Goal: Information Seeking & Learning: Learn about a topic

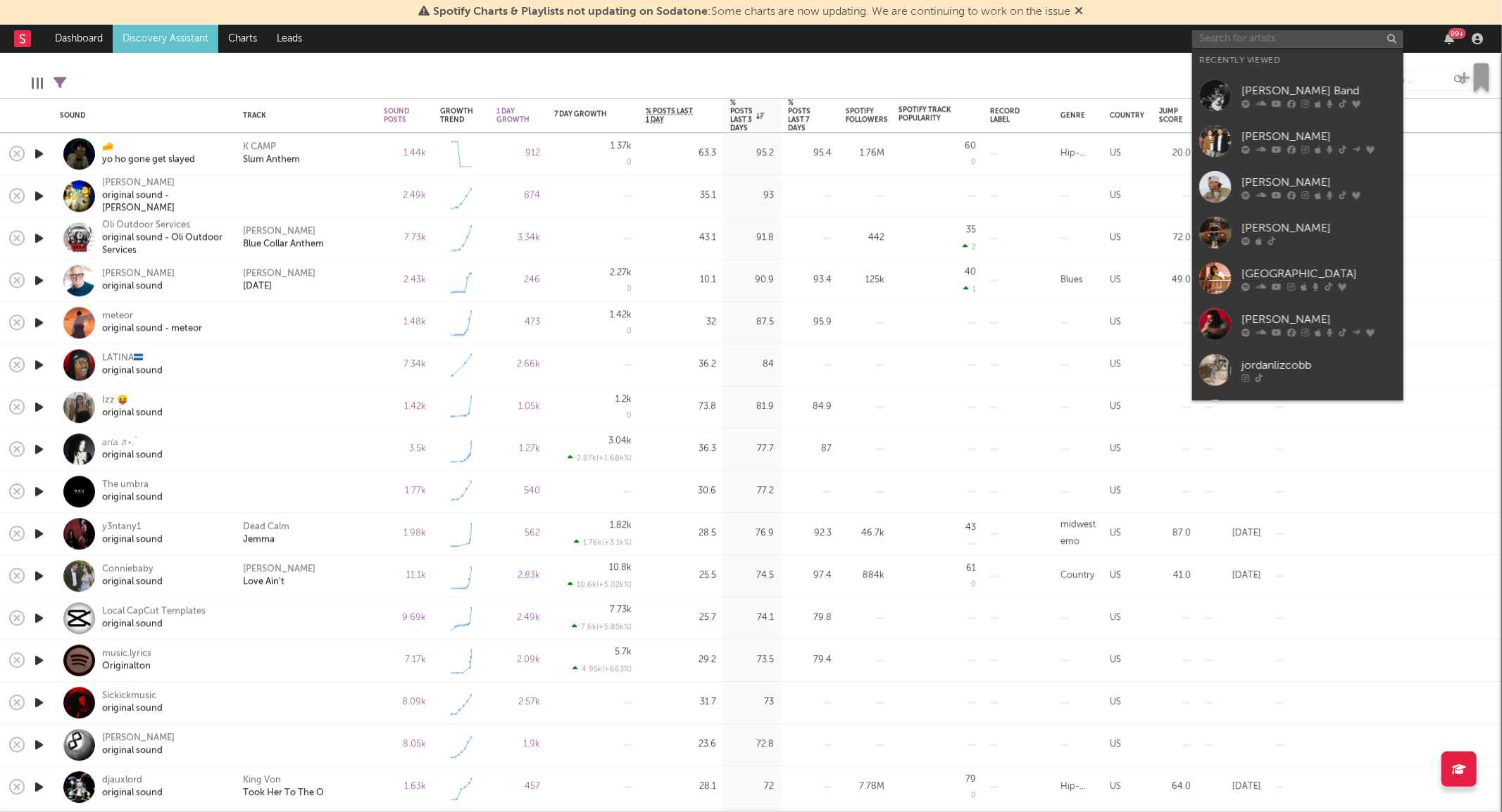
click at [1234, 35] on input "text" at bounding box center [1297, 39] width 211 height 18
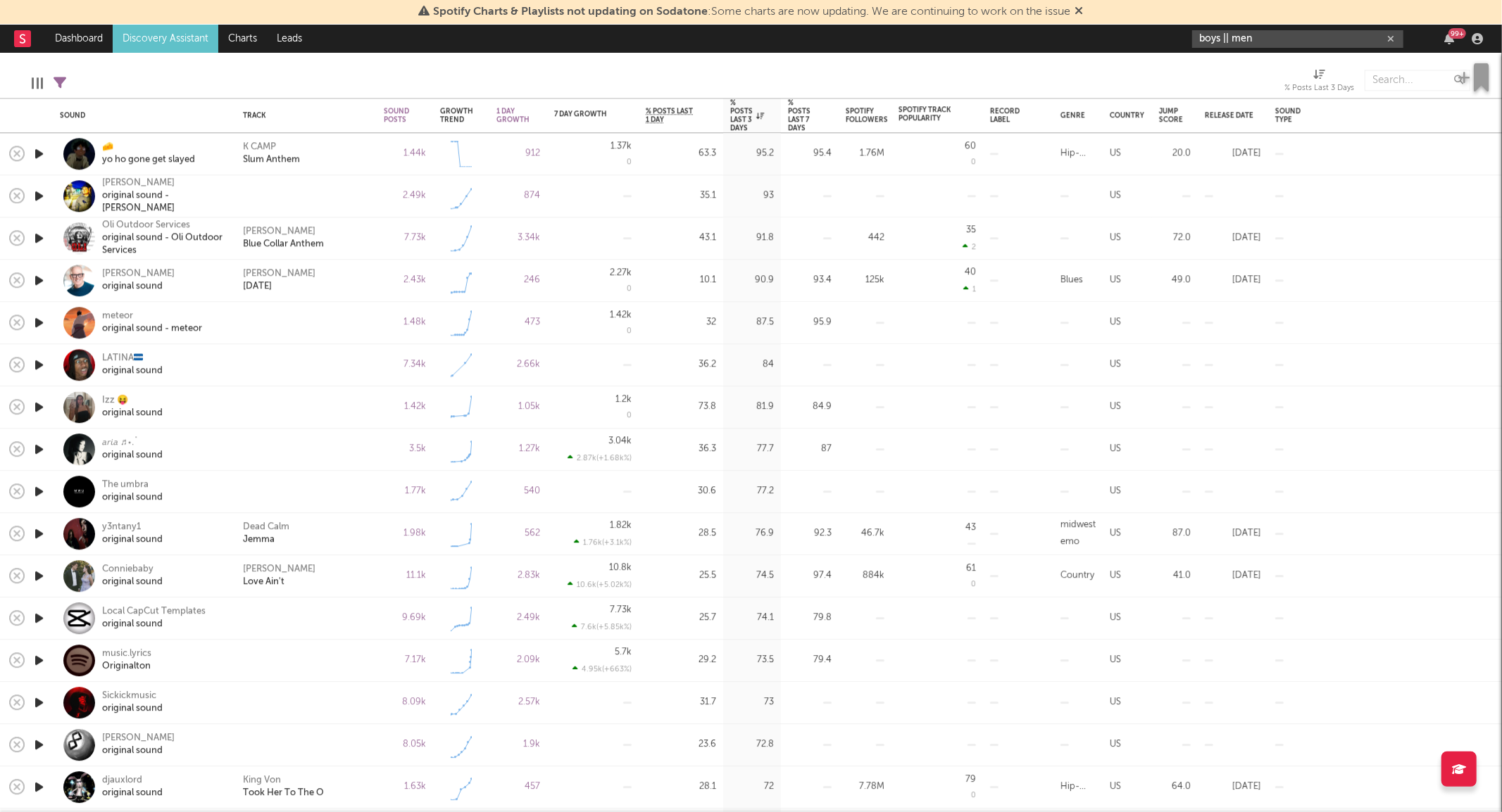
drag, startPoint x: 1279, startPoint y: 37, endPoint x: 1166, endPoint y: 39, distance: 113.0
click at [1166, 39] on nav "Dashboard Discovery Assistant Charts Leads boys || men 99 +" at bounding box center [751, 38] width 1502 height 28
type input "b"
type input "boyz II"
click at [1234, 53] on div "Sound Track Sound Posts Growth Trend 1 Day Growth 7 Day Growth WoW % Growth % P…" at bounding box center [751, 432] width 1502 height 759
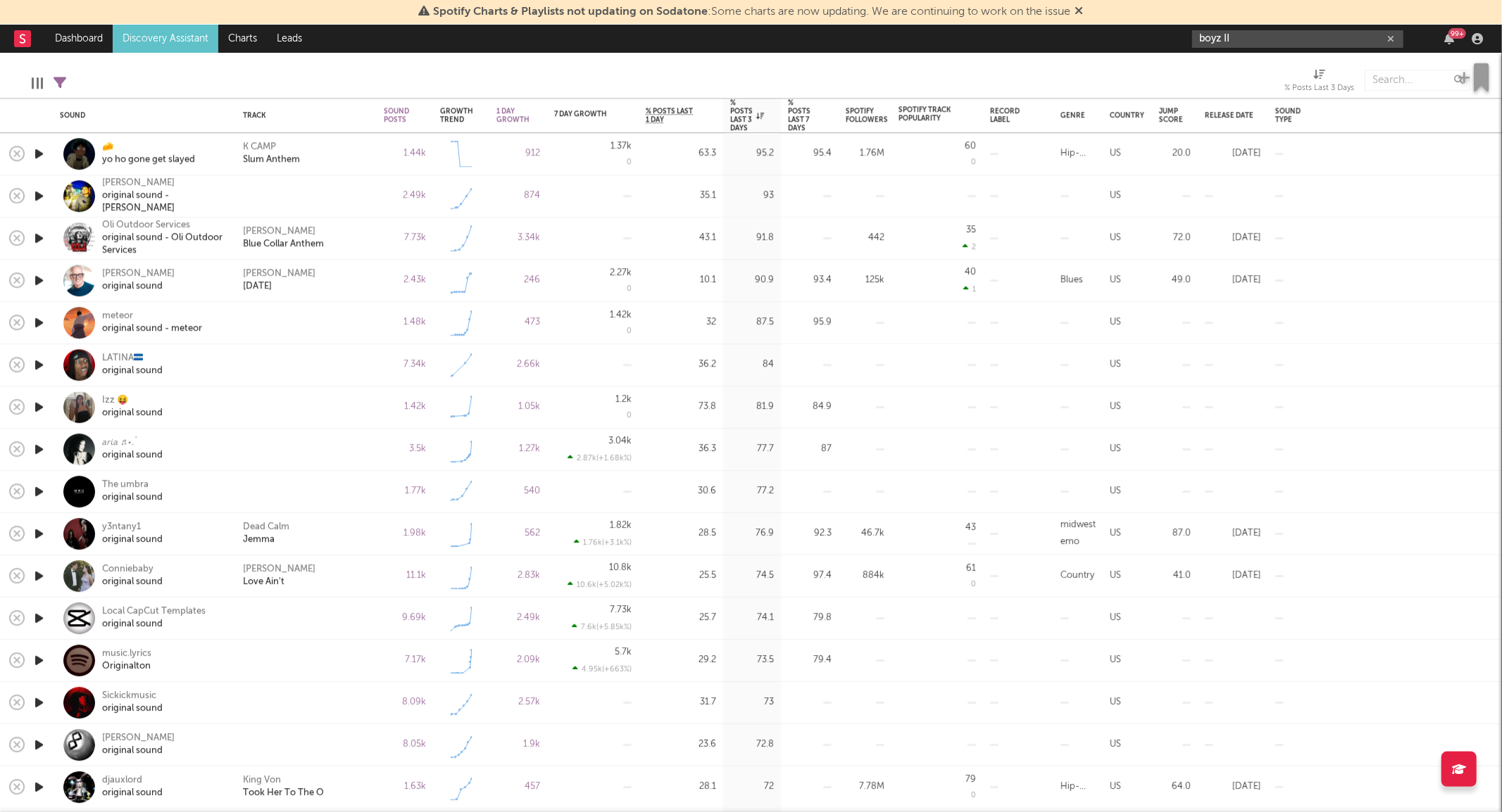
click at [1240, 41] on input "boyz II" at bounding box center [1297, 39] width 211 height 18
click at [1224, 57] on div "Edit Columns Filters ( 2 filters active) % Posts Last 3 Days" at bounding box center [751, 76] width 1502 height 42
click at [1244, 33] on input "boyz II" at bounding box center [1297, 39] width 211 height 18
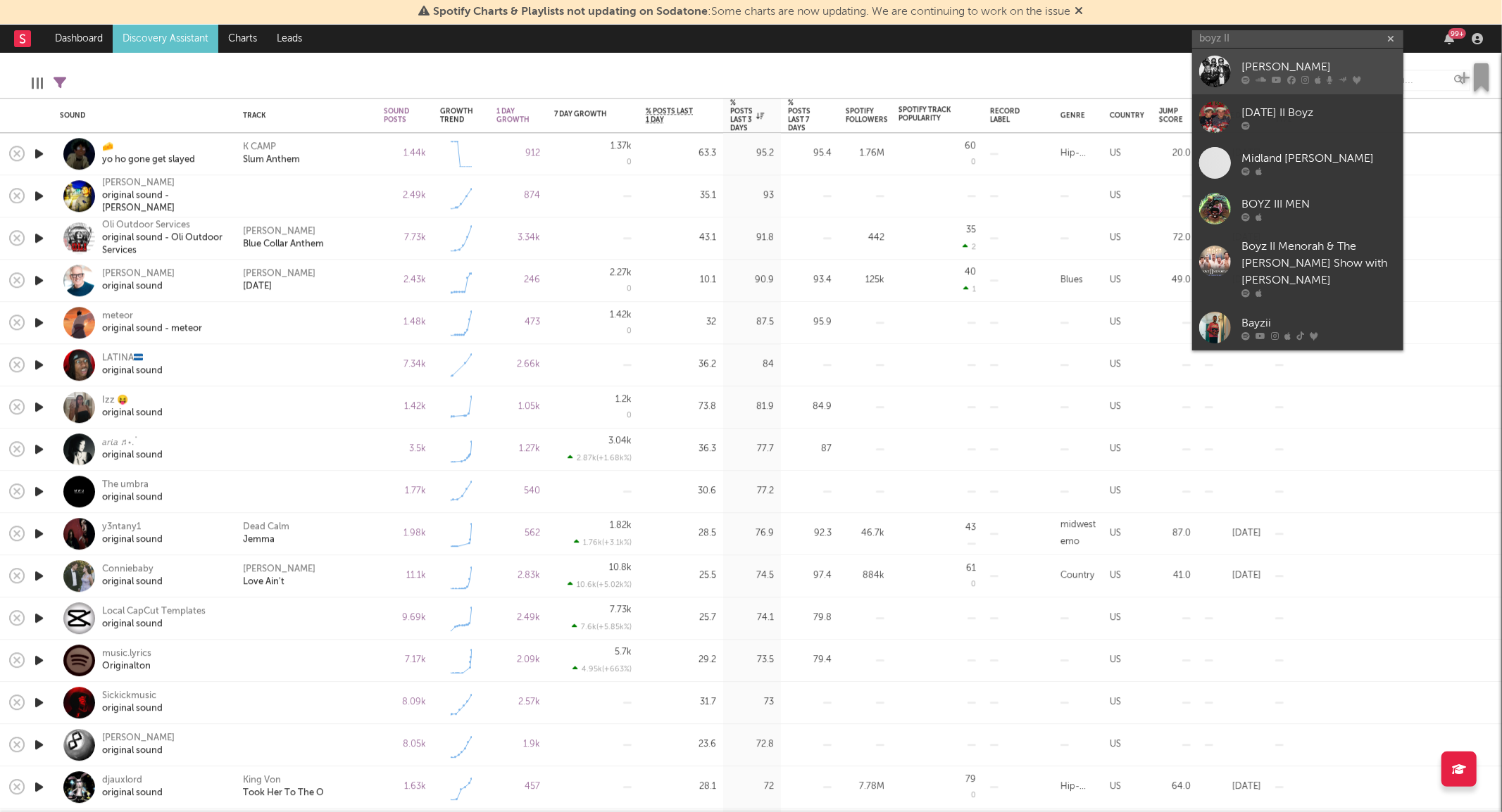
click at [1220, 60] on div at bounding box center [1215, 72] width 32 height 32
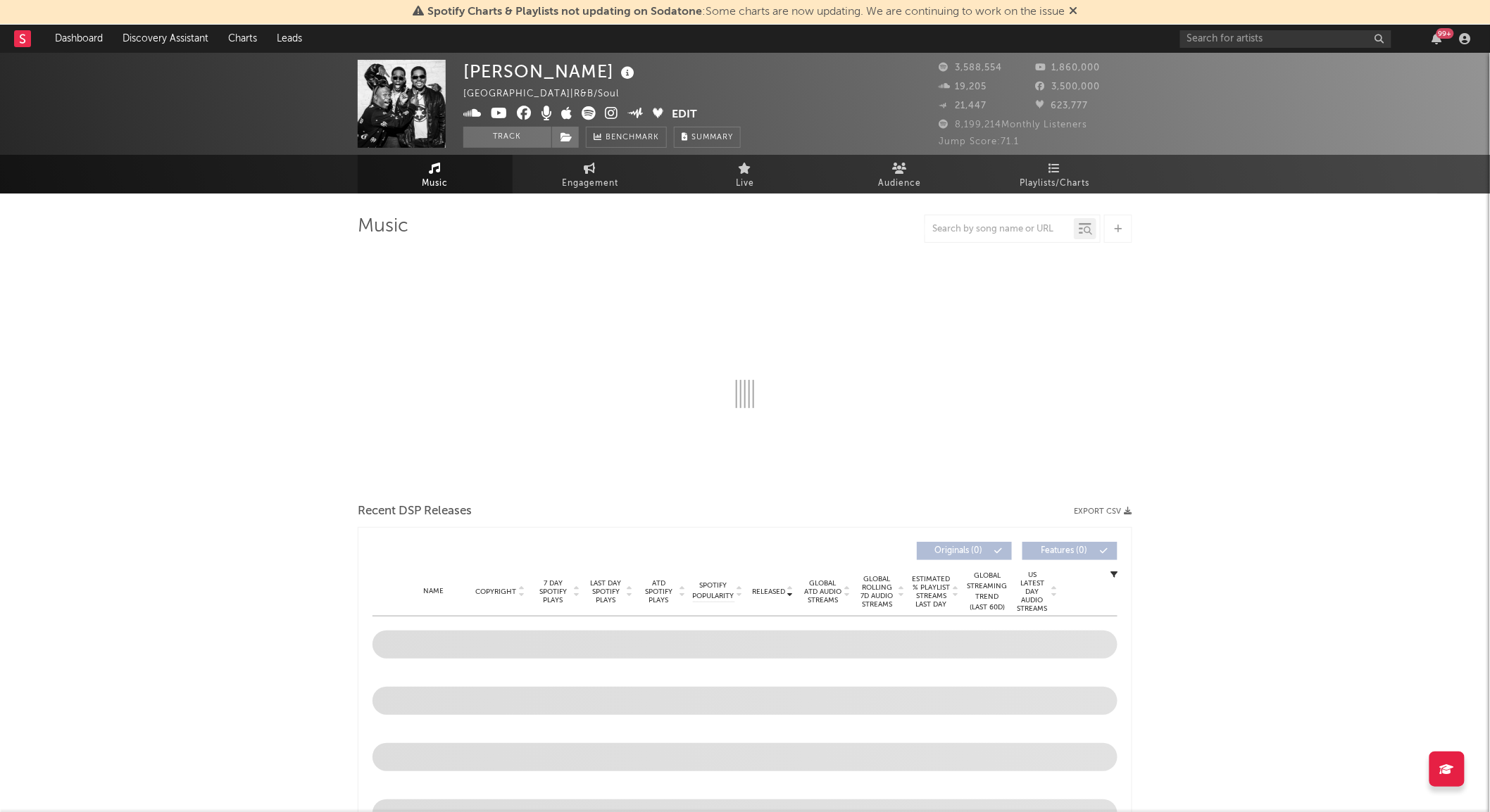
select select "6m"
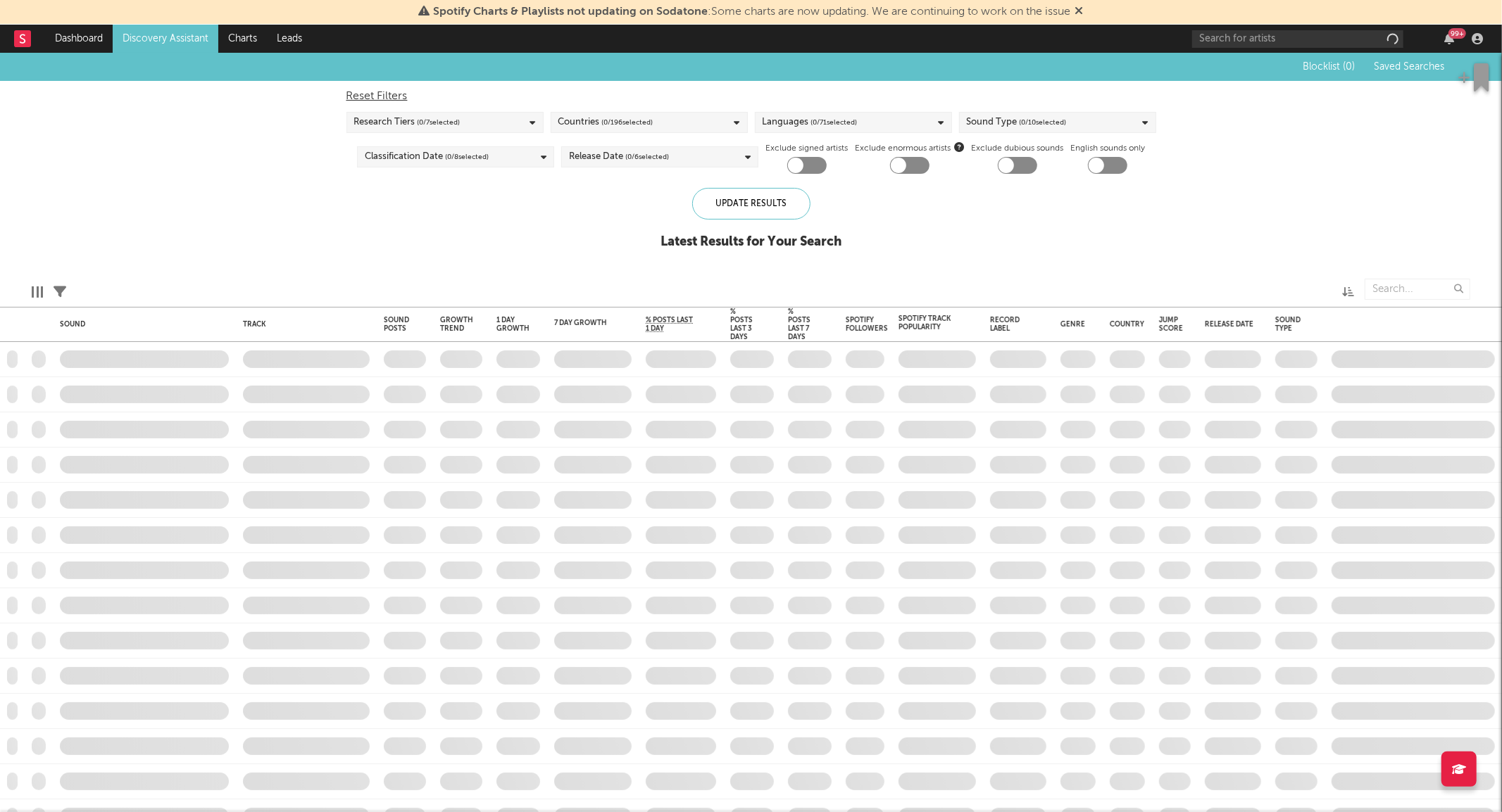
checkbox input "true"
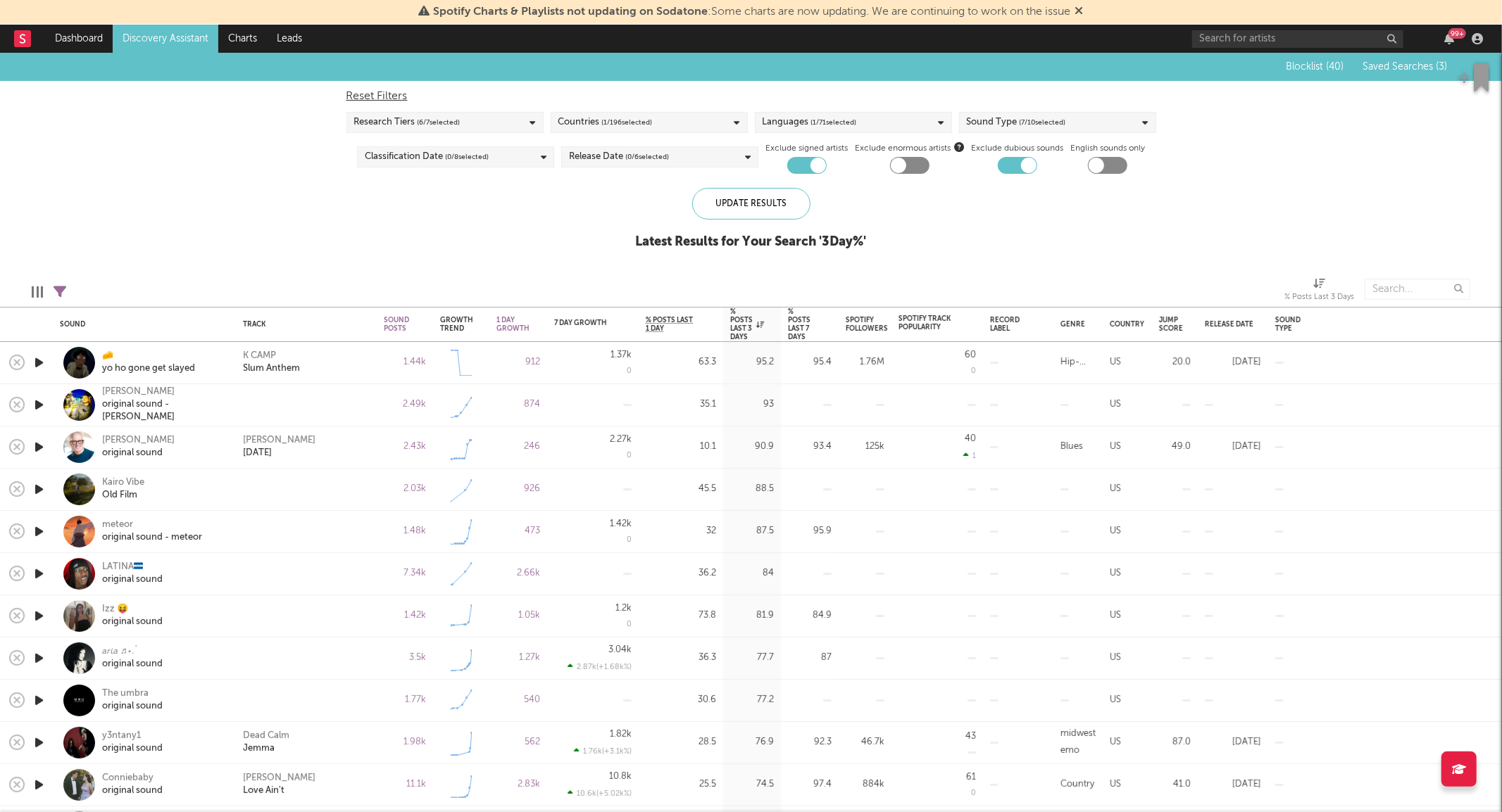
click at [33, 359] on icon "button" at bounding box center [39, 363] width 15 height 18
click at [44, 617] on icon "button" at bounding box center [39, 616] width 15 height 18
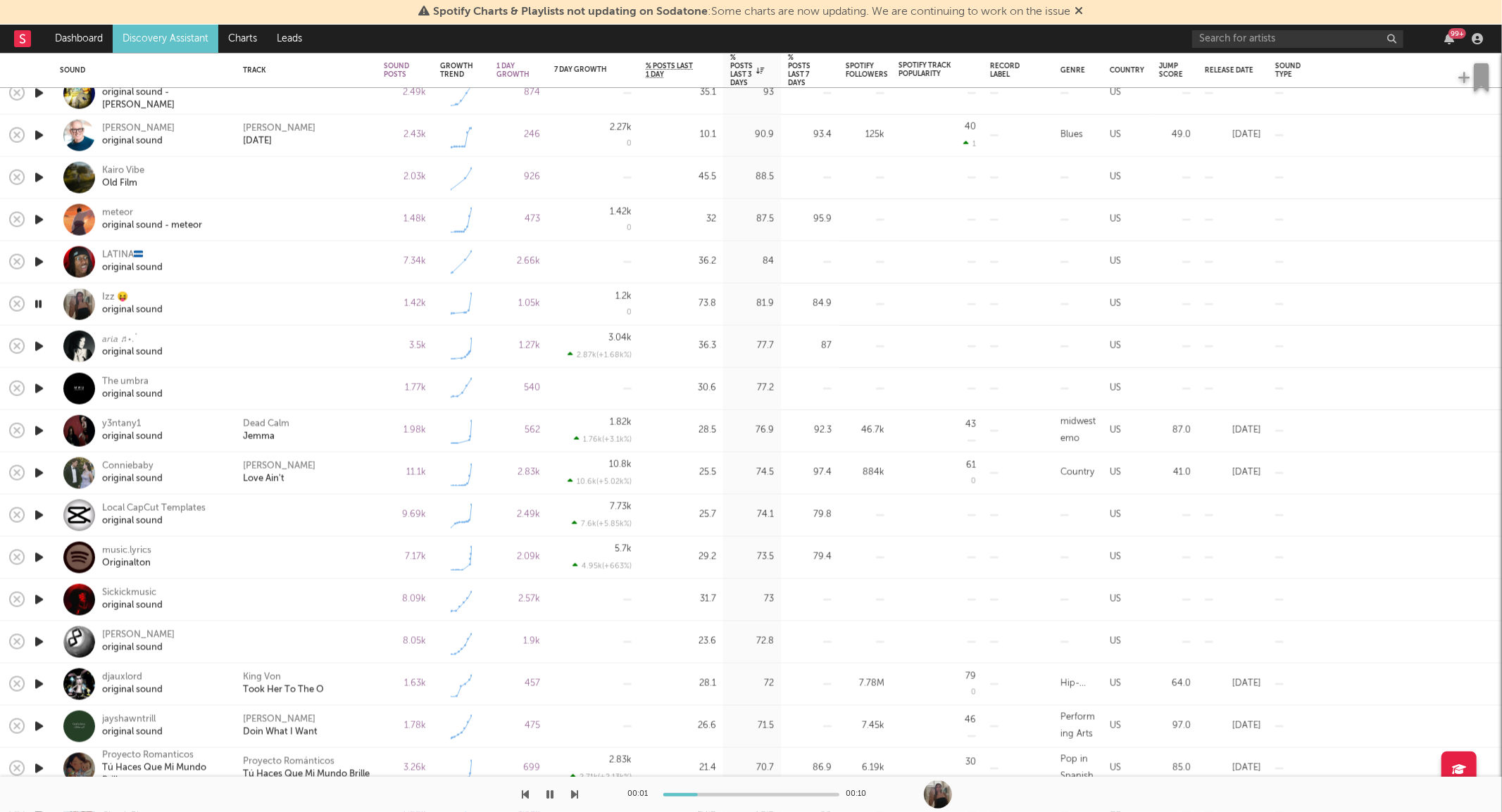
click at [35, 473] on icon "button" at bounding box center [39, 473] width 15 height 18
click at [142, 473] on div "Conniebaby" at bounding box center [132, 467] width 61 height 13
click at [39, 473] on icon "button" at bounding box center [38, 473] width 14 height 18
click at [39, 518] on icon "button" at bounding box center [39, 516] width 15 height 18
click at [39, 560] on icon "button" at bounding box center [39, 558] width 15 height 18
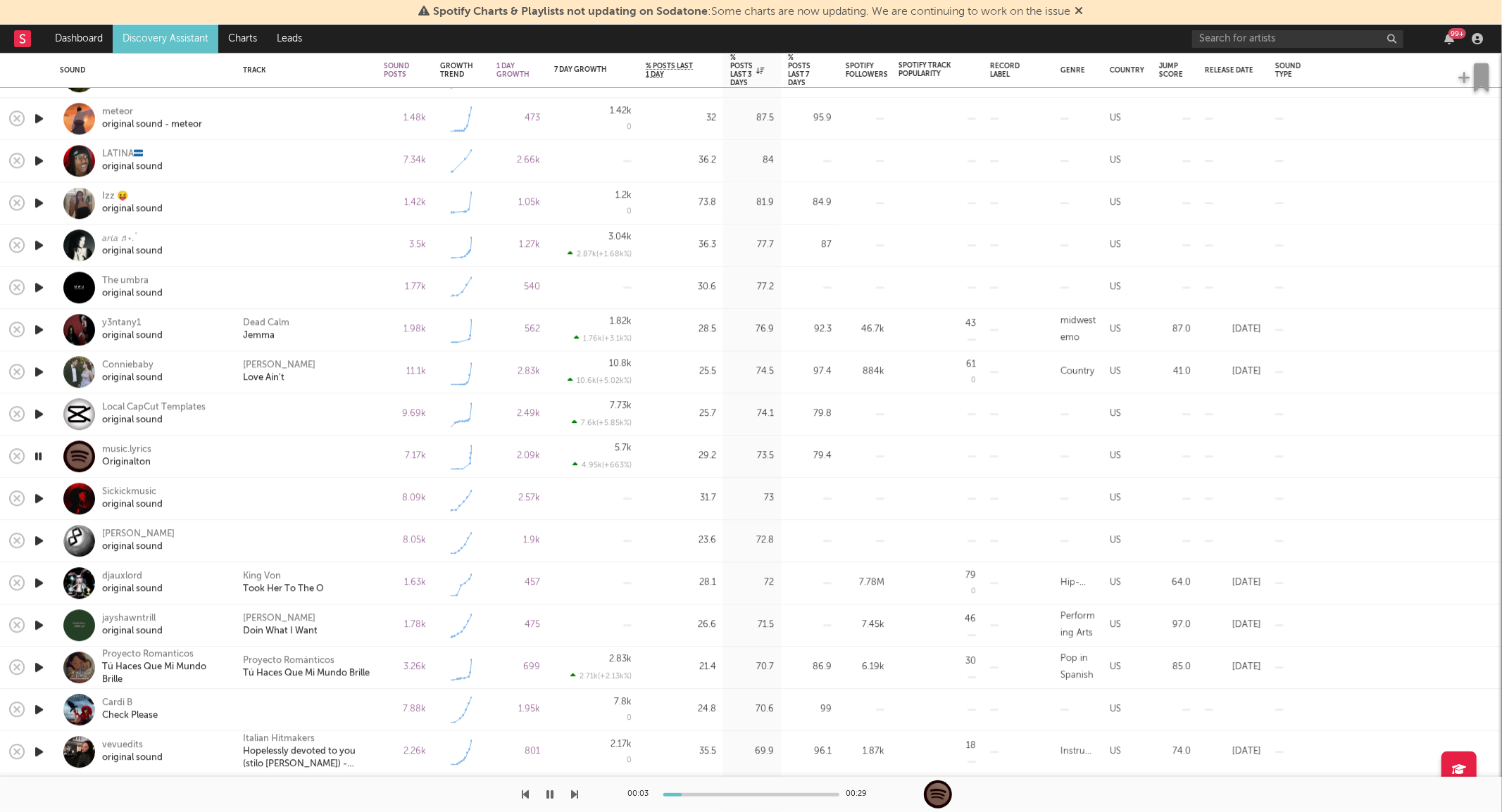
click at [43, 498] on icon "button" at bounding box center [39, 499] width 15 height 18
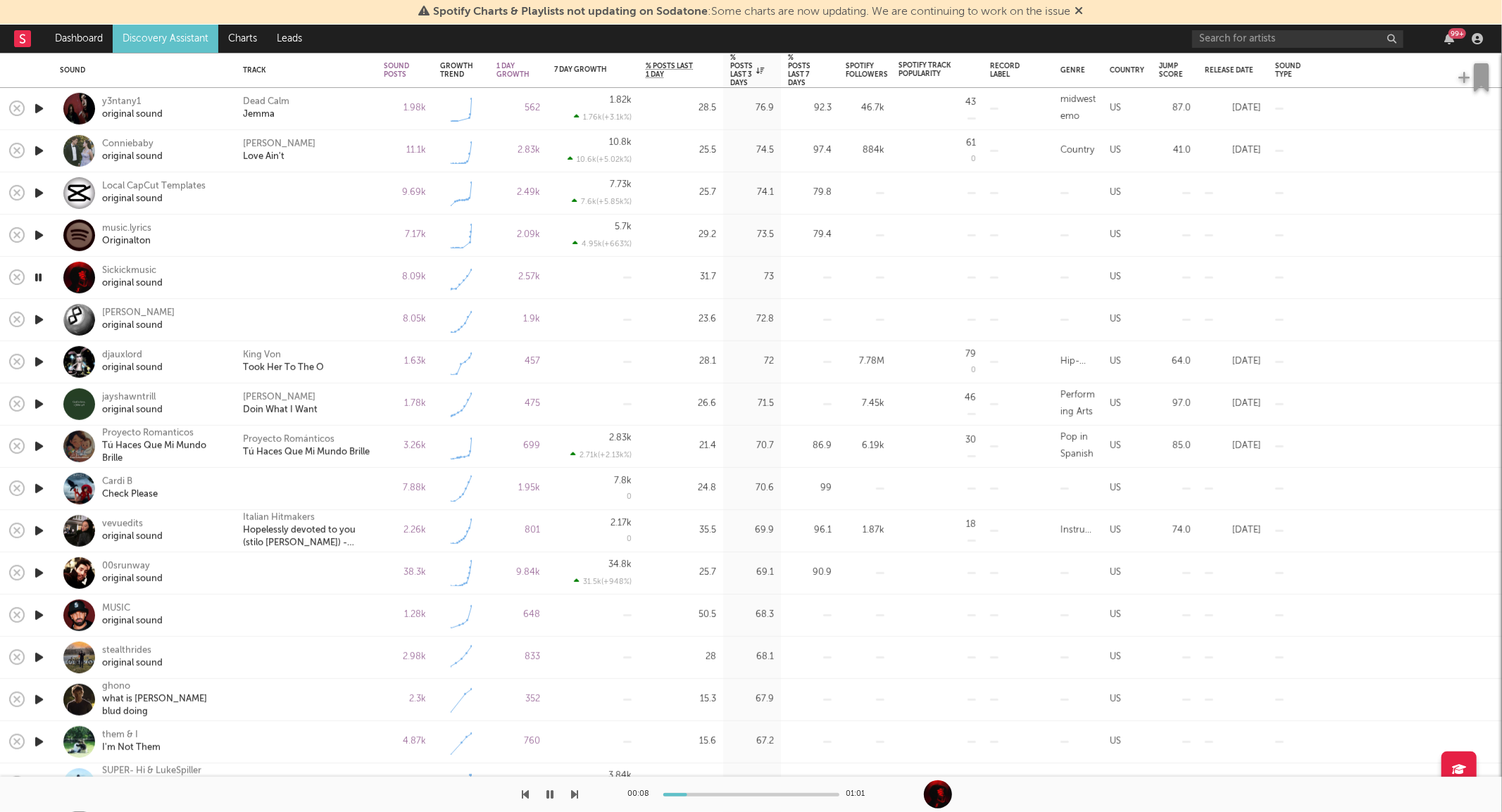
click at [38, 622] on icon "button" at bounding box center [39, 615] width 15 height 18
click at [37, 571] on icon "button" at bounding box center [39, 573] width 15 height 18
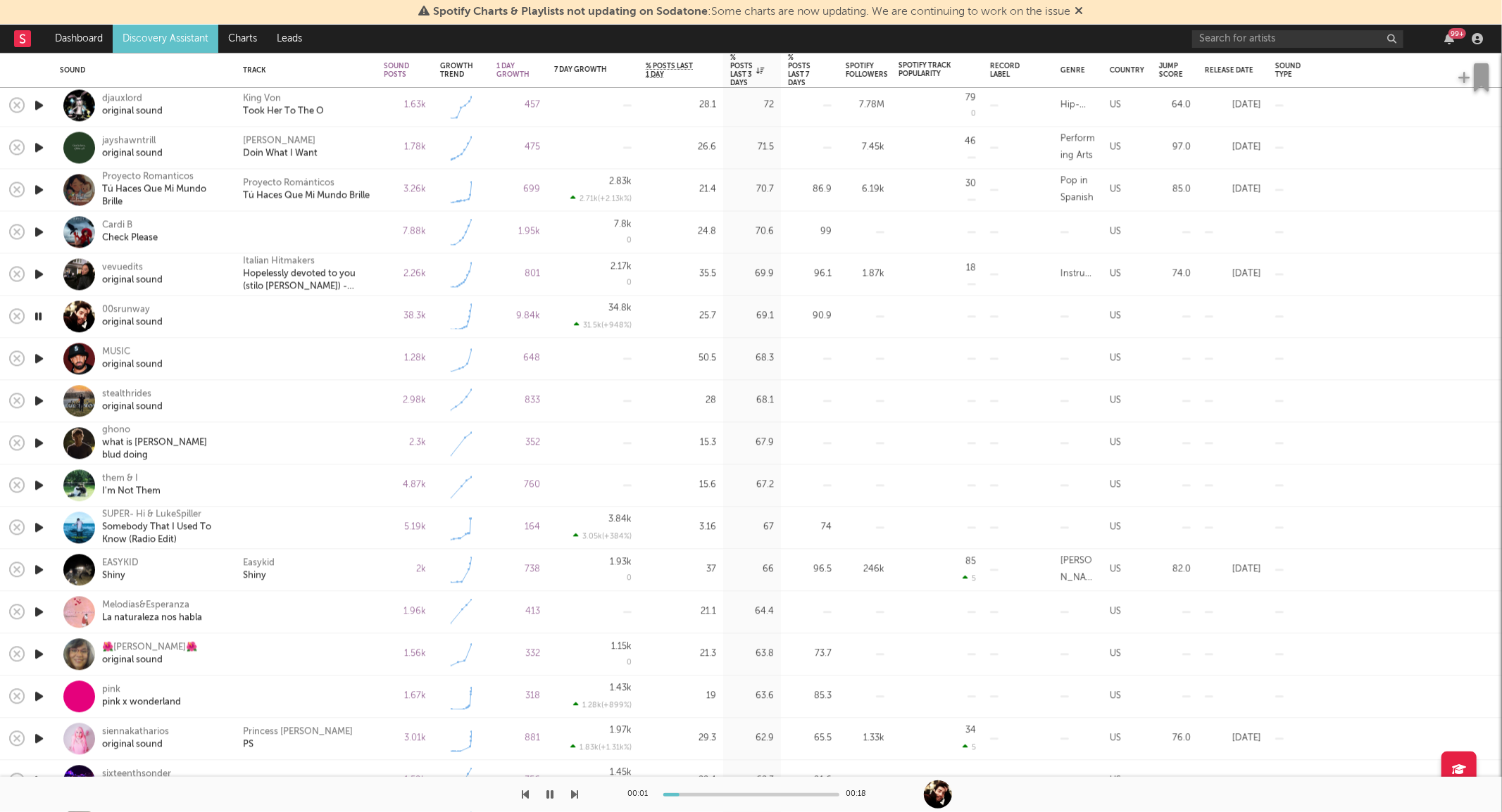
click at [37, 449] on icon "button" at bounding box center [39, 443] width 15 height 18
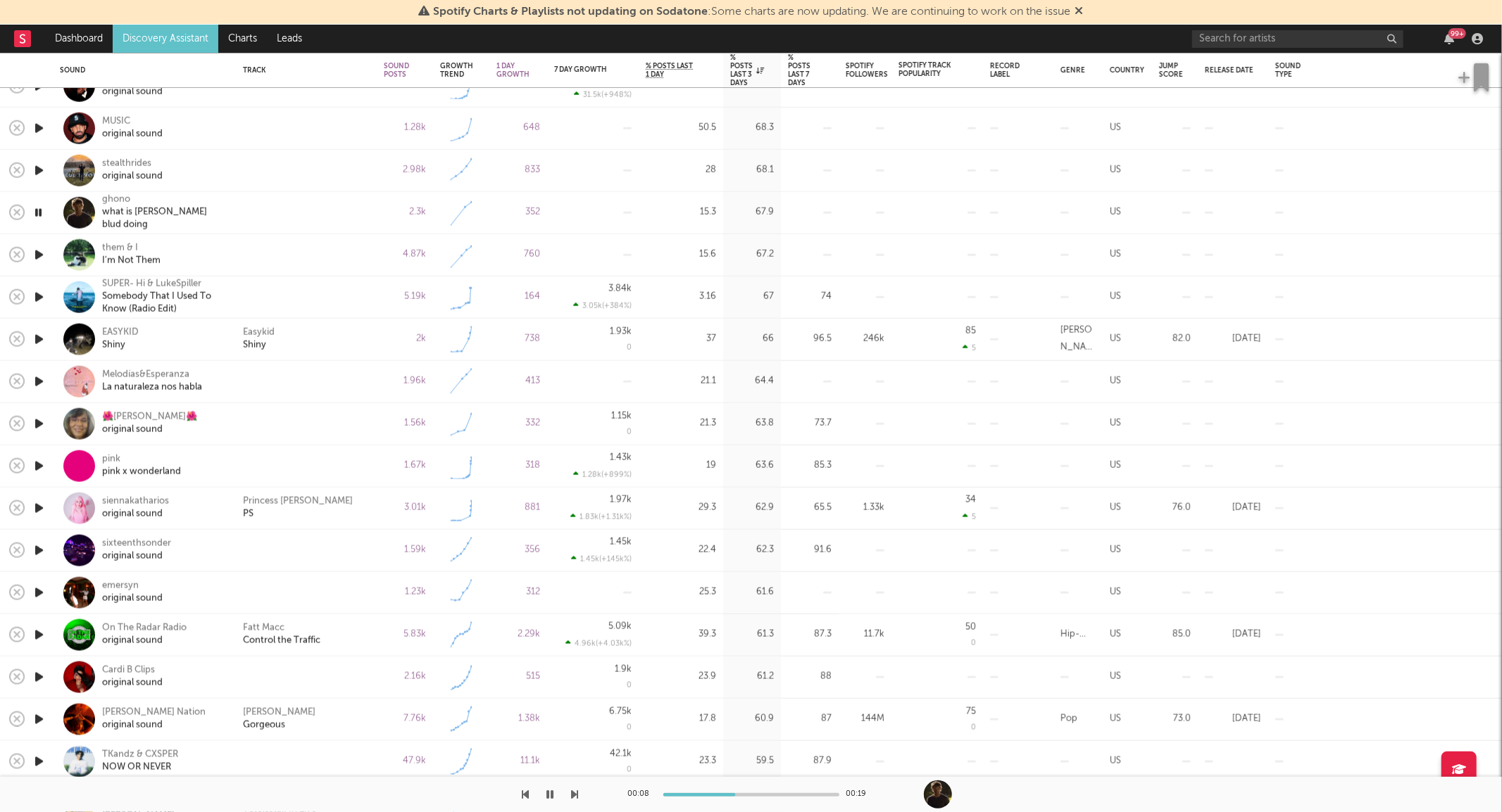
click at [39, 166] on icon "button" at bounding box center [39, 171] width 15 height 18
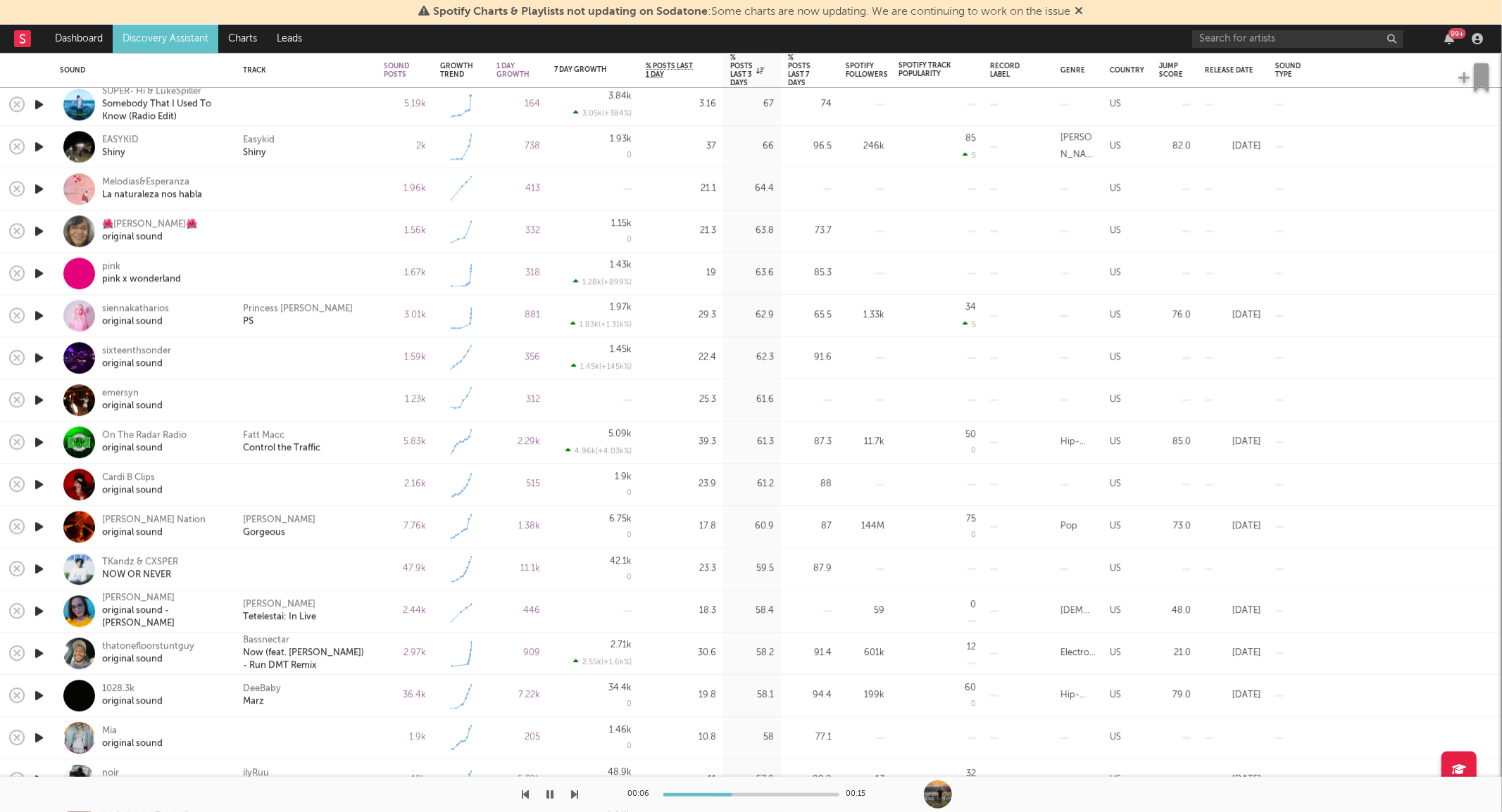
click at [37, 356] on icon "button" at bounding box center [39, 358] width 15 height 18
click at [32, 439] on icon "button" at bounding box center [39, 442] width 15 height 18
click at [37, 531] on icon "button" at bounding box center [39, 527] width 15 height 18
click at [39, 564] on icon "button" at bounding box center [39, 569] width 15 height 18
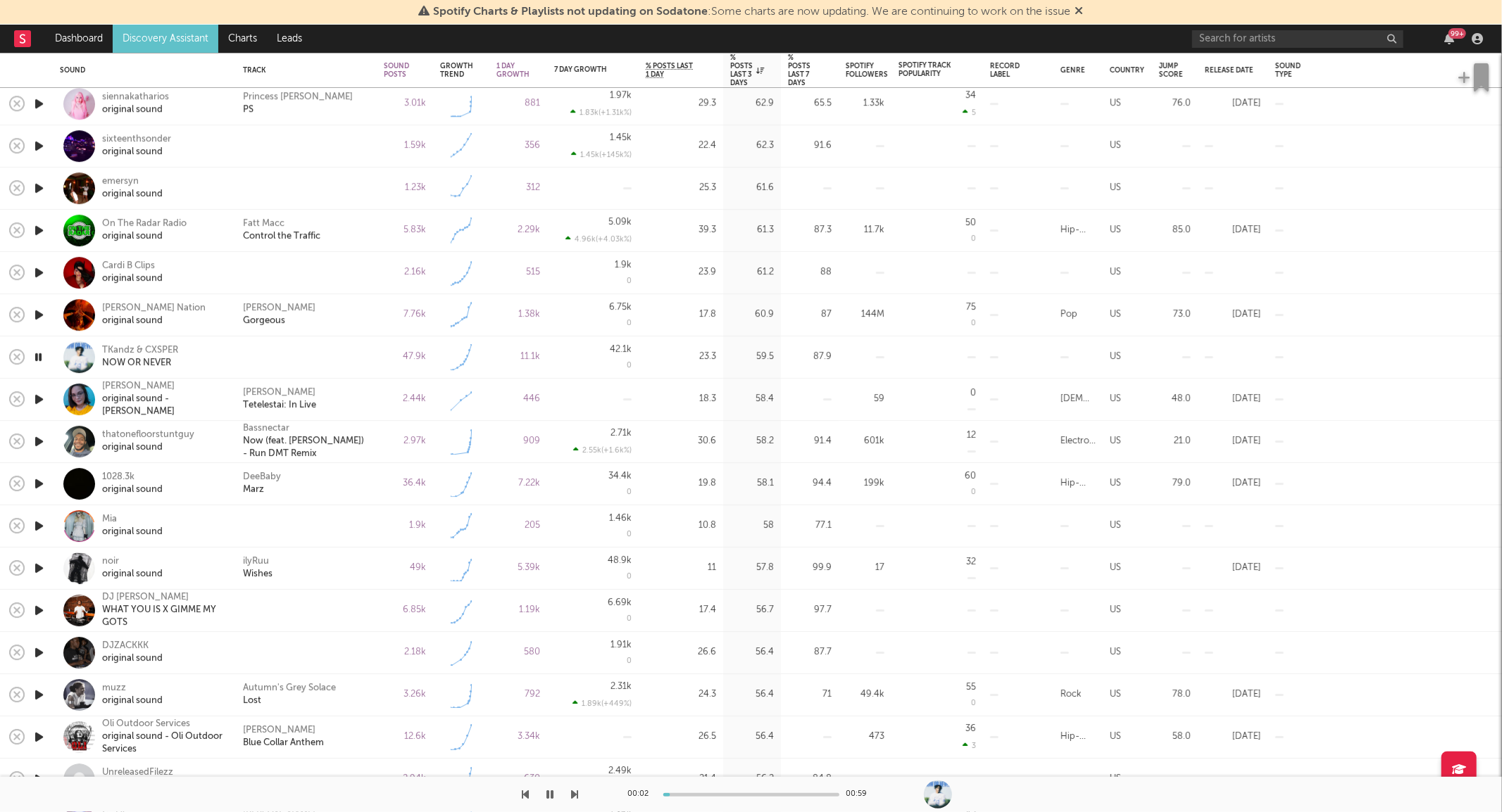
click at [39, 441] on icon "button" at bounding box center [39, 441] width 15 height 18
click at [39, 528] on icon "button" at bounding box center [39, 526] width 15 height 18
click at [41, 564] on icon "button" at bounding box center [39, 568] width 15 height 18
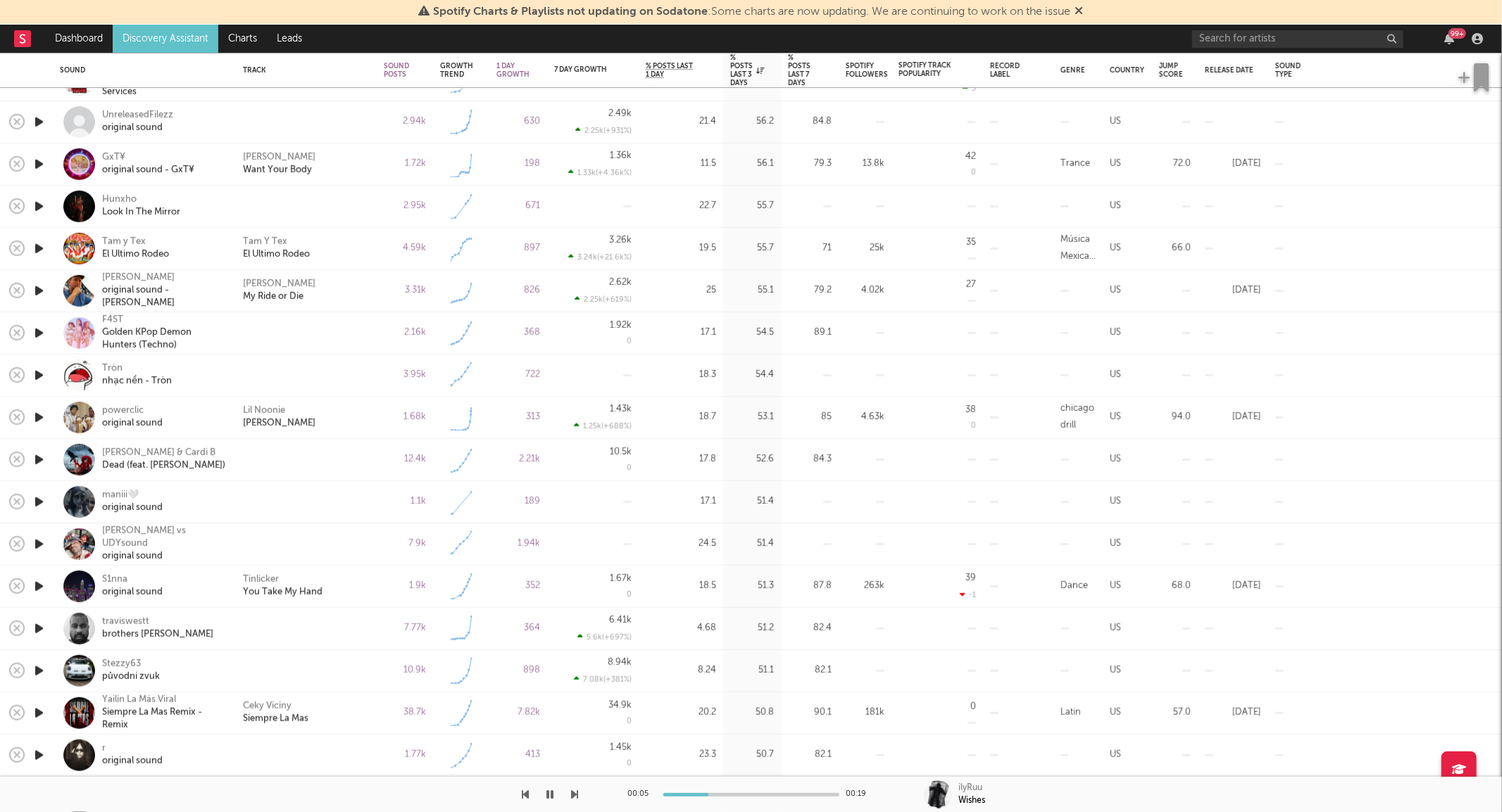
click at [38, 500] on icon "button" at bounding box center [39, 502] width 15 height 18
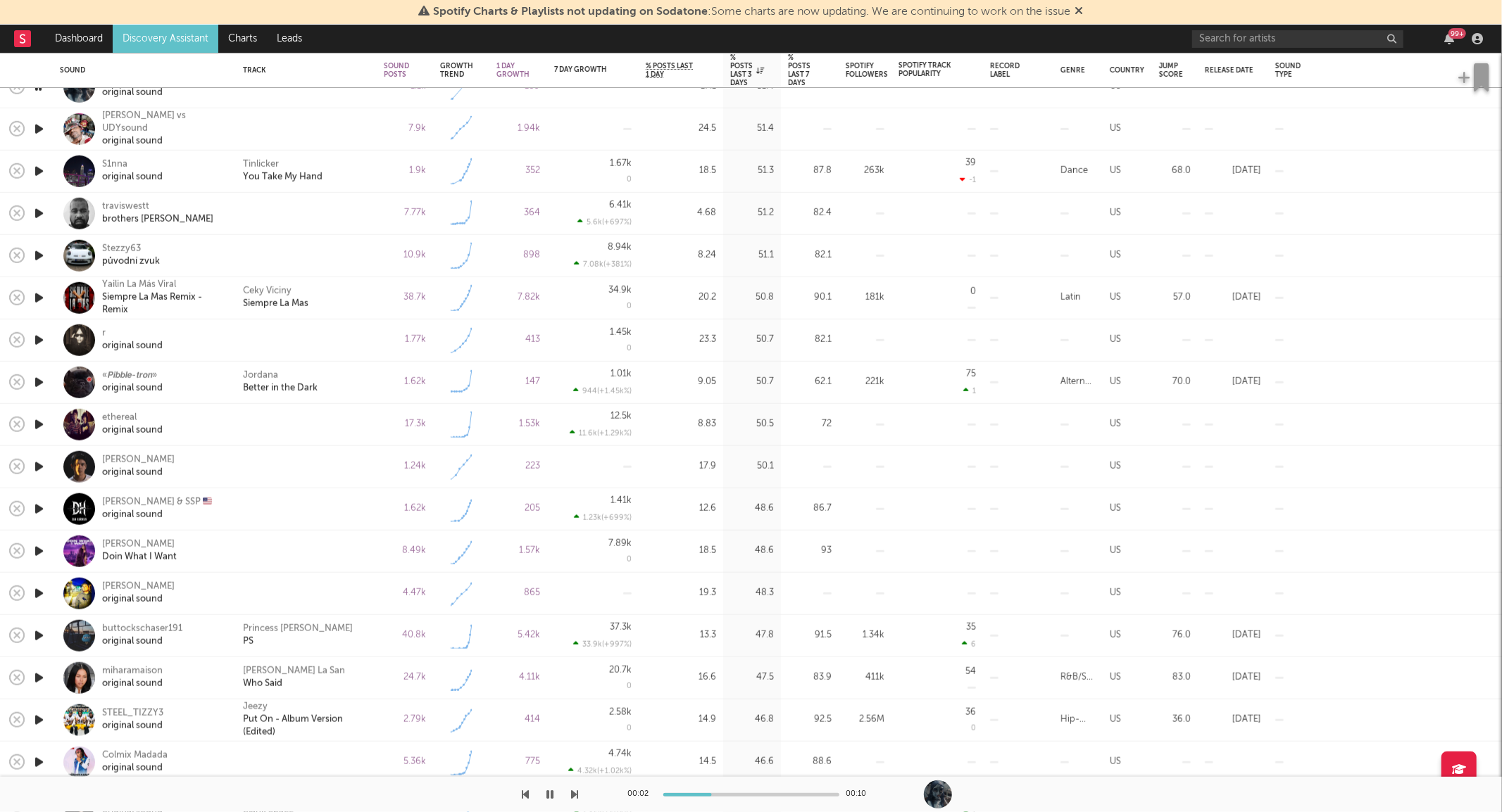
click at [38, 341] on icon "button" at bounding box center [39, 340] width 15 height 18
click at [33, 465] on icon "button" at bounding box center [39, 467] width 15 height 18
click at [226, 476] on div "[PERSON_NAME] original sound" at bounding box center [144, 467] width 169 height 41
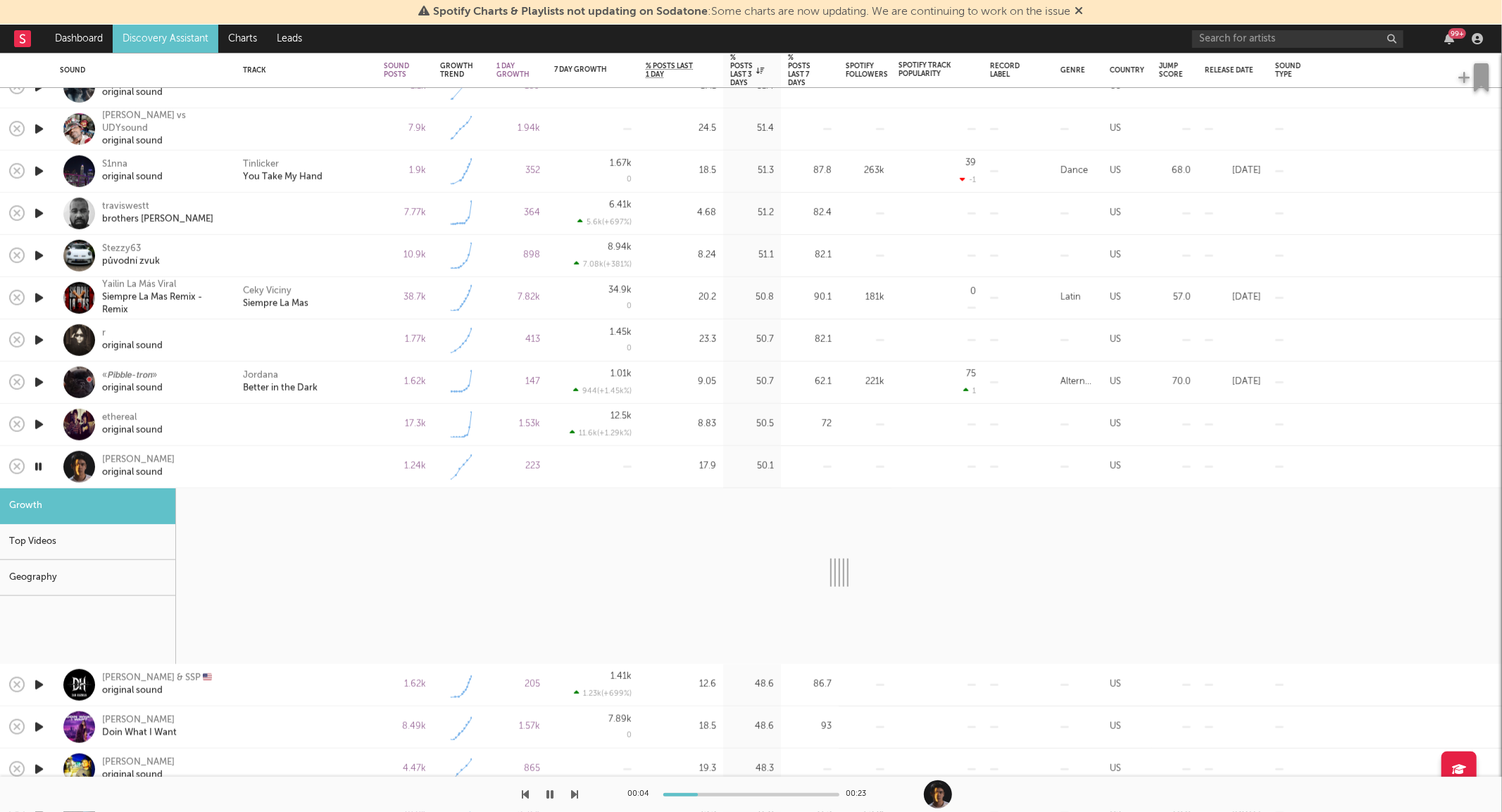
select select "1w"
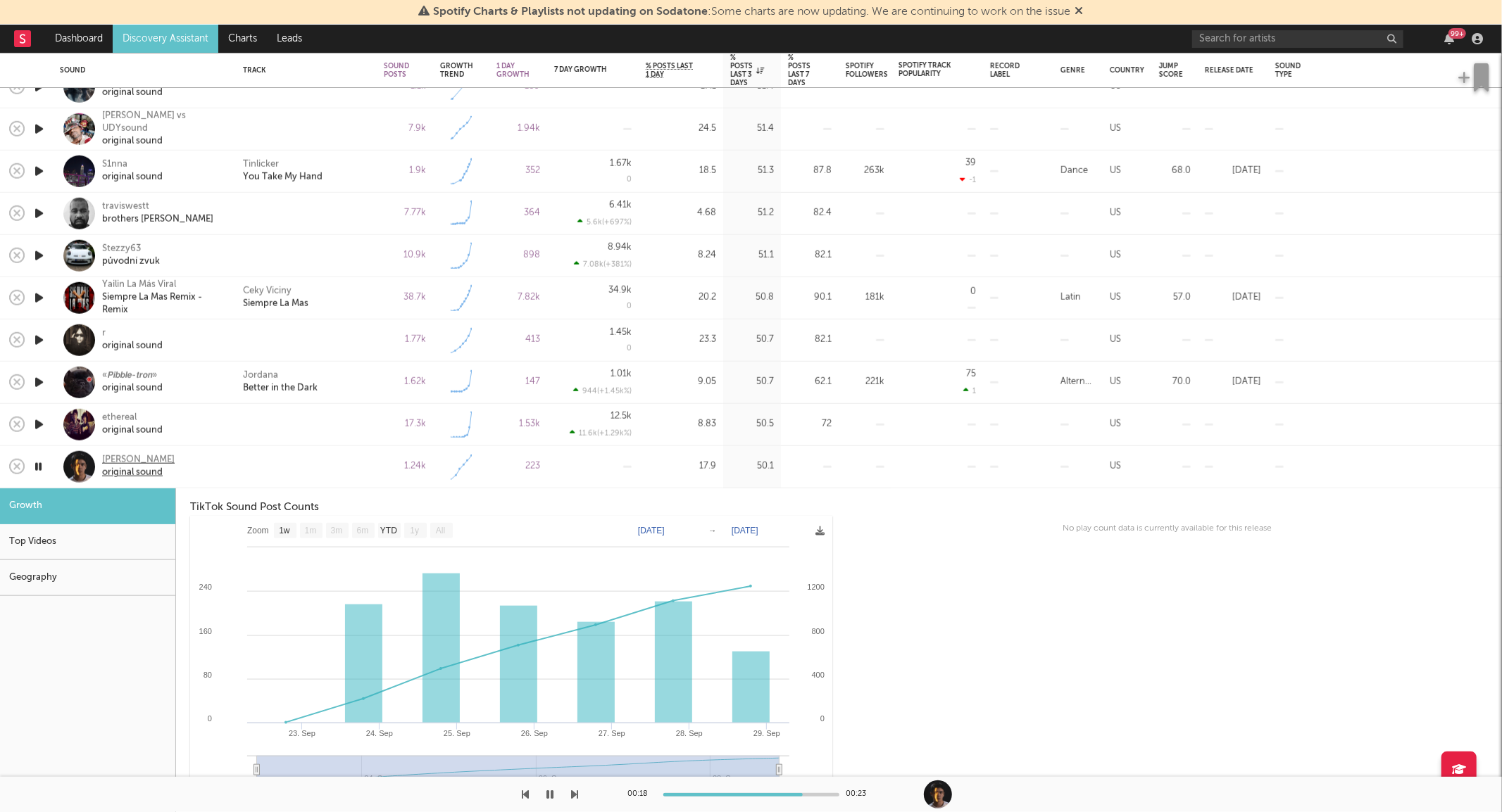
click at [137, 457] on div "[PERSON_NAME]" at bounding box center [138, 461] width 73 height 13
click at [262, 470] on div at bounding box center [306, 467] width 127 height 13
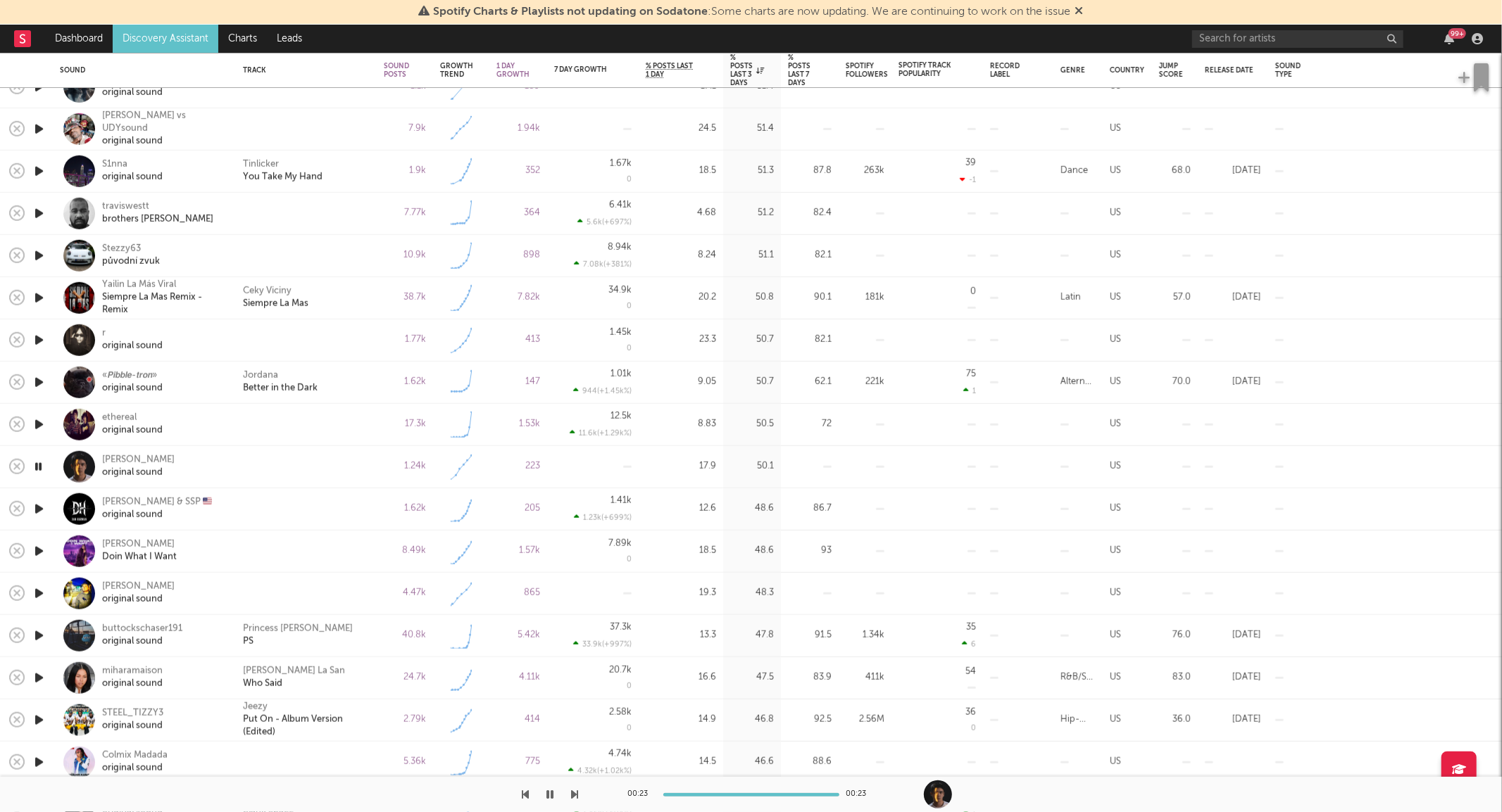
click at [37, 461] on icon "button" at bounding box center [38, 467] width 14 height 18
click at [37, 467] on icon "button" at bounding box center [39, 467] width 15 height 18
click at [39, 591] on icon "button" at bounding box center [39, 594] width 15 height 18
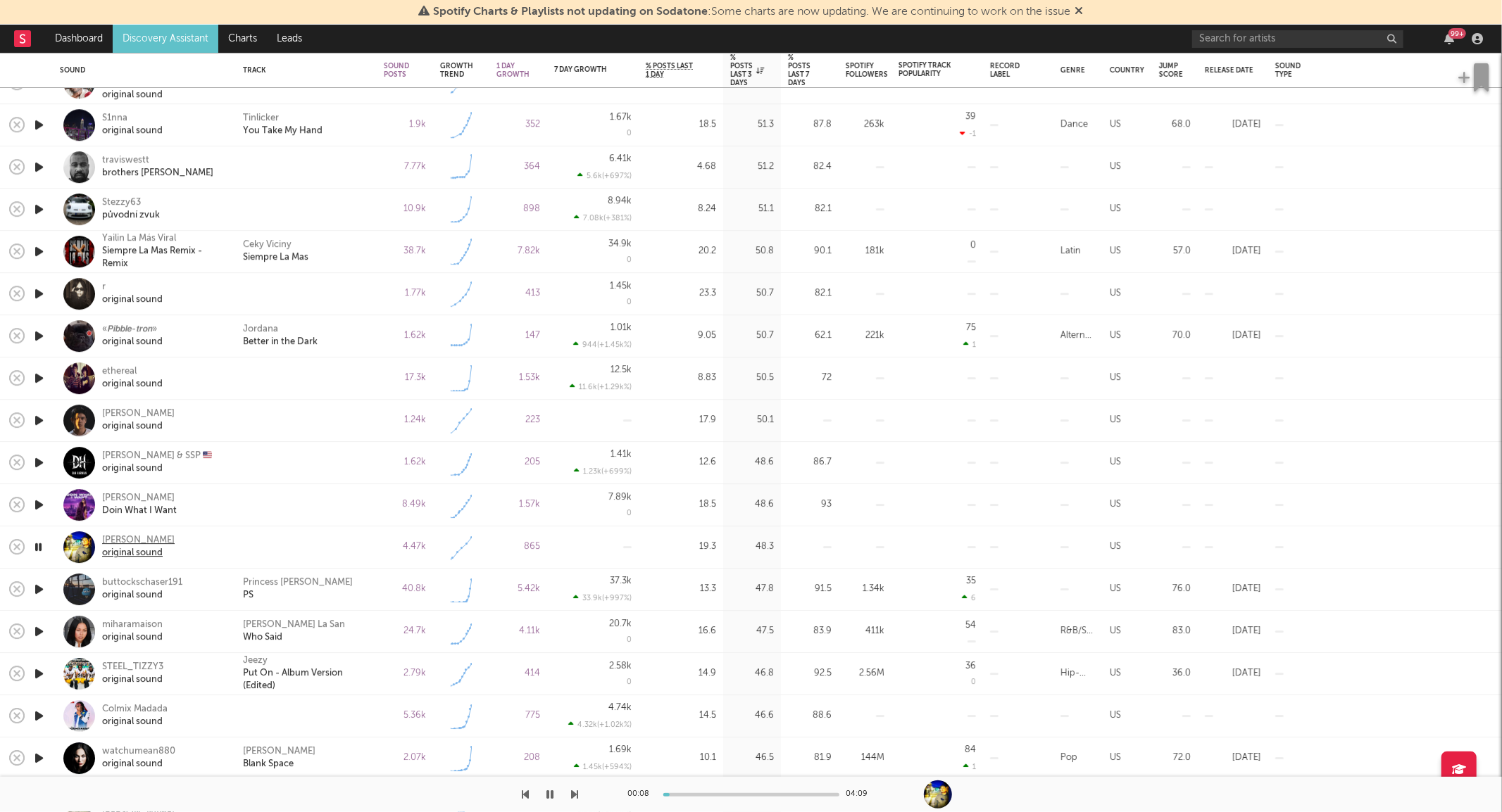
click at [132, 546] on div "[PERSON_NAME]" at bounding box center [138, 541] width 73 height 13
click at [735, 790] on div "00:14 04:09" at bounding box center [751, 794] width 246 height 35
click at [717, 793] on div at bounding box center [751, 794] width 176 height 3
click at [36, 586] on icon "button" at bounding box center [39, 590] width 15 height 18
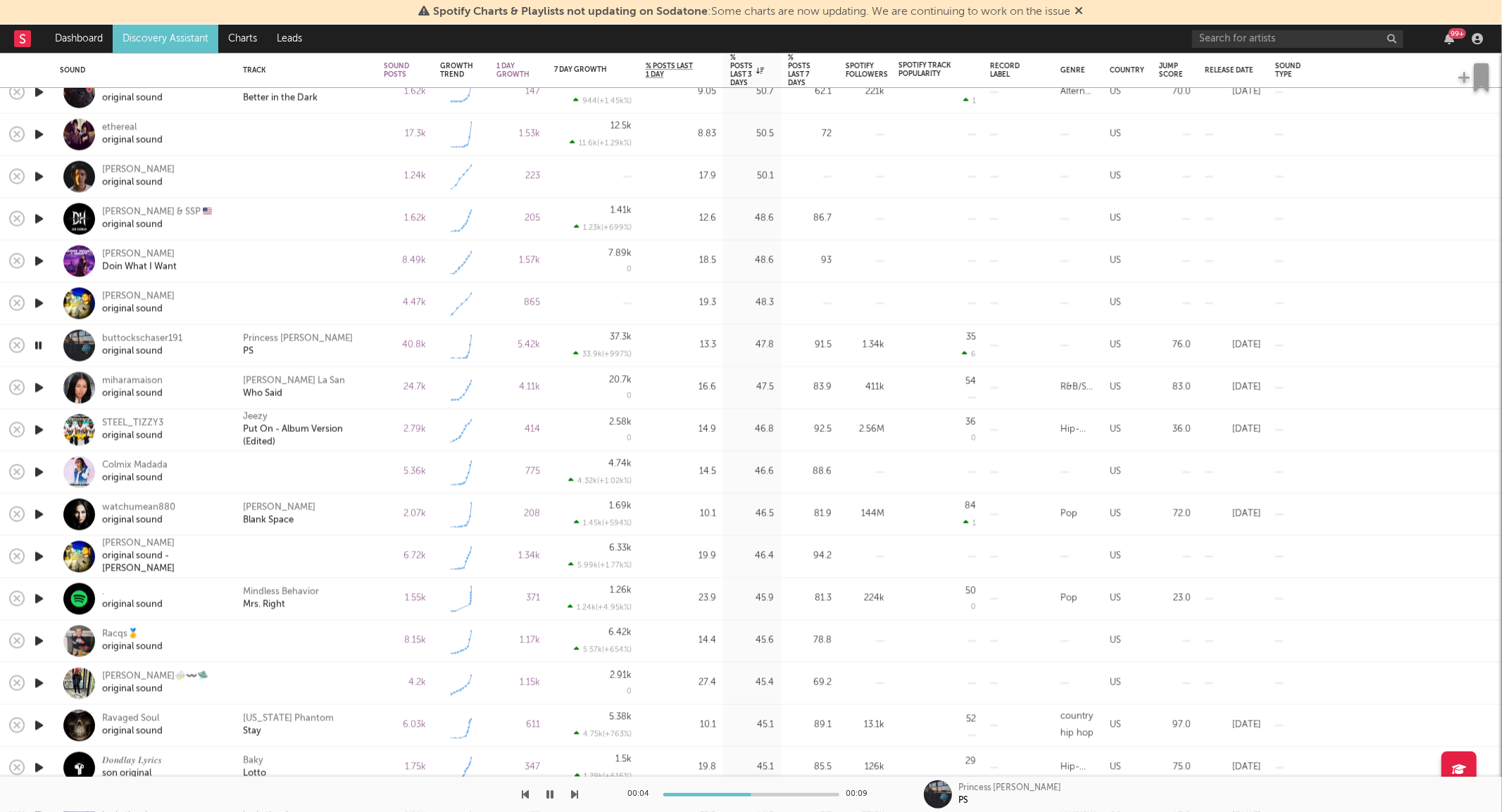
click at [33, 482] on div at bounding box center [38, 473] width 28 height 42
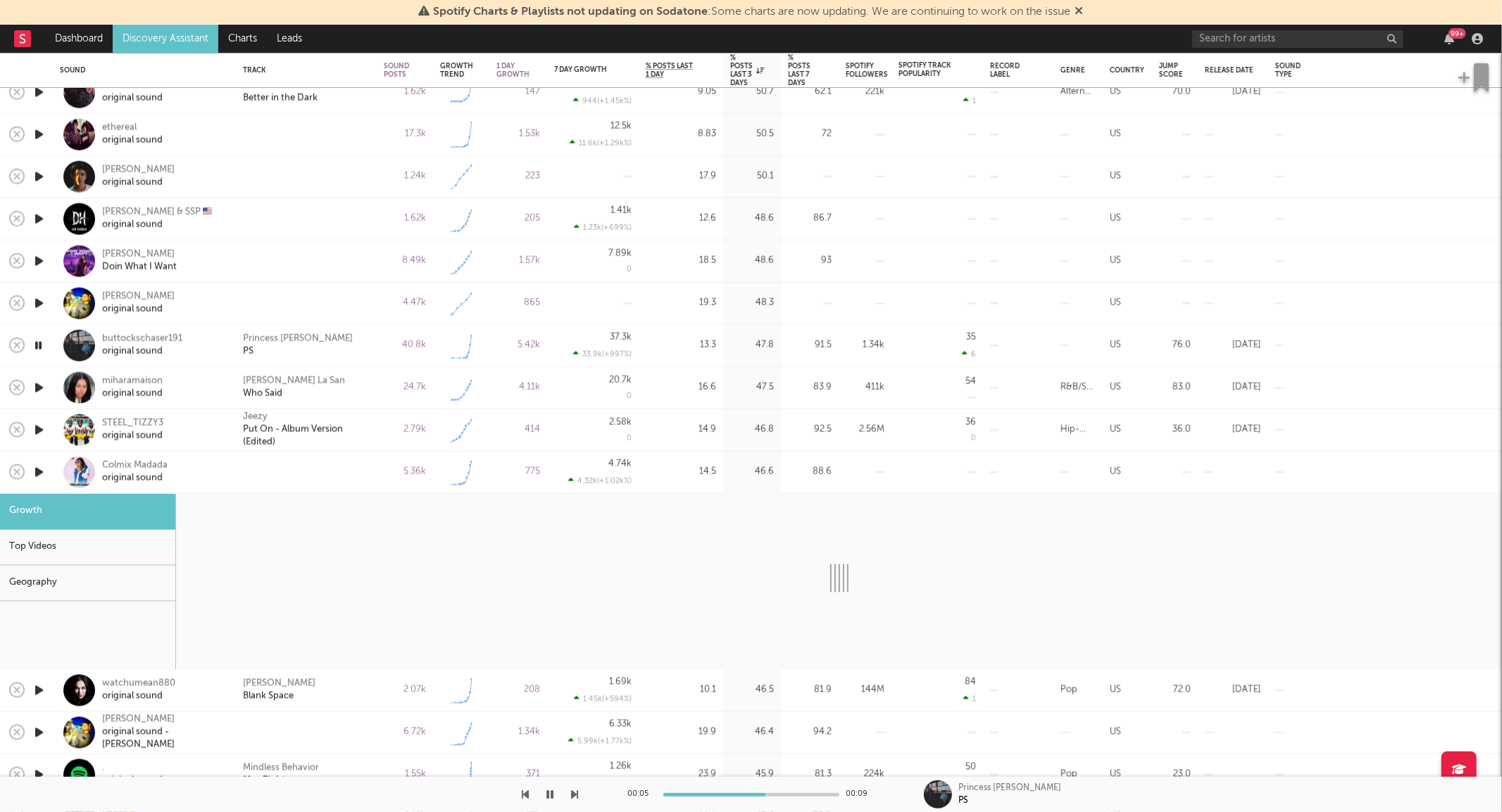
select select "1w"
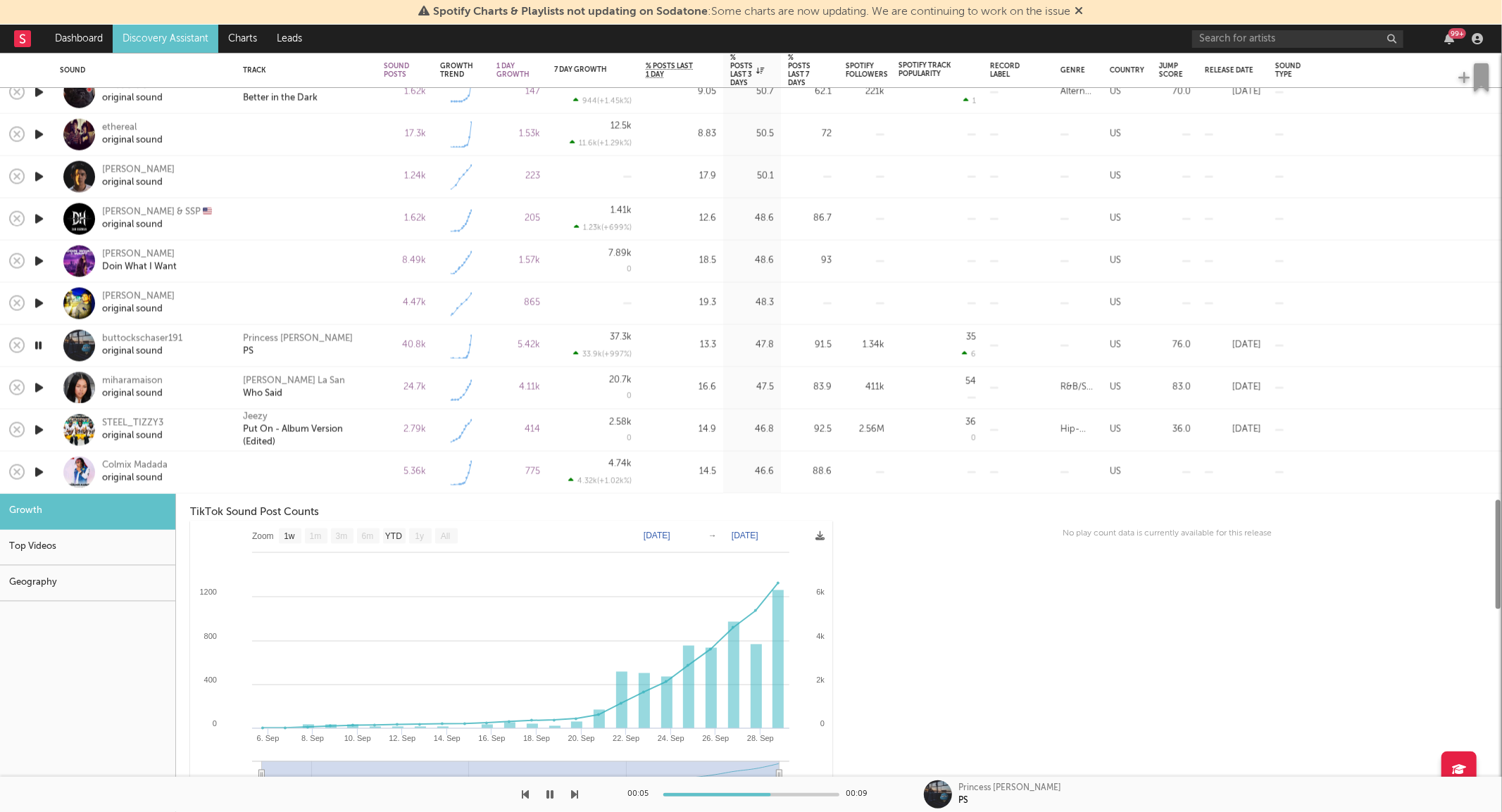
click at [42, 475] on icon "button" at bounding box center [39, 473] width 15 height 18
click at [229, 473] on div "Colmix Madada original sound" at bounding box center [144, 473] width 183 height 42
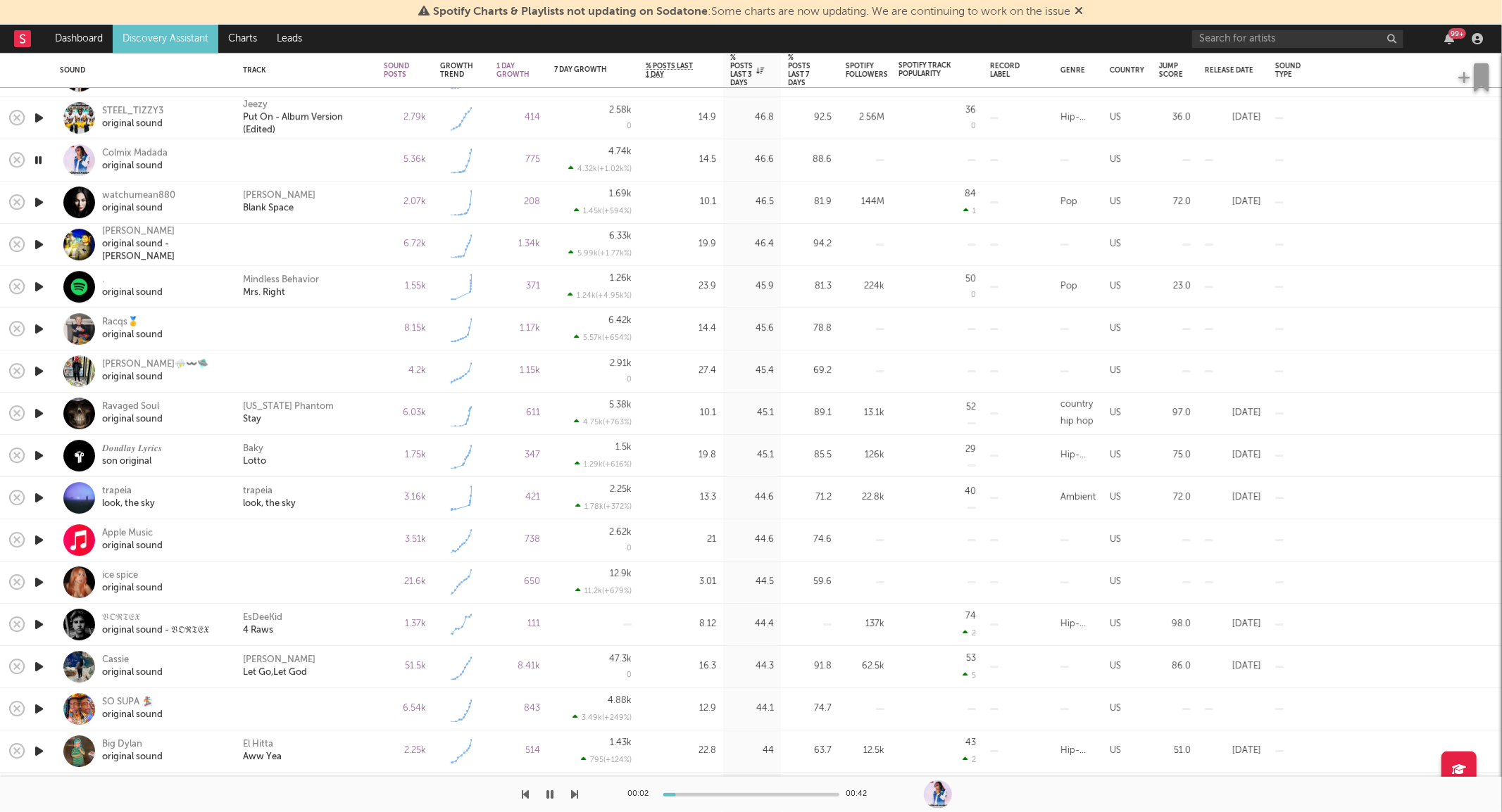
click at [32, 288] on icon "button" at bounding box center [39, 287] width 15 height 18
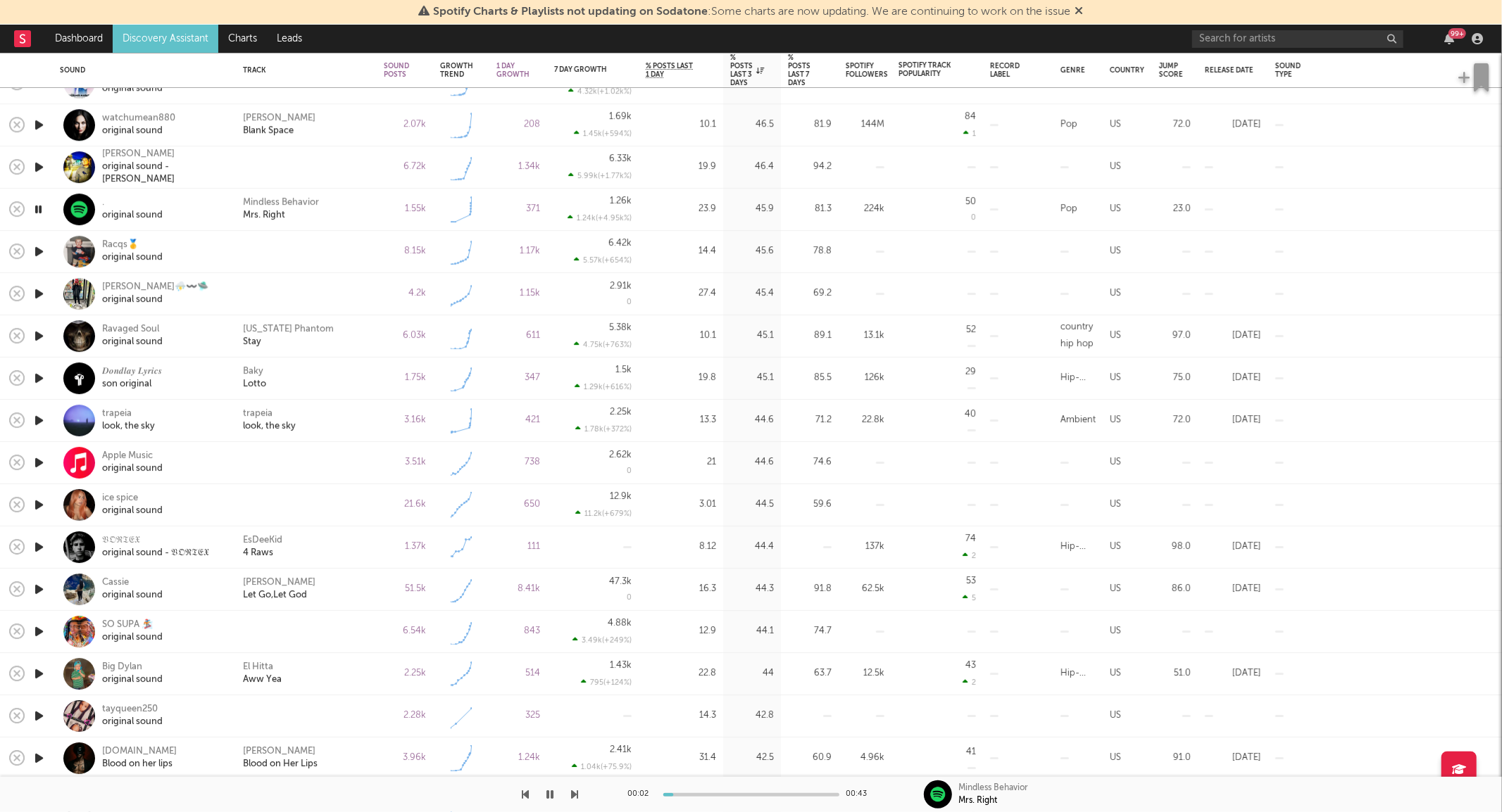
click at [40, 461] on icon "button" at bounding box center [39, 463] width 15 height 18
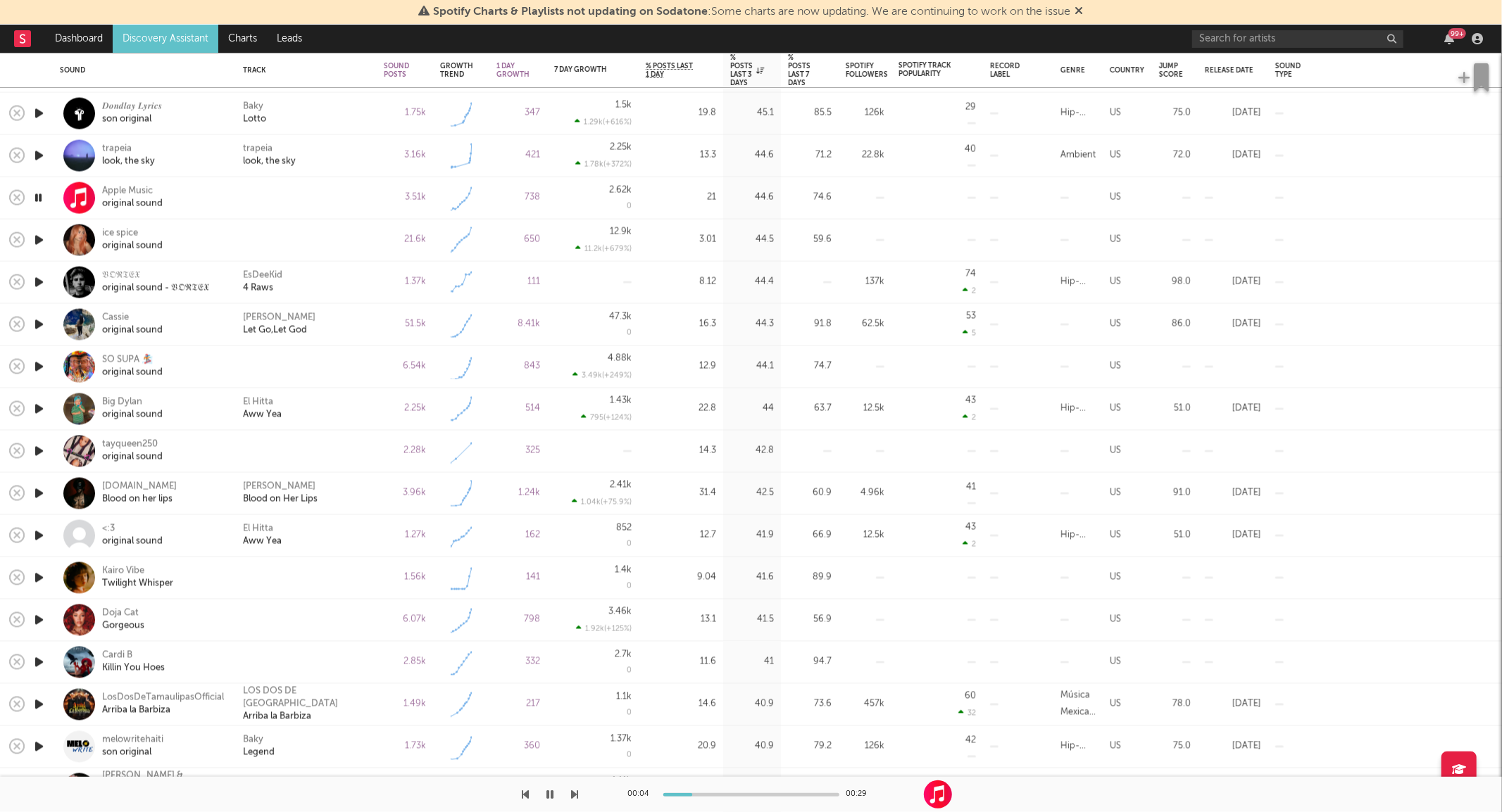
click at [40, 535] on icon "button" at bounding box center [39, 535] width 15 height 18
click at [810, 73] on div at bounding box center [820, 70] width 21 height 14
click at [804, 70] on div "% Posts Last 7 Days" at bounding box center [799, 70] width 22 height 33
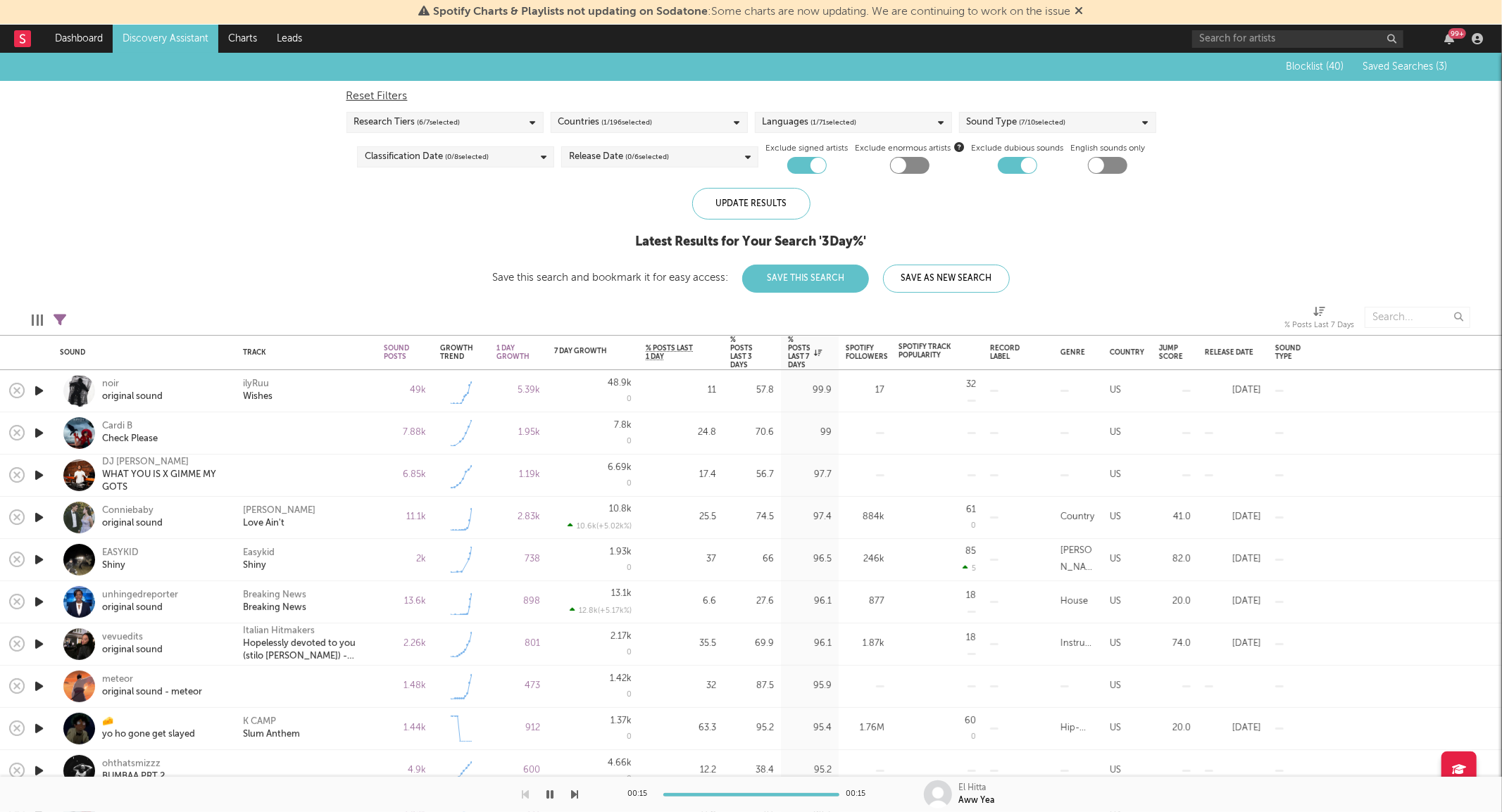
click at [40, 557] on icon "button" at bounding box center [39, 559] width 15 height 18
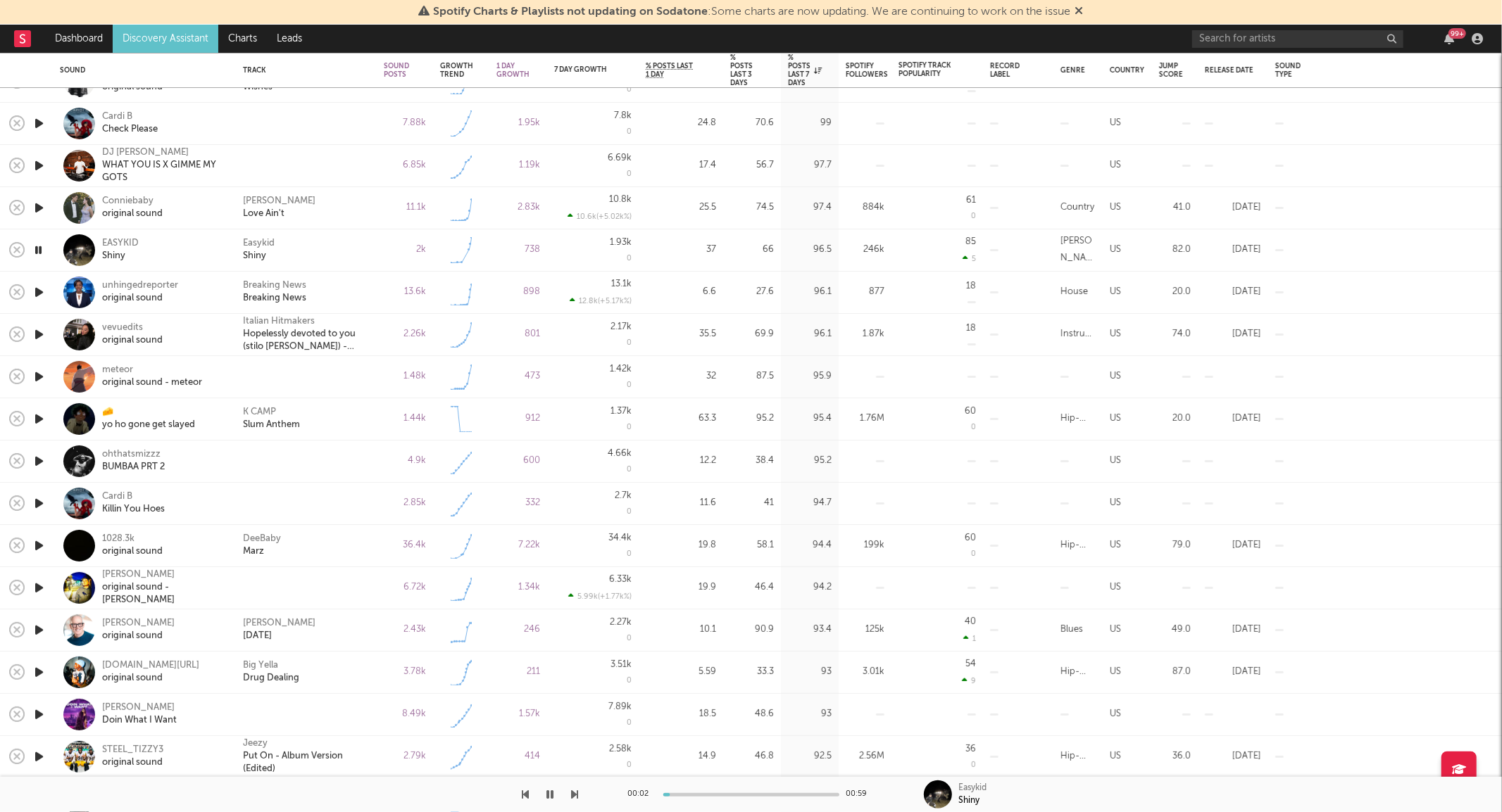
click at [37, 376] on icon "button" at bounding box center [39, 377] width 15 height 18
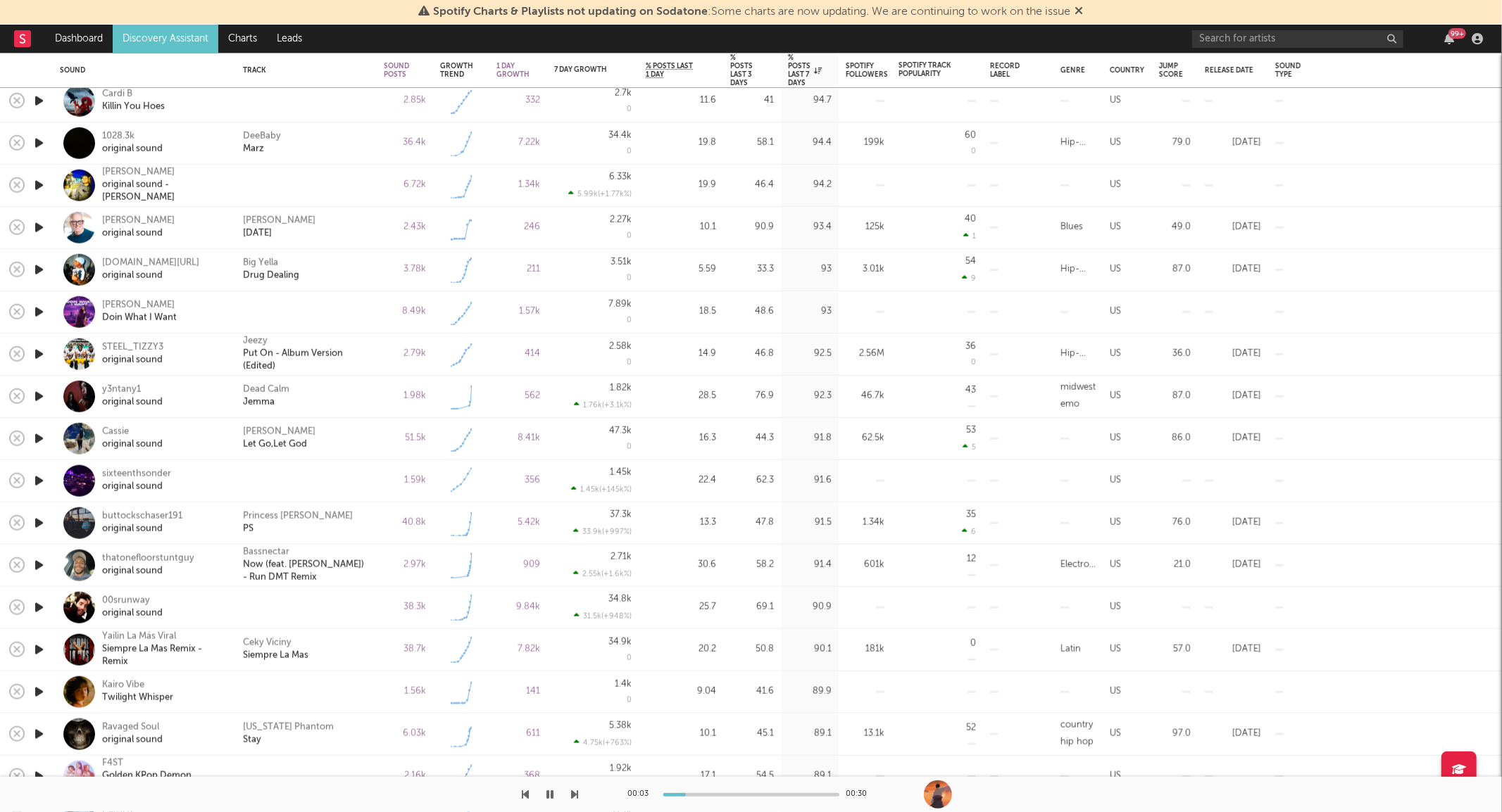
click at [33, 433] on icon "button" at bounding box center [39, 439] width 15 height 18
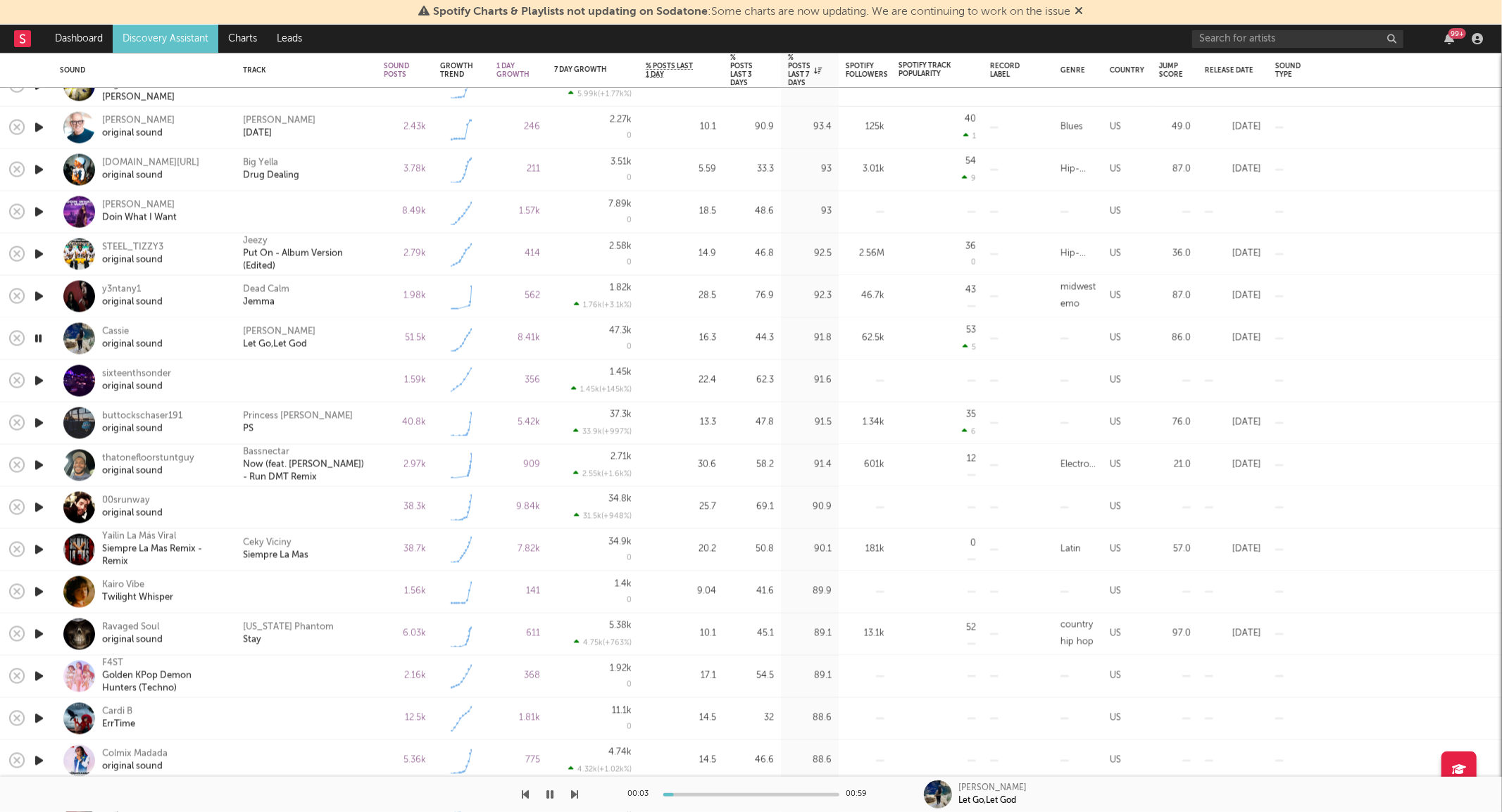
click at [33, 632] on icon "button" at bounding box center [39, 634] width 15 height 18
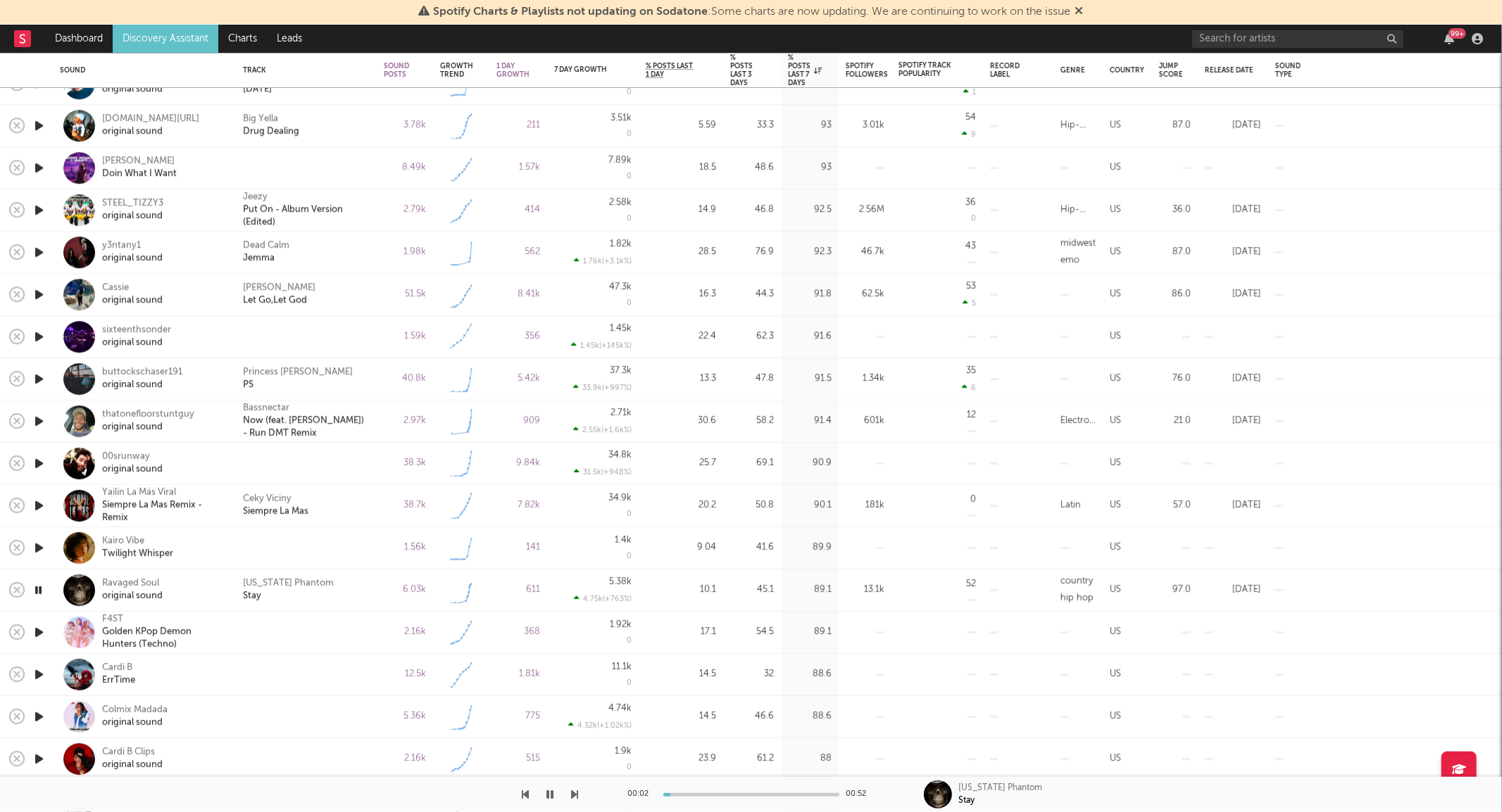
click at [42, 545] on icon "button" at bounding box center [39, 547] width 15 height 18
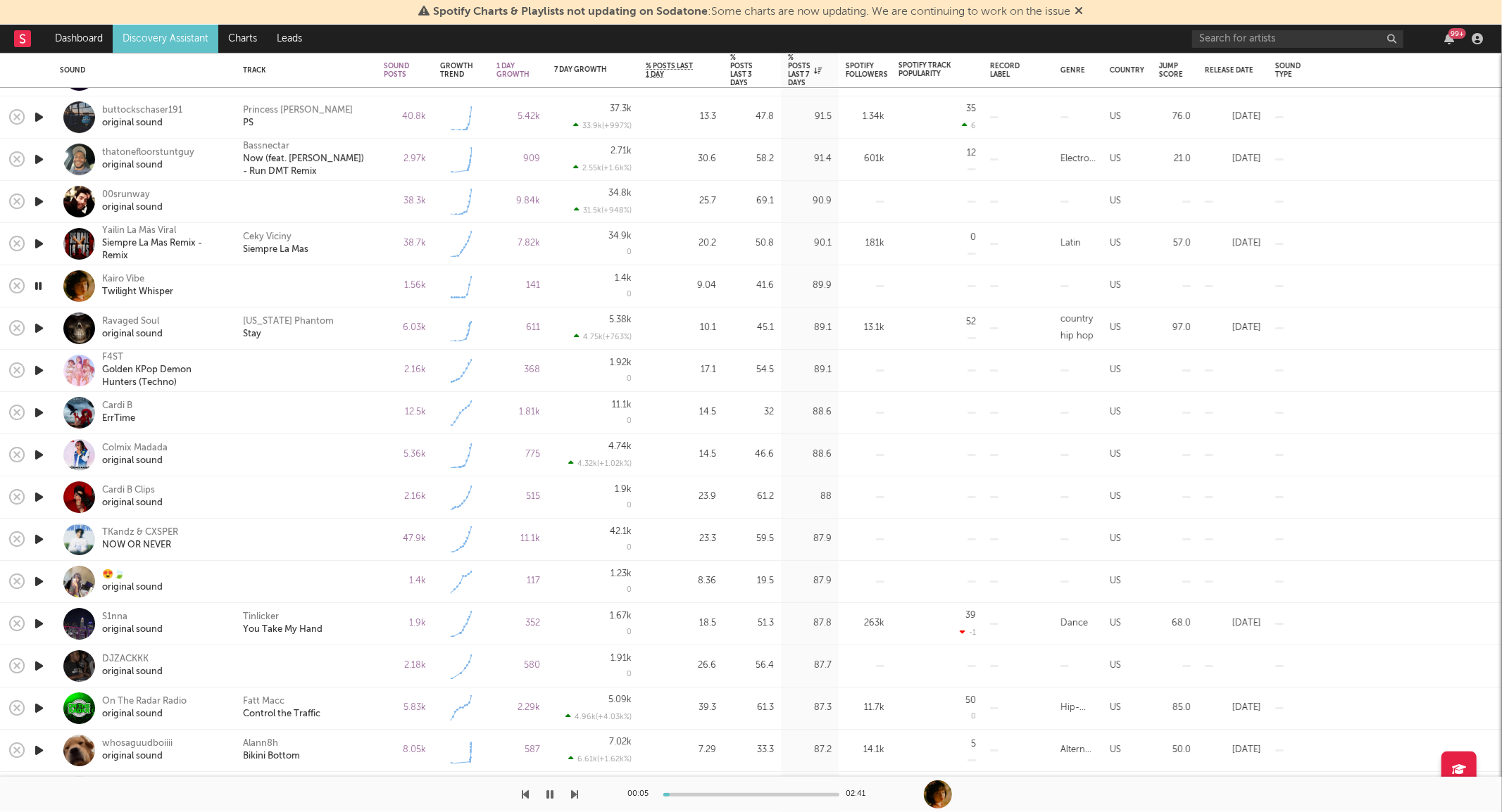
click at [38, 537] on icon "button" at bounding box center [39, 539] width 15 height 18
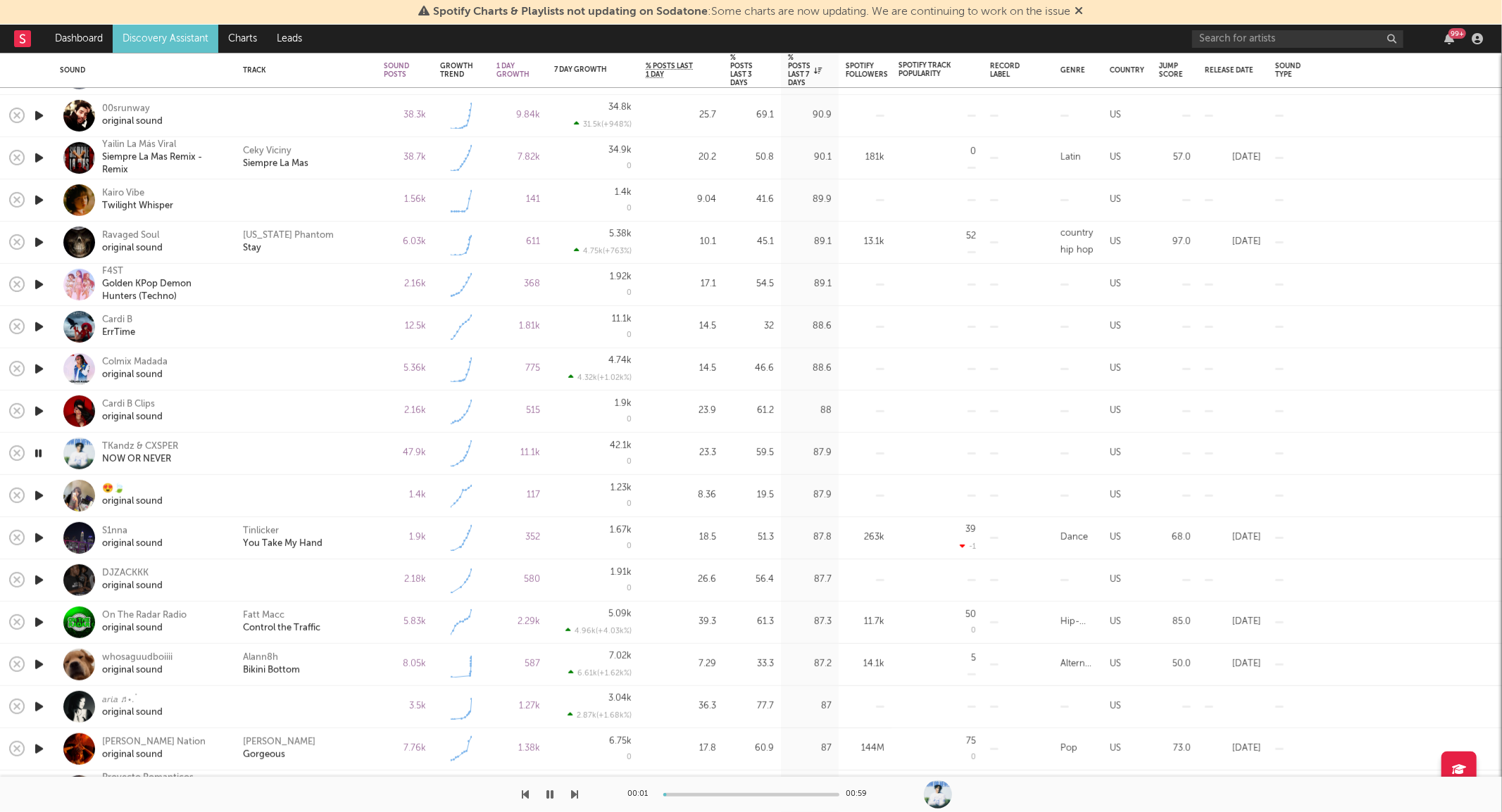
click at [39, 494] on icon "button" at bounding box center [39, 496] width 15 height 18
click at [37, 665] on icon "button" at bounding box center [39, 665] width 15 height 18
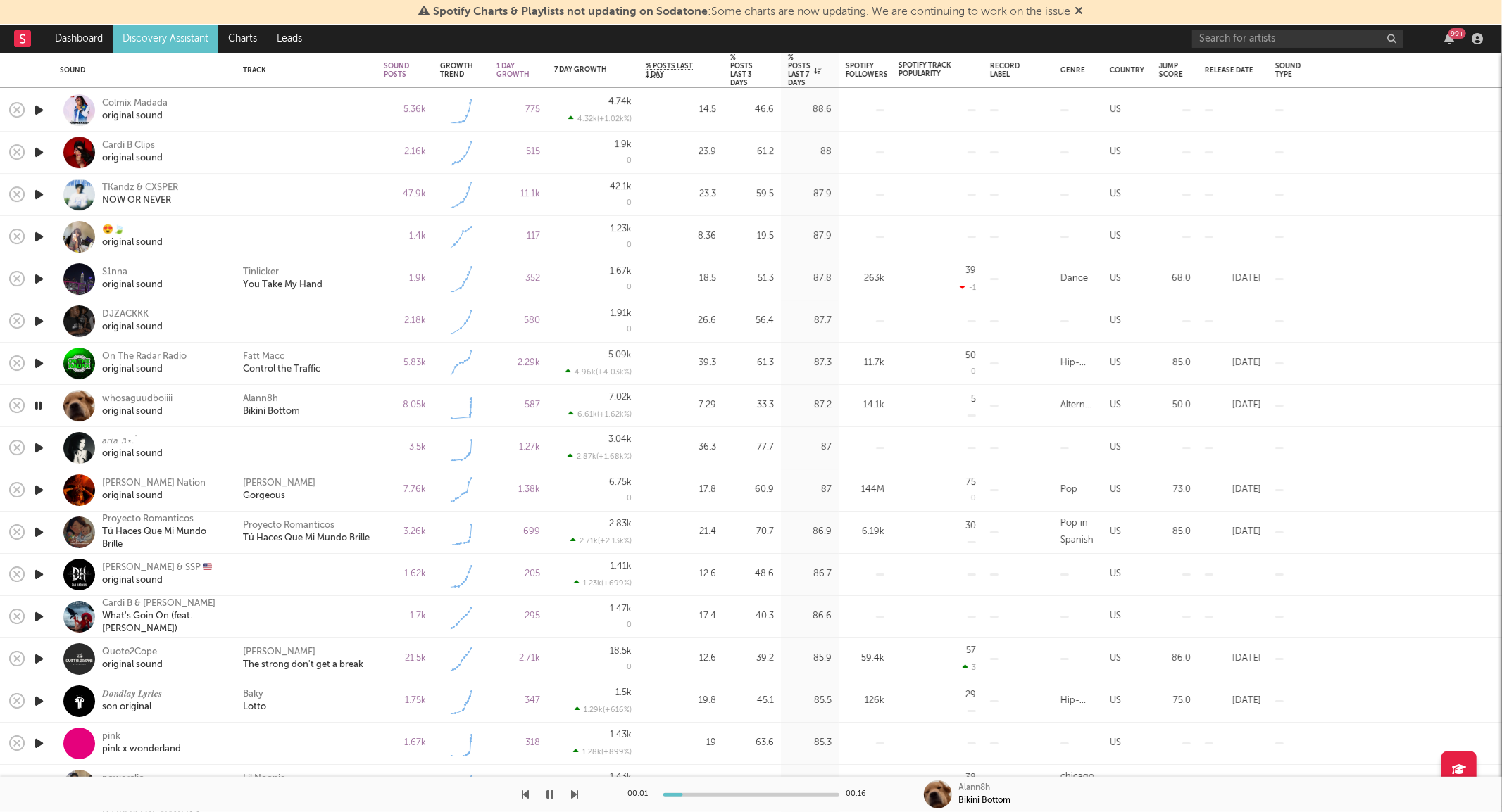
click at [38, 491] on icon "button" at bounding box center [39, 490] width 15 height 18
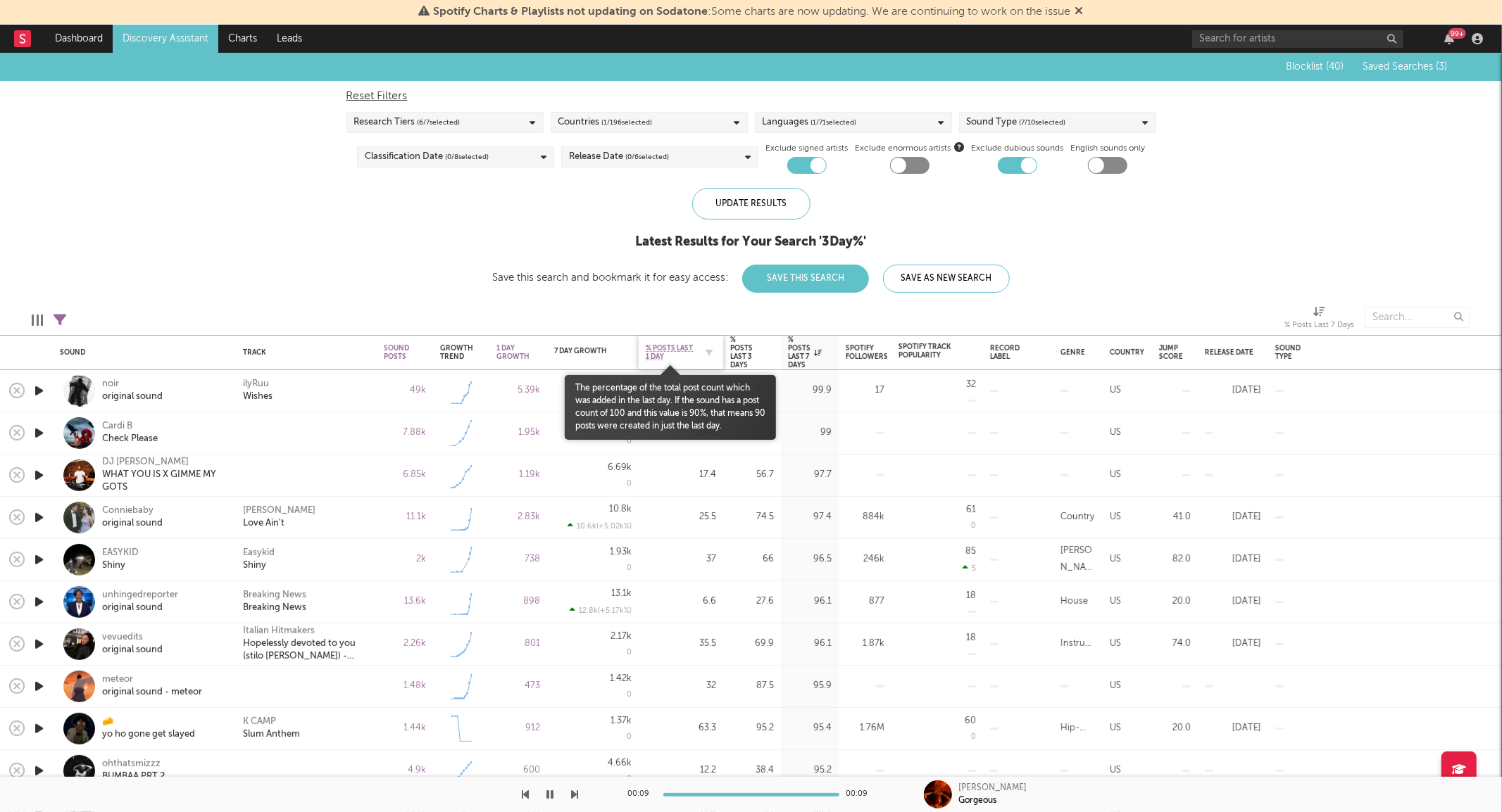
click at [660, 350] on span "% Posts Last 1 Day" at bounding box center [670, 352] width 49 height 17
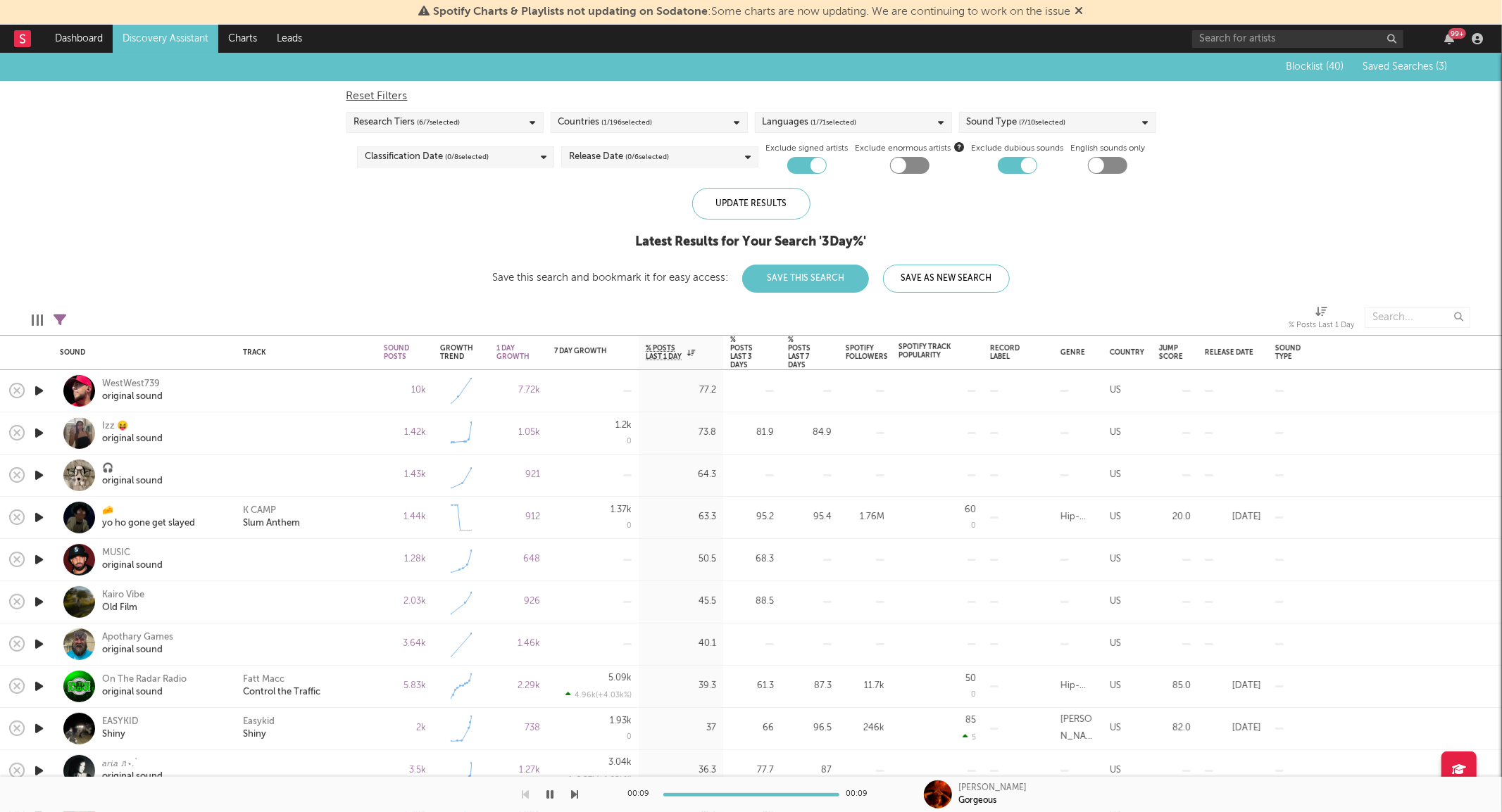
click at [39, 393] on icon "button" at bounding box center [39, 391] width 15 height 18
click at [37, 427] on icon "button" at bounding box center [39, 433] width 15 height 18
click at [38, 474] on icon "button" at bounding box center [39, 476] width 15 height 18
click at [39, 521] on icon "button" at bounding box center [39, 517] width 15 height 18
click at [37, 595] on icon "button" at bounding box center [39, 602] width 15 height 18
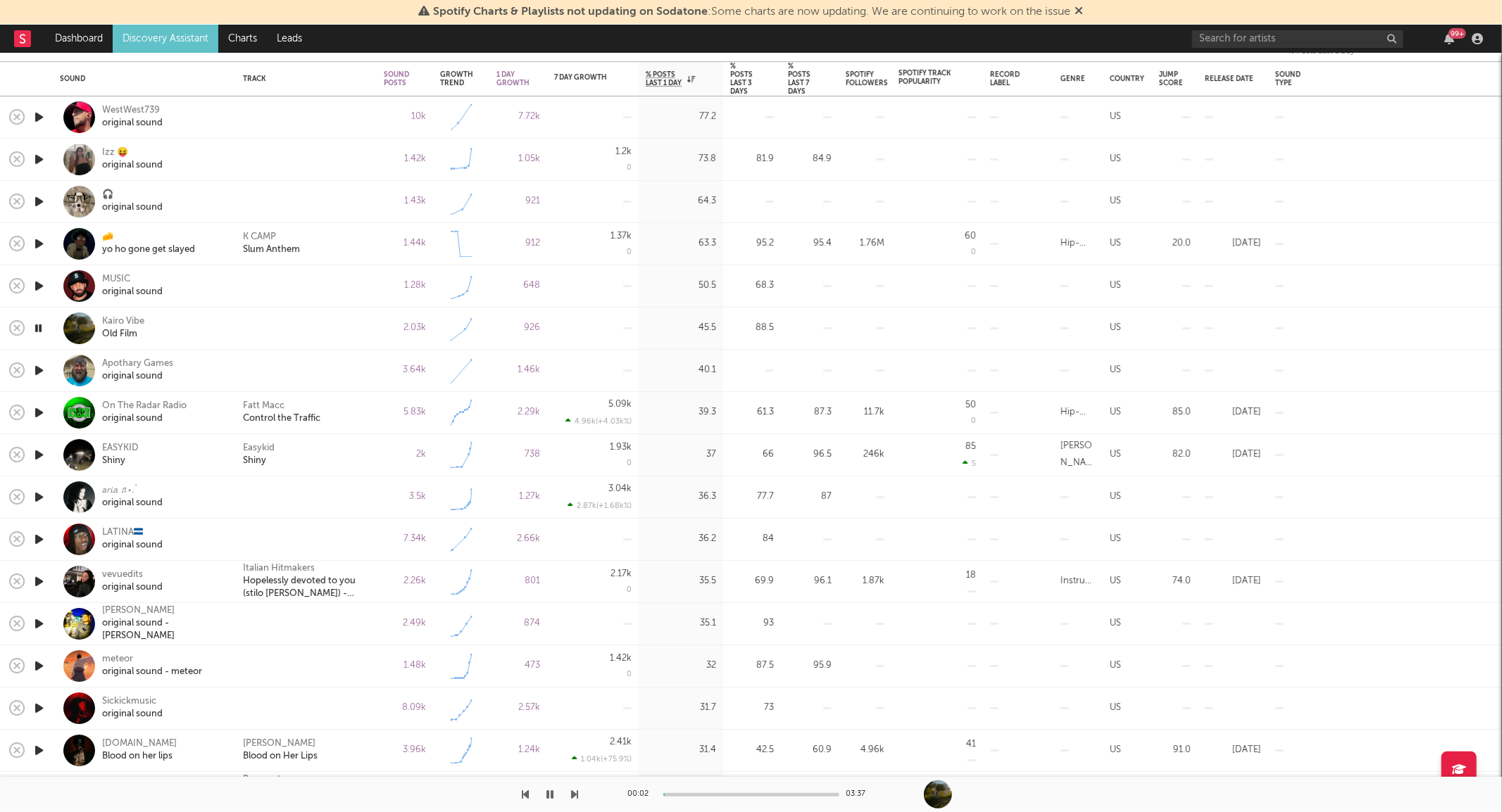
click at [39, 496] on icon "button" at bounding box center [39, 497] width 15 height 18
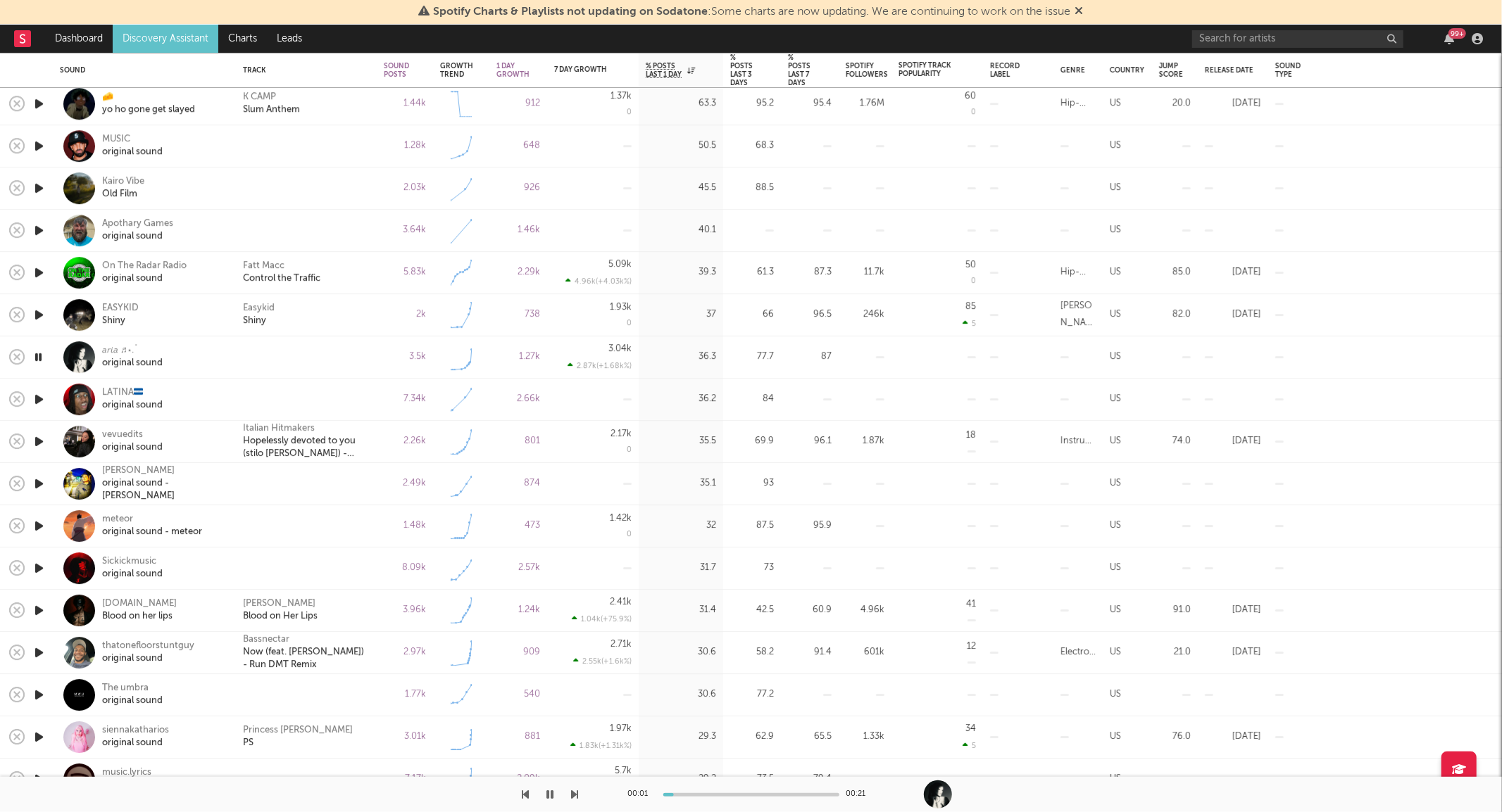
click at [37, 531] on icon "button" at bounding box center [39, 526] width 15 height 18
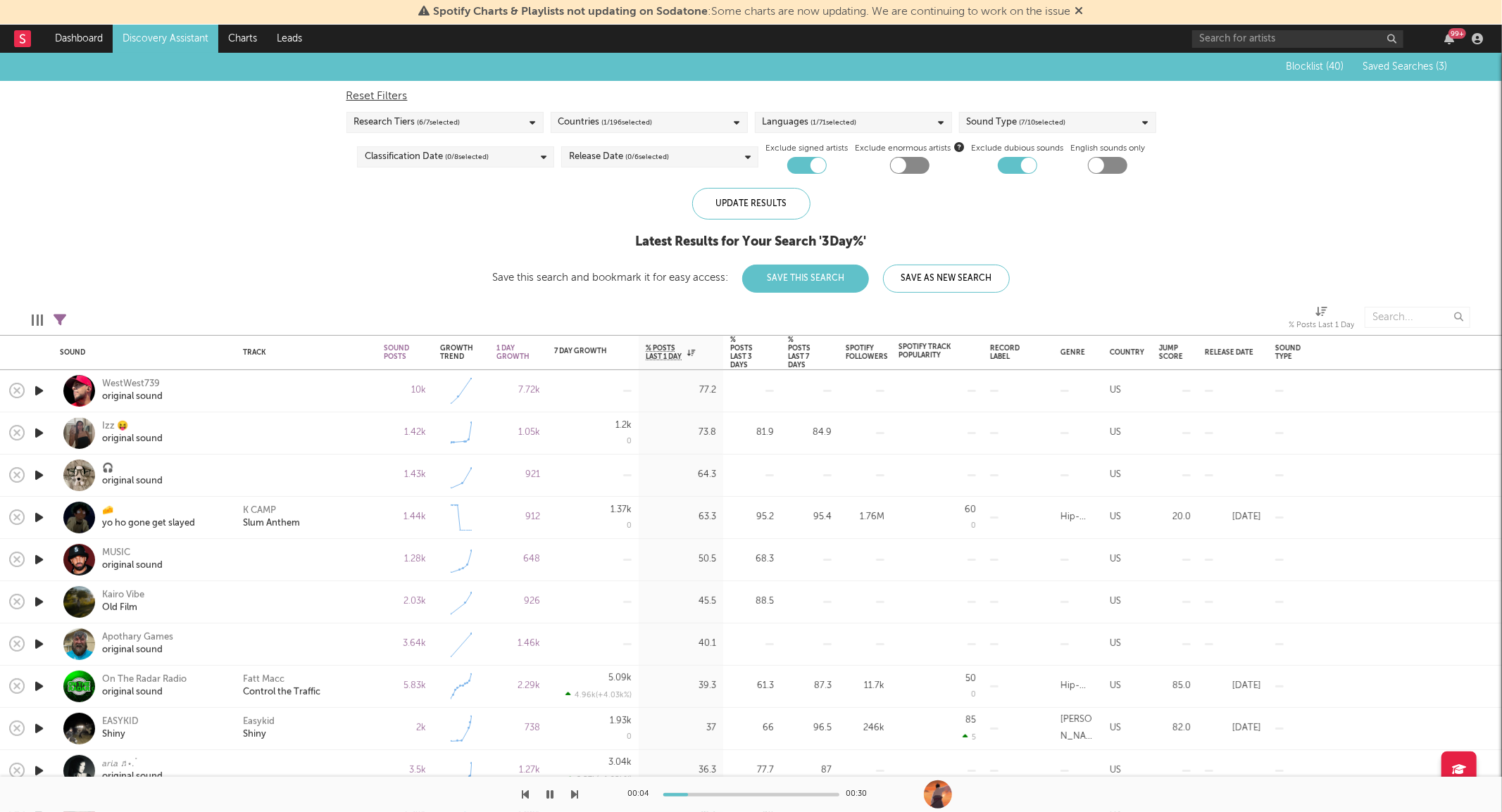
click at [147, 41] on link "Discovery Assistant" at bounding box center [165, 38] width 105 height 28
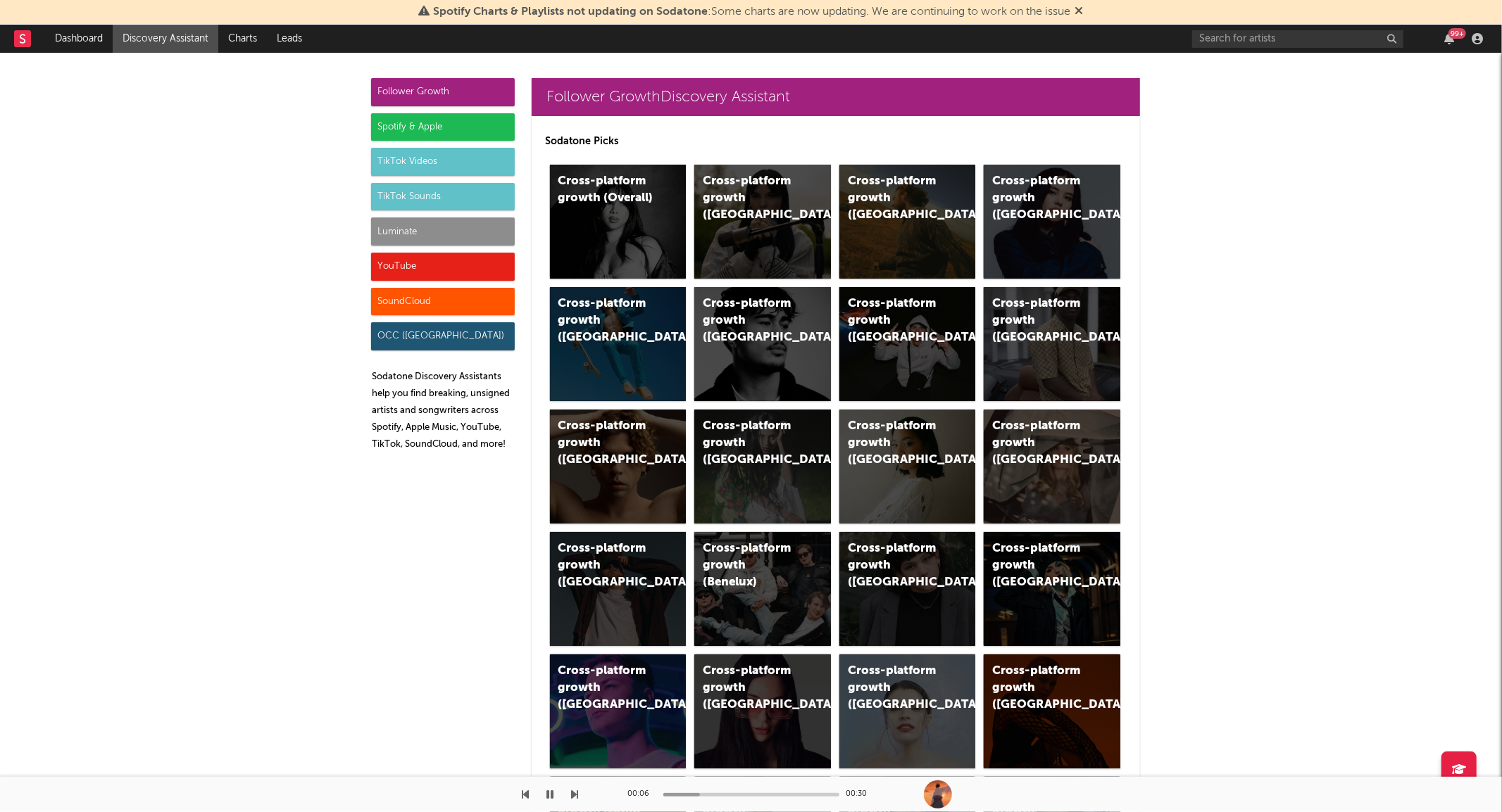
click at [550, 790] on icon "button" at bounding box center [550, 794] width 7 height 11
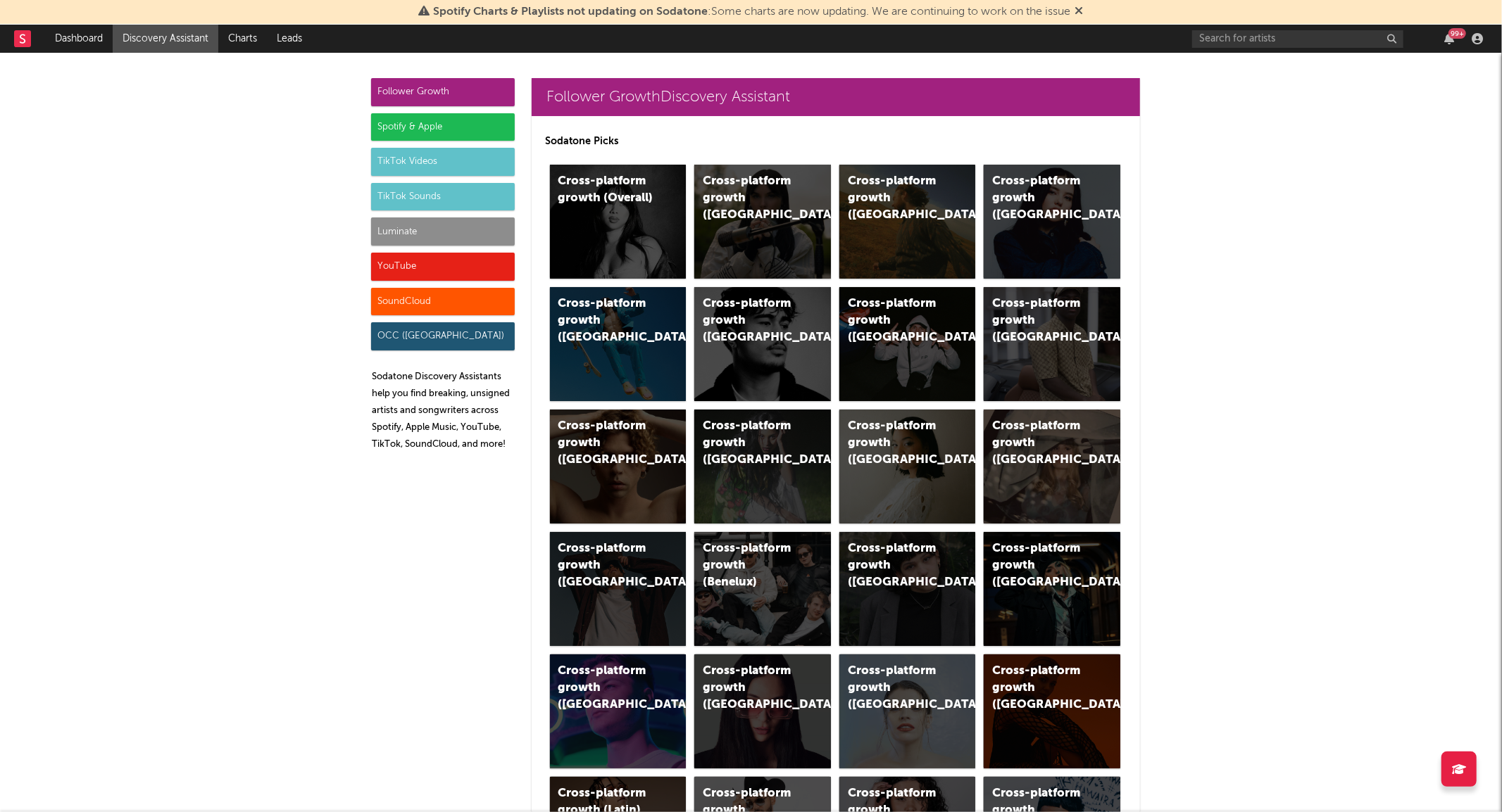
click at [391, 155] on div "TikTok Videos" at bounding box center [442, 161] width 144 height 28
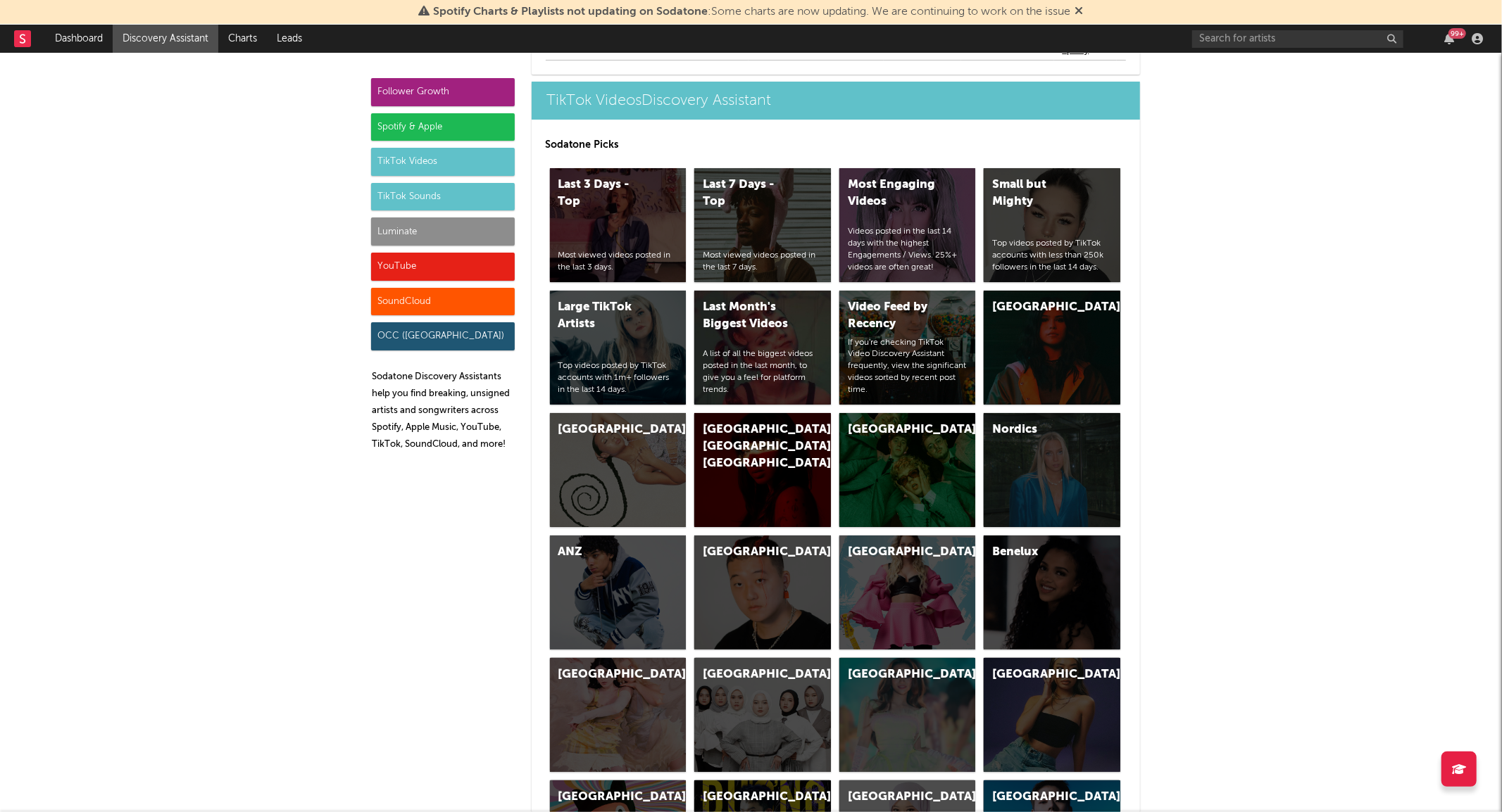
click at [405, 196] on div "TikTok Sounds" at bounding box center [442, 197] width 144 height 28
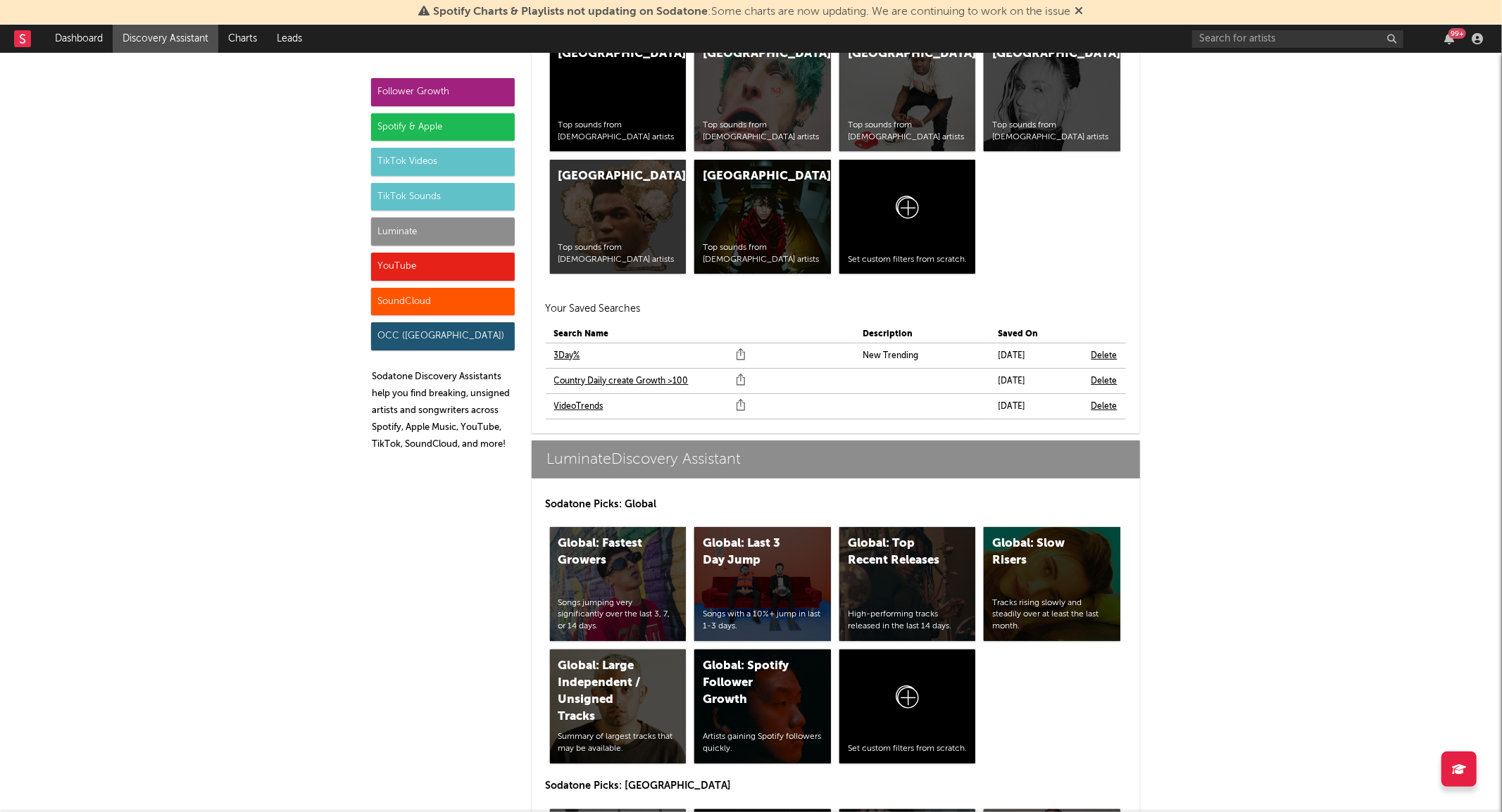
scroll to position [5941, 0]
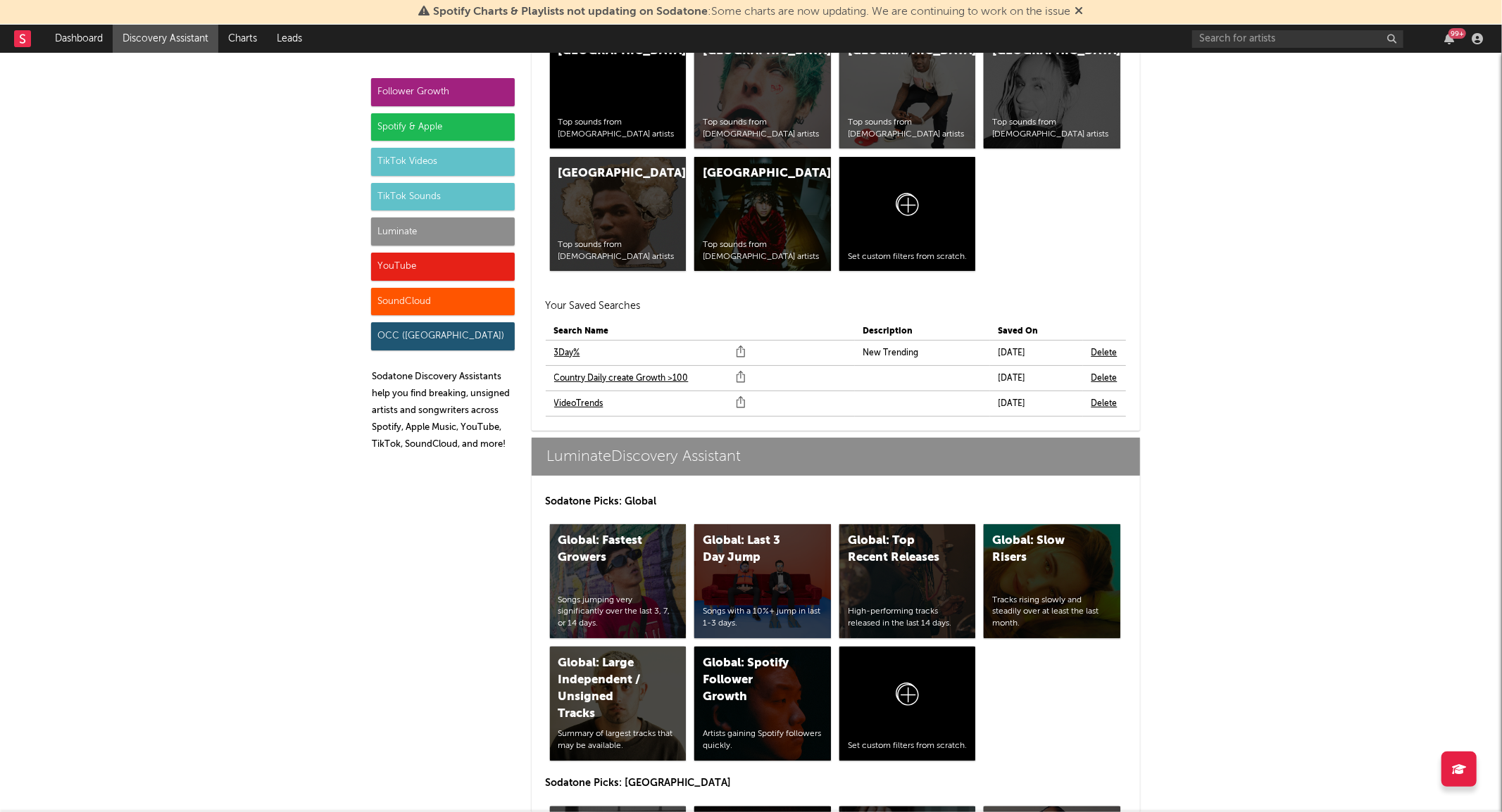
click at [595, 379] on link "Country Daily create Growth >100" at bounding box center [621, 379] width 135 height 17
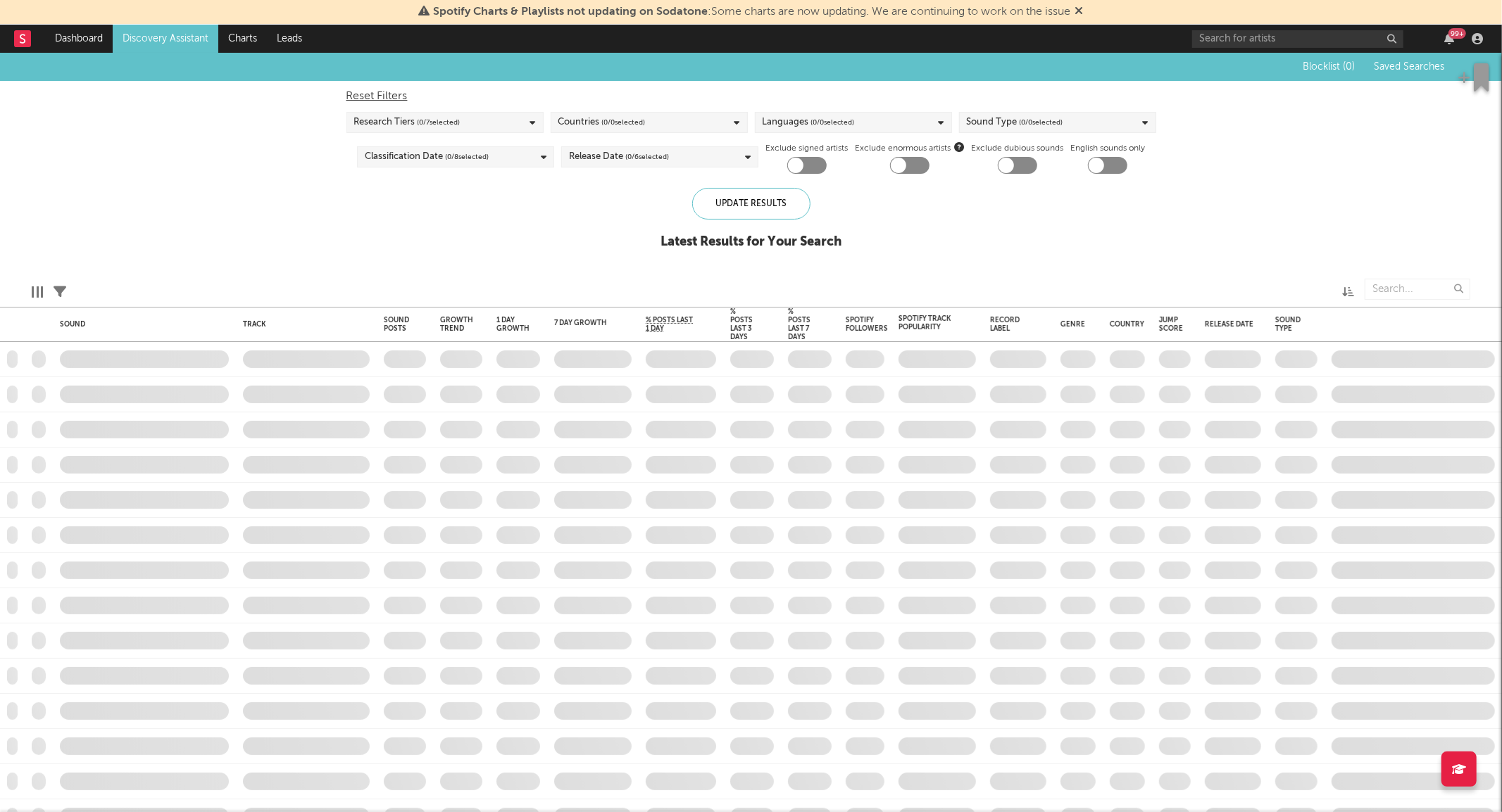
checkbox input "true"
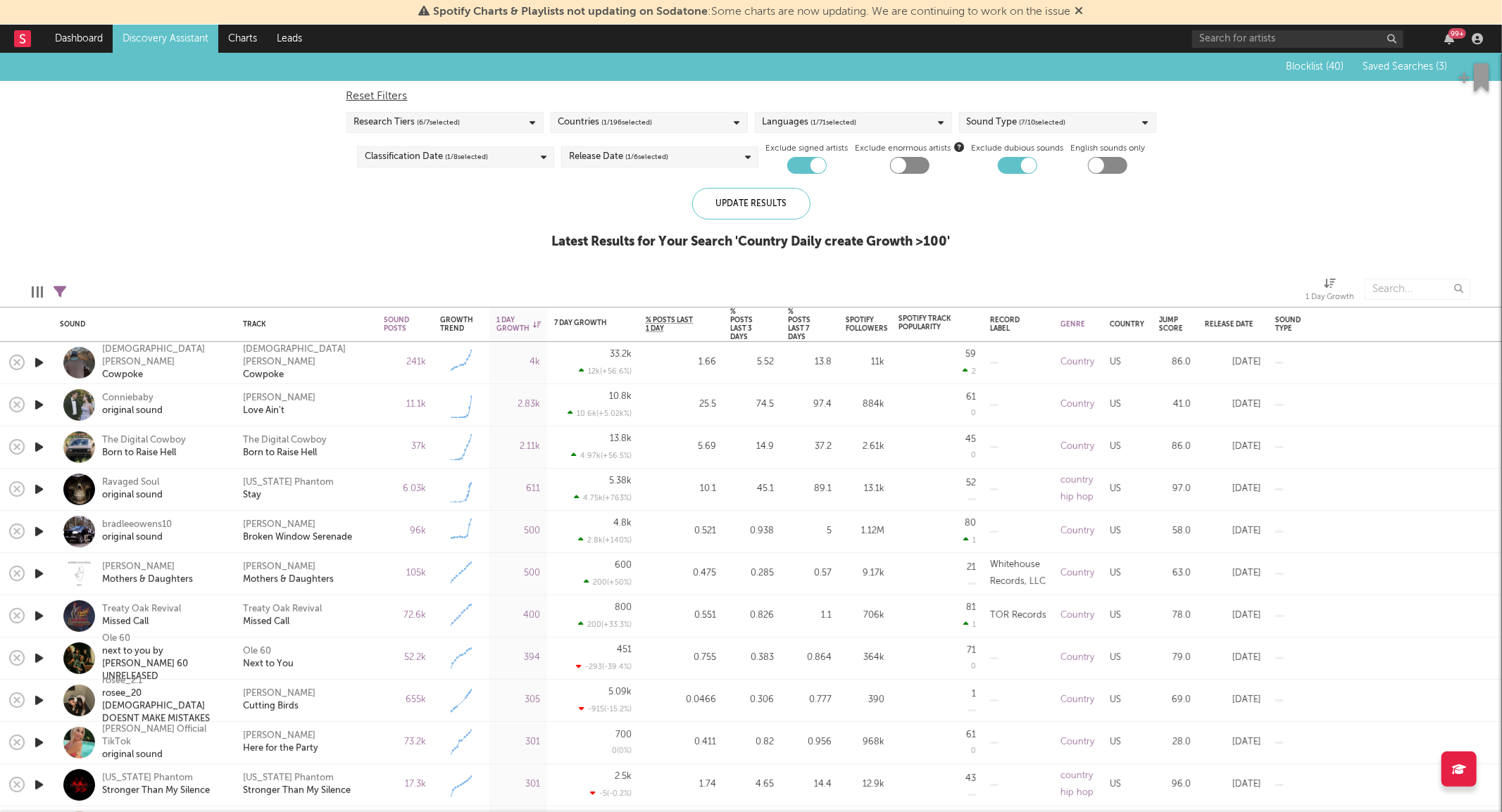
click at [44, 363] on icon "button" at bounding box center [39, 363] width 15 height 18
click at [42, 405] on icon "button" at bounding box center [39, 405] width 15 height 18
click at [39, 446] on icon "button" at bounding box center [39, 447] width 15 height 18
click at [39, 491] on icon "button" at bounding box center [39, 489] width 15 height 18
click at [36, 533] on icon "button" at bounding box center [39, 532] width 15 height 18
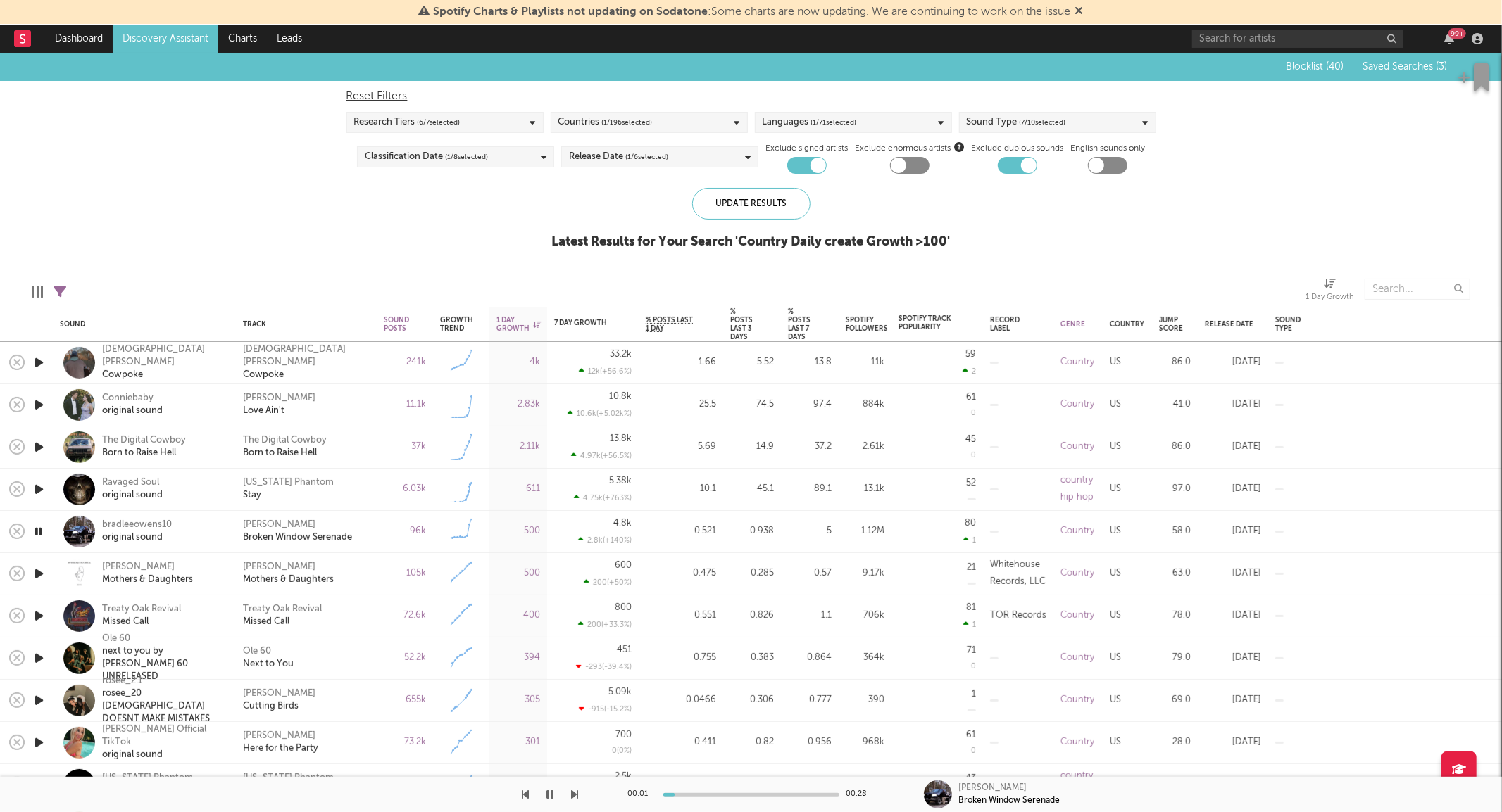
click at [35, 572] on icon "button" at bounding box center [39, 574] width 15 height 18
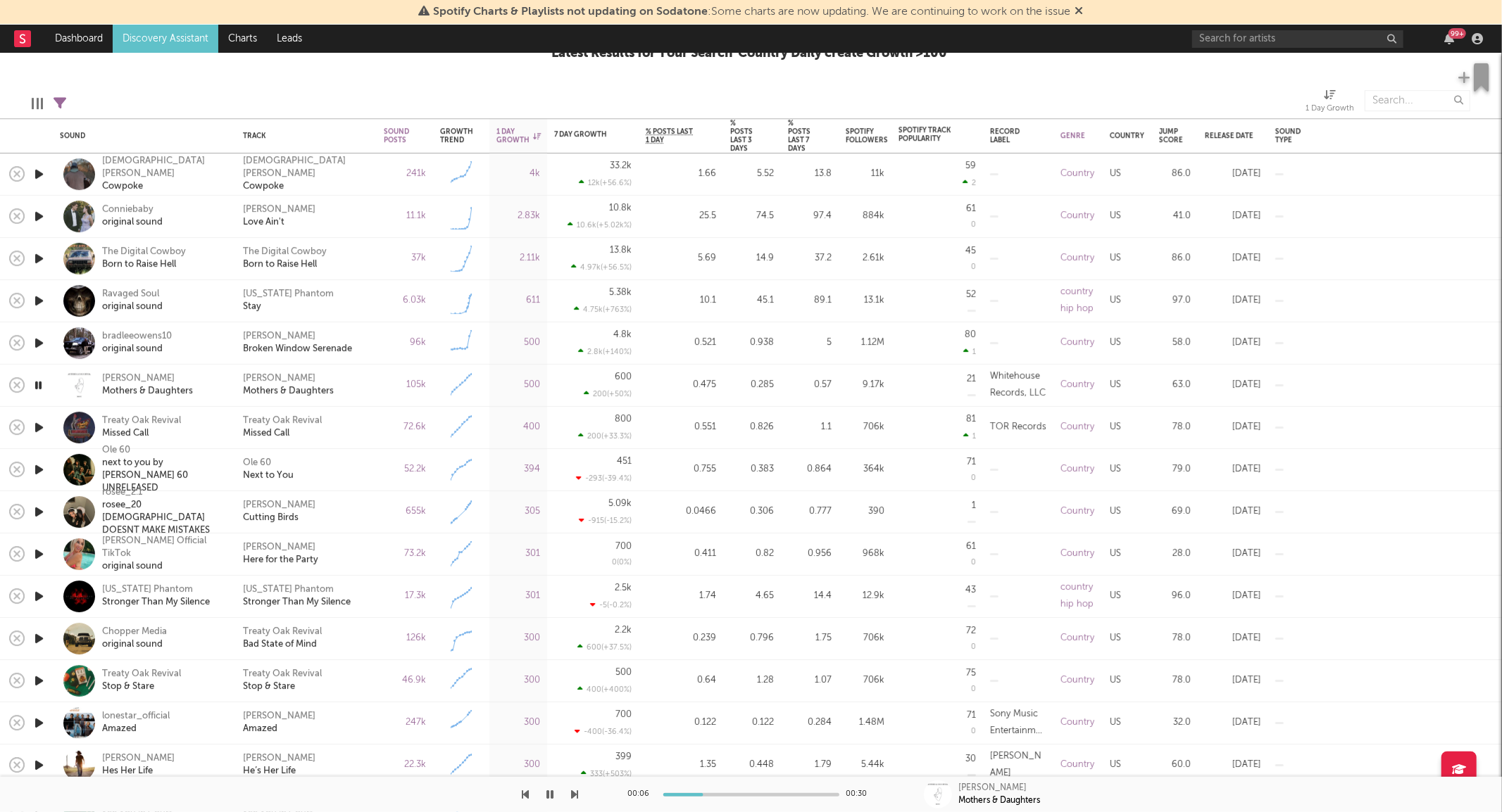
click at [37, 386] on icon "button" at bounding box center [38, 385] width 14 height 18
click at [39, 468] on icon "button" at bounding box center [39, 469] width 15 height 18
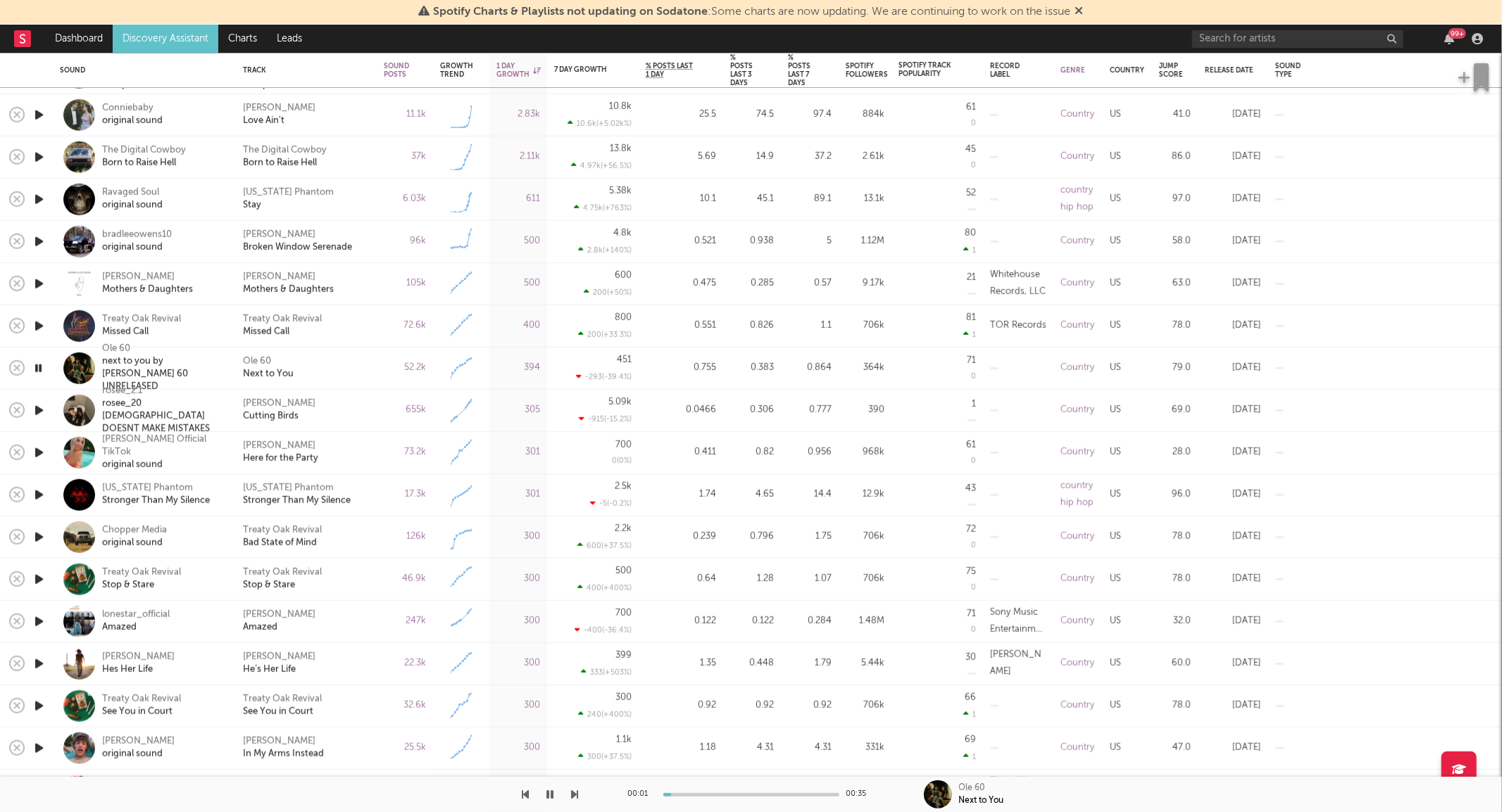
click at [36, 450] on icon "button" at bounding box center [39, 453] width 15 height 18
click at [36, 450] on icon "button" at bounding box center [38, 453] width 14 height 18
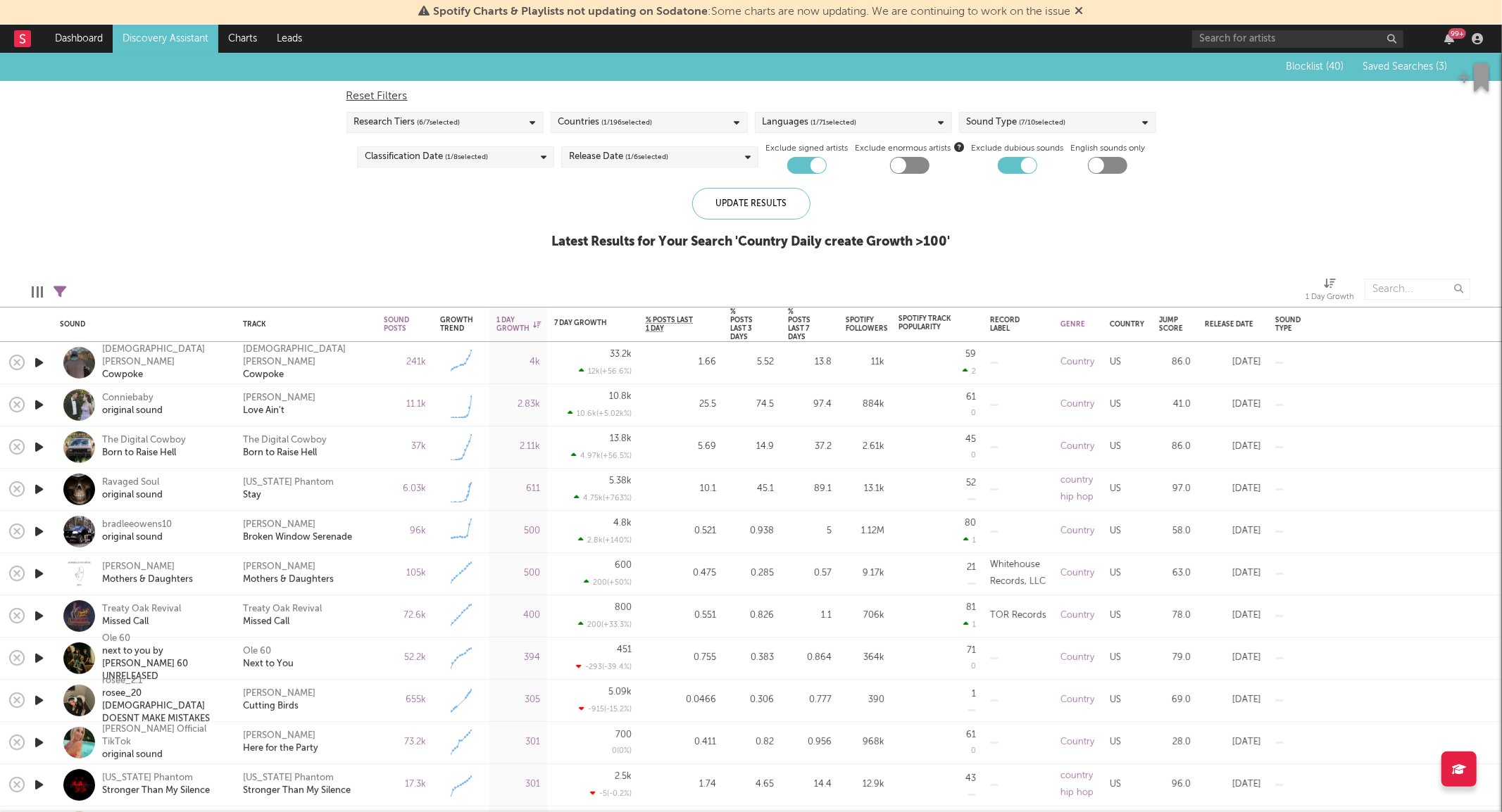
click at [58, 288] on icon at bounding box center [60, 292] width 13 height 13
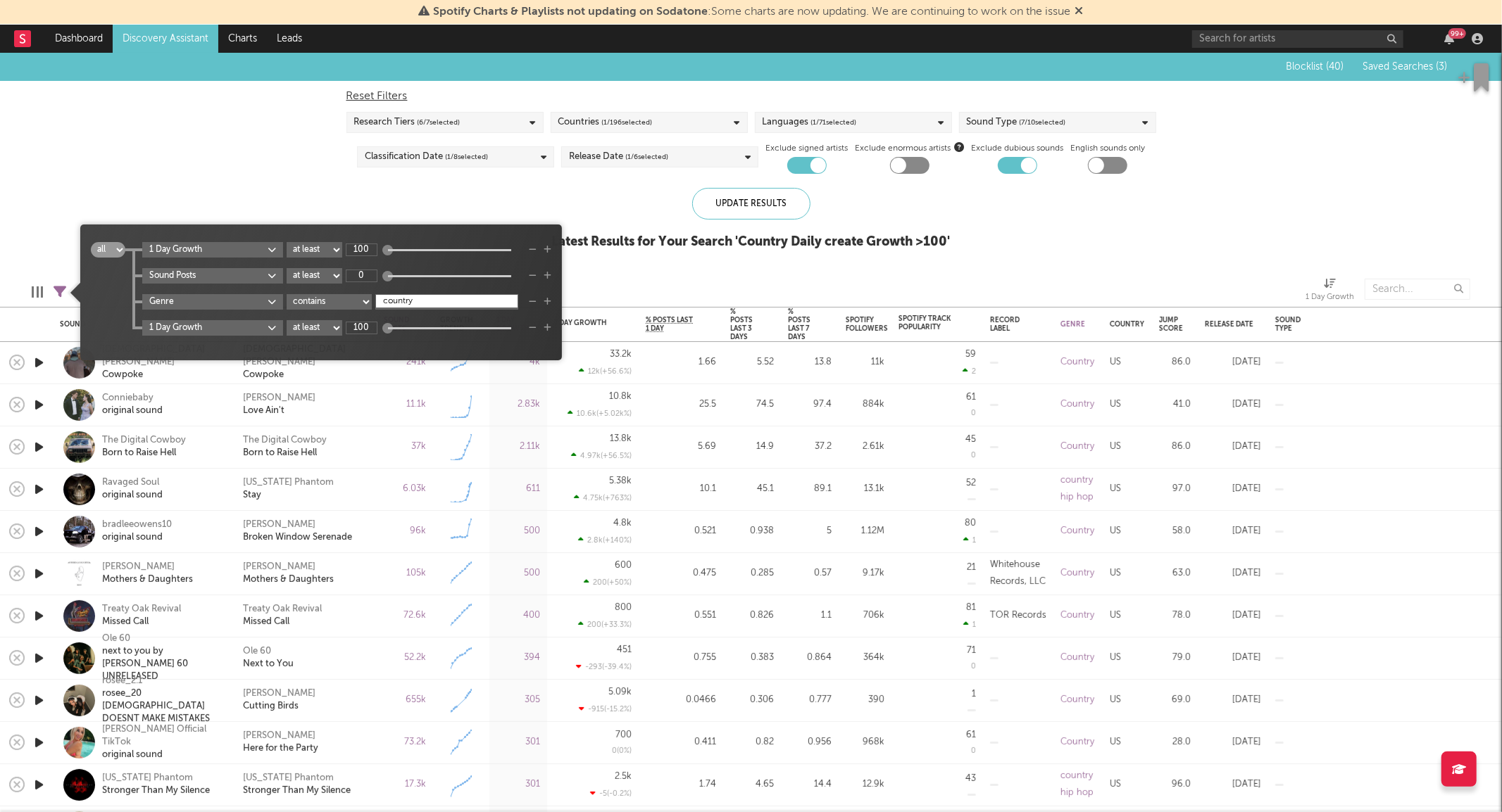
click at [531, 247] on icon "button" at bounding box center [533, 249] width 8 height 9
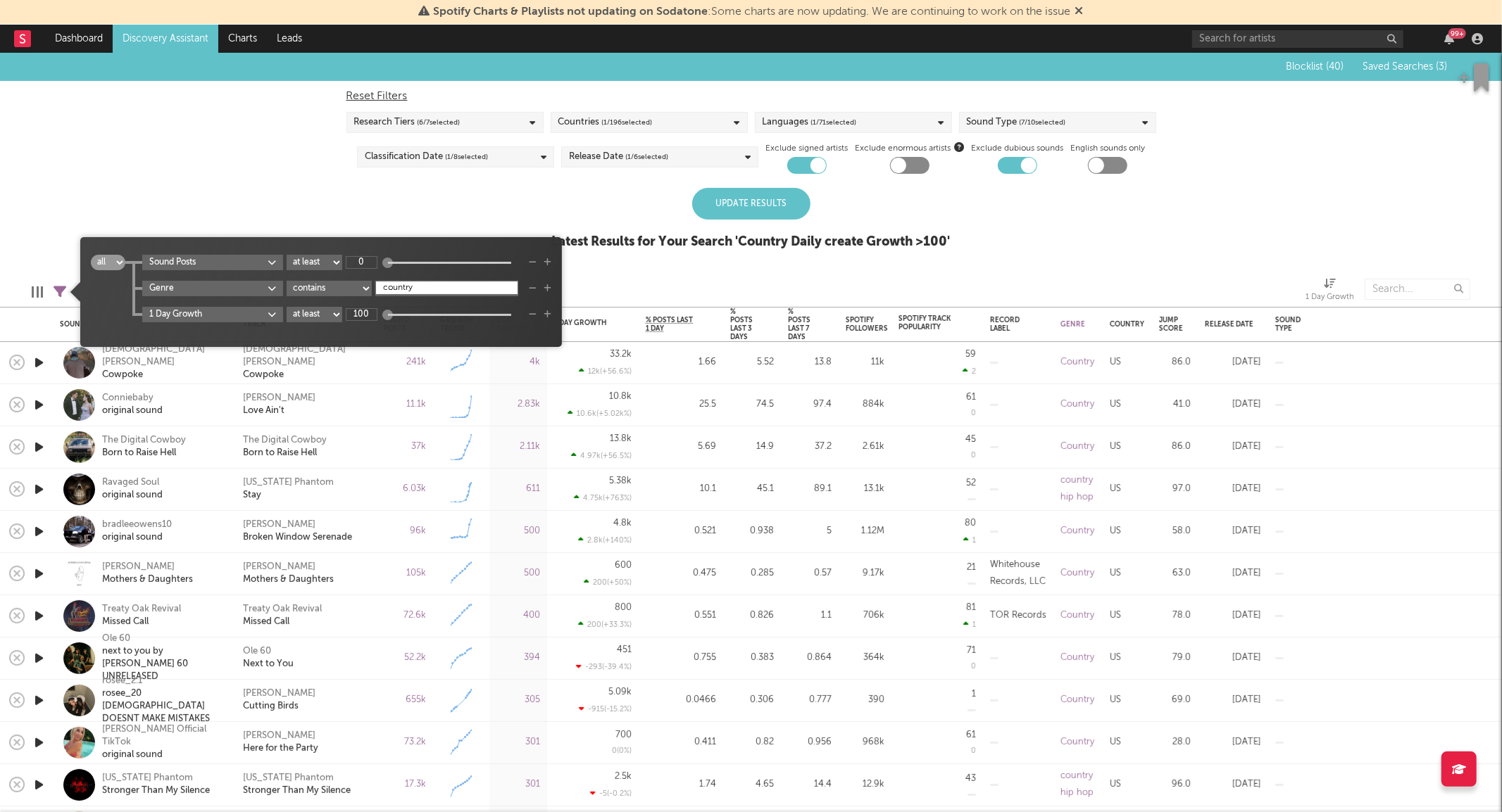
click at [533, 313] on icon "button" at bounding box center [533, 314] width 8 height 9
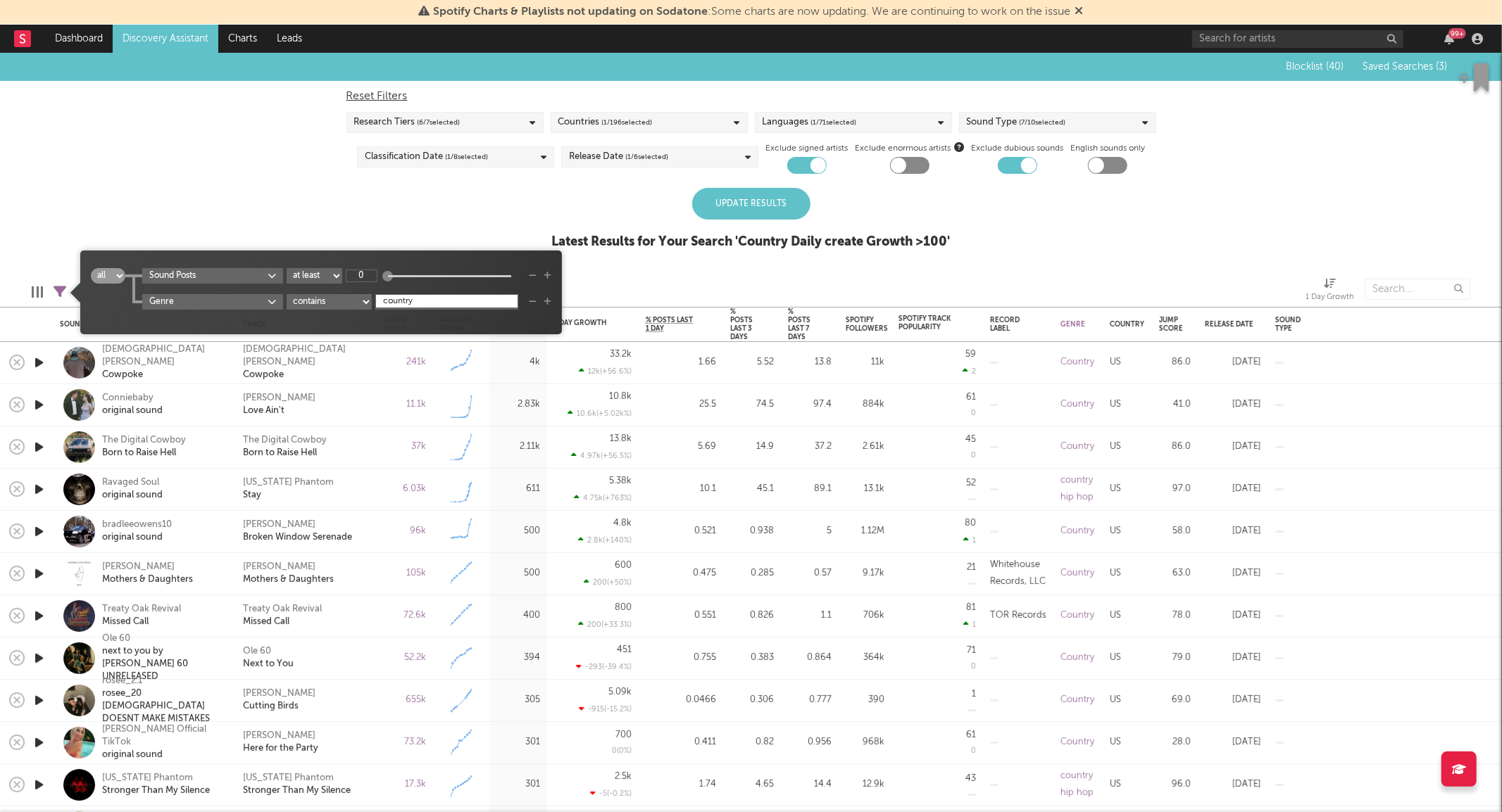
click at [726, 196] on div "Update Results" at bounding box center [751, 204] width 118 height 32
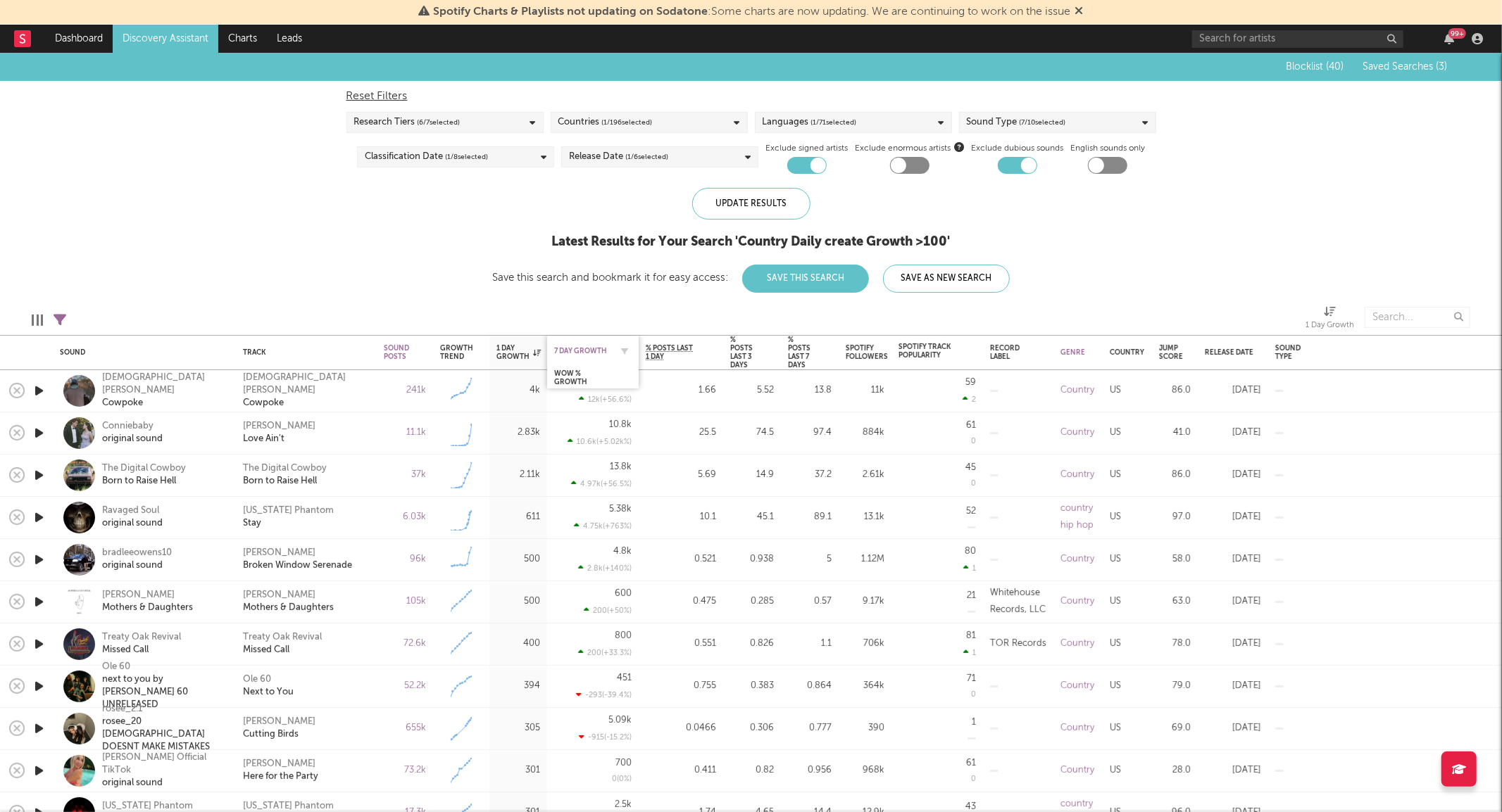
click at [590, 353] on div "7 Day Growth" at bounding box center [582, 351] width 57 height 9
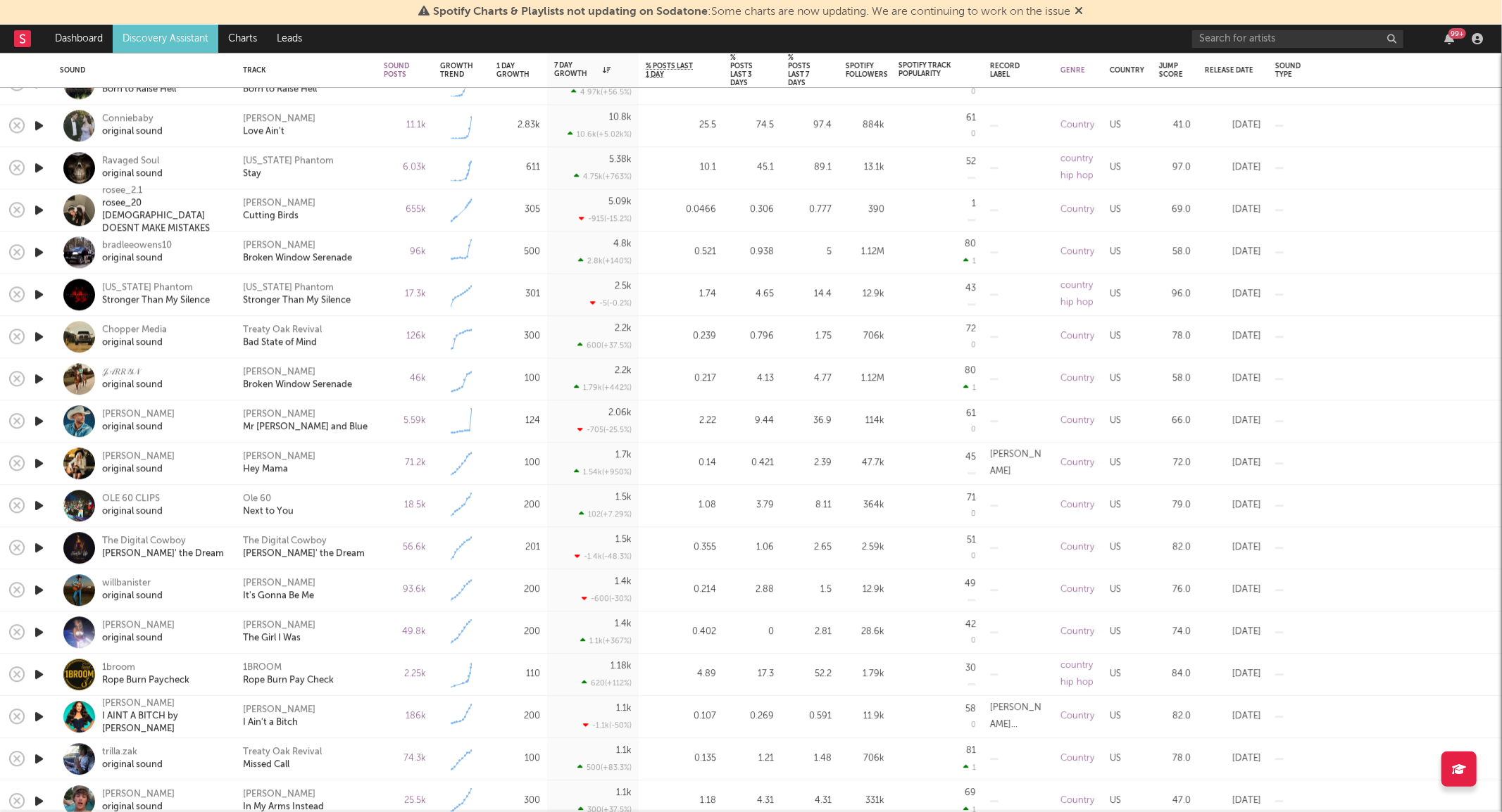
click at [39, 461] on icon "button" at bounding box center [39, 463] width 15 height 18
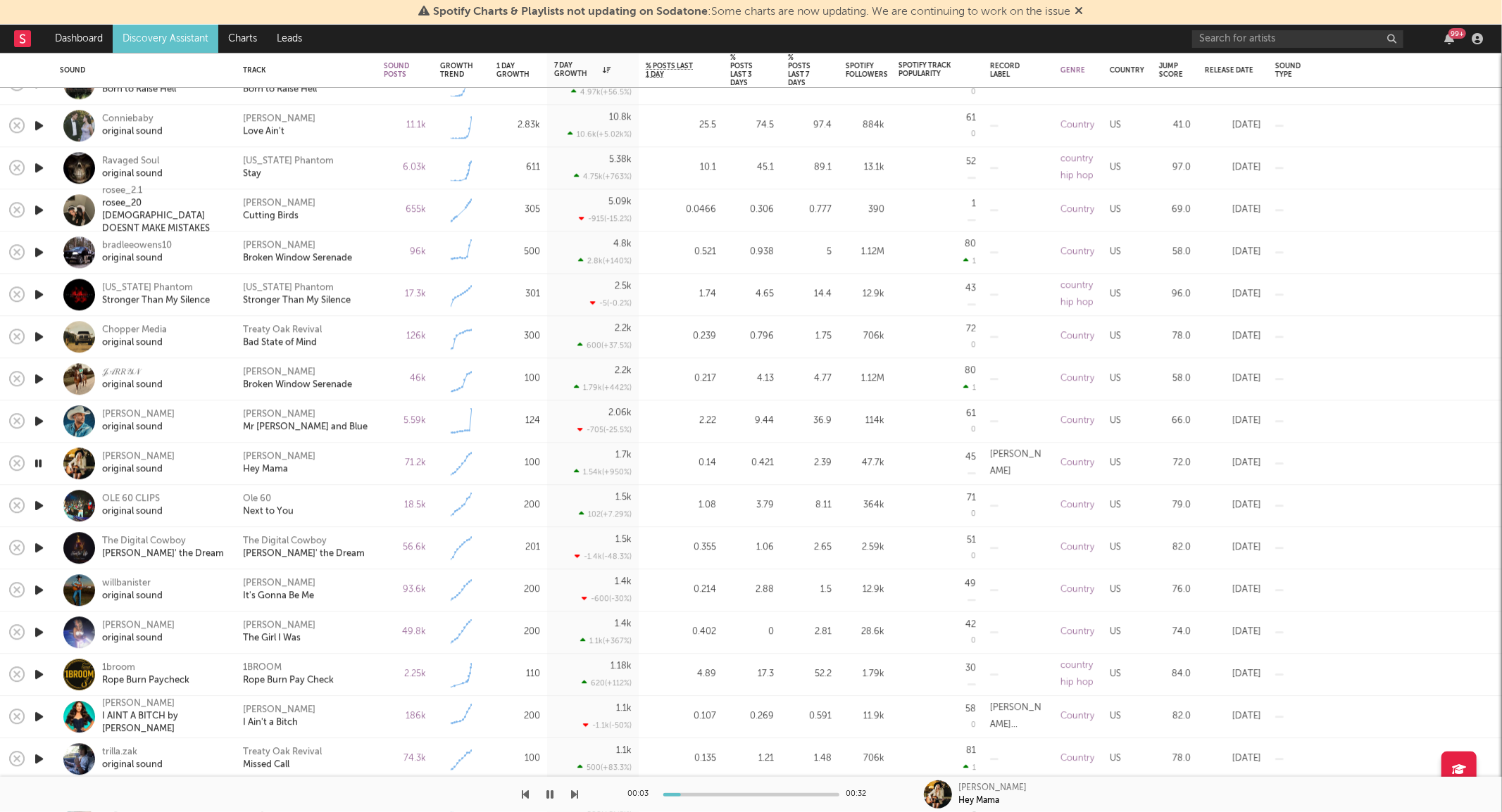
click at [39, 461] on icon "button" at bounding box center [38, 463] width 14 height 18
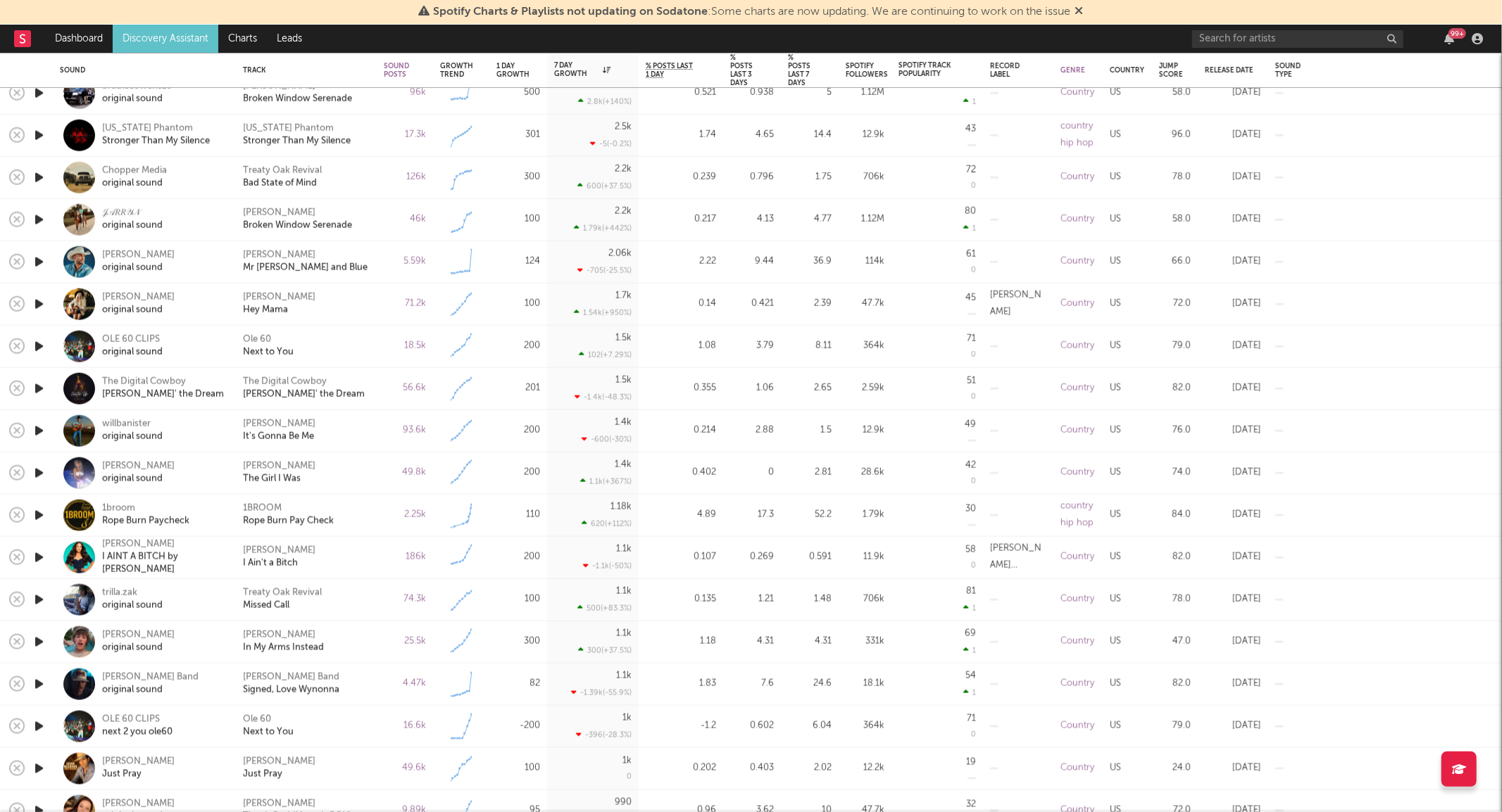
click at [41, 553] on icon "button" at bounding box center [39, 558] width 15 height 18
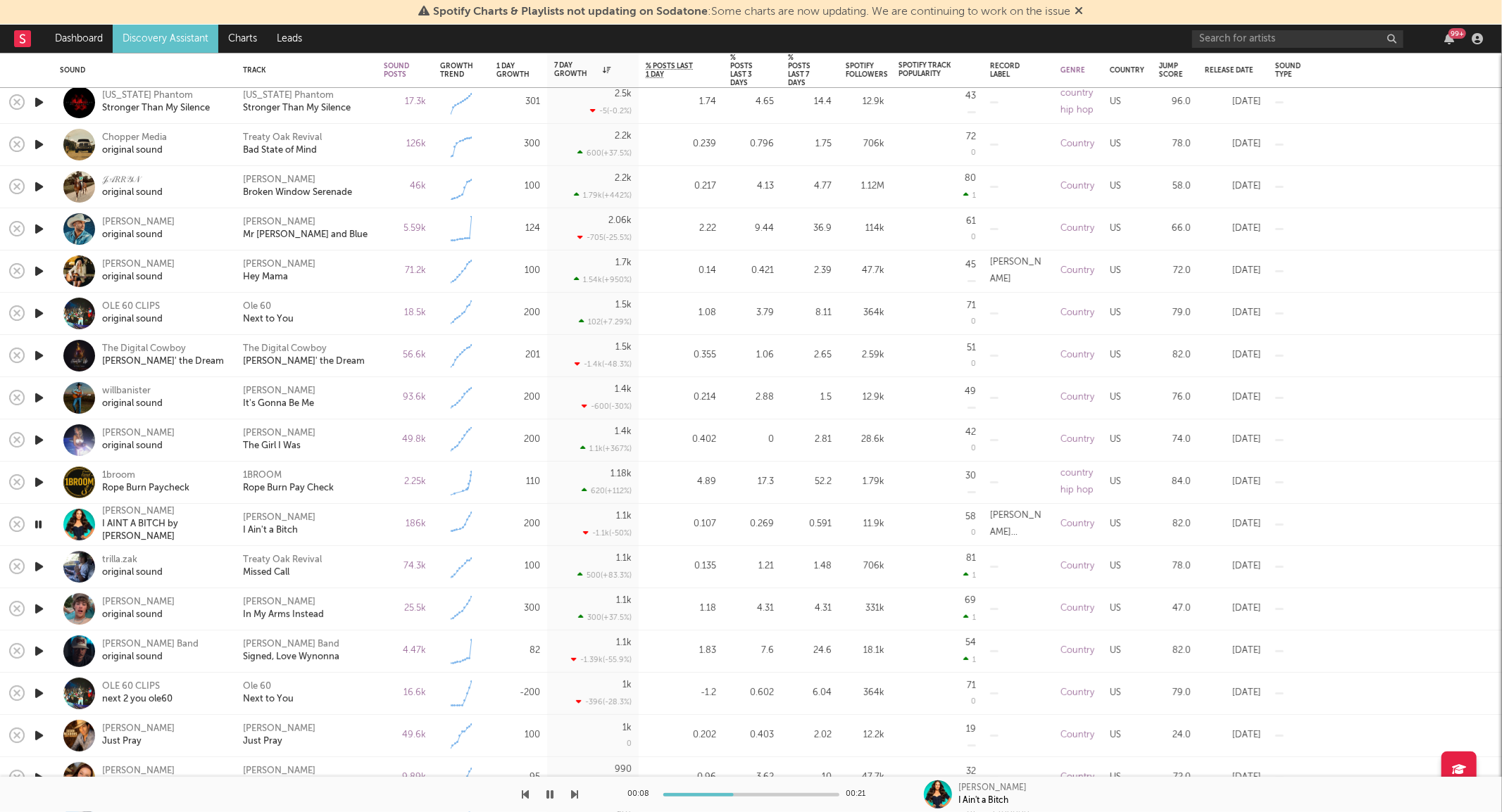
click at [39, 521] on icon "button" at bounding box center [38, 524] width 14 height 18
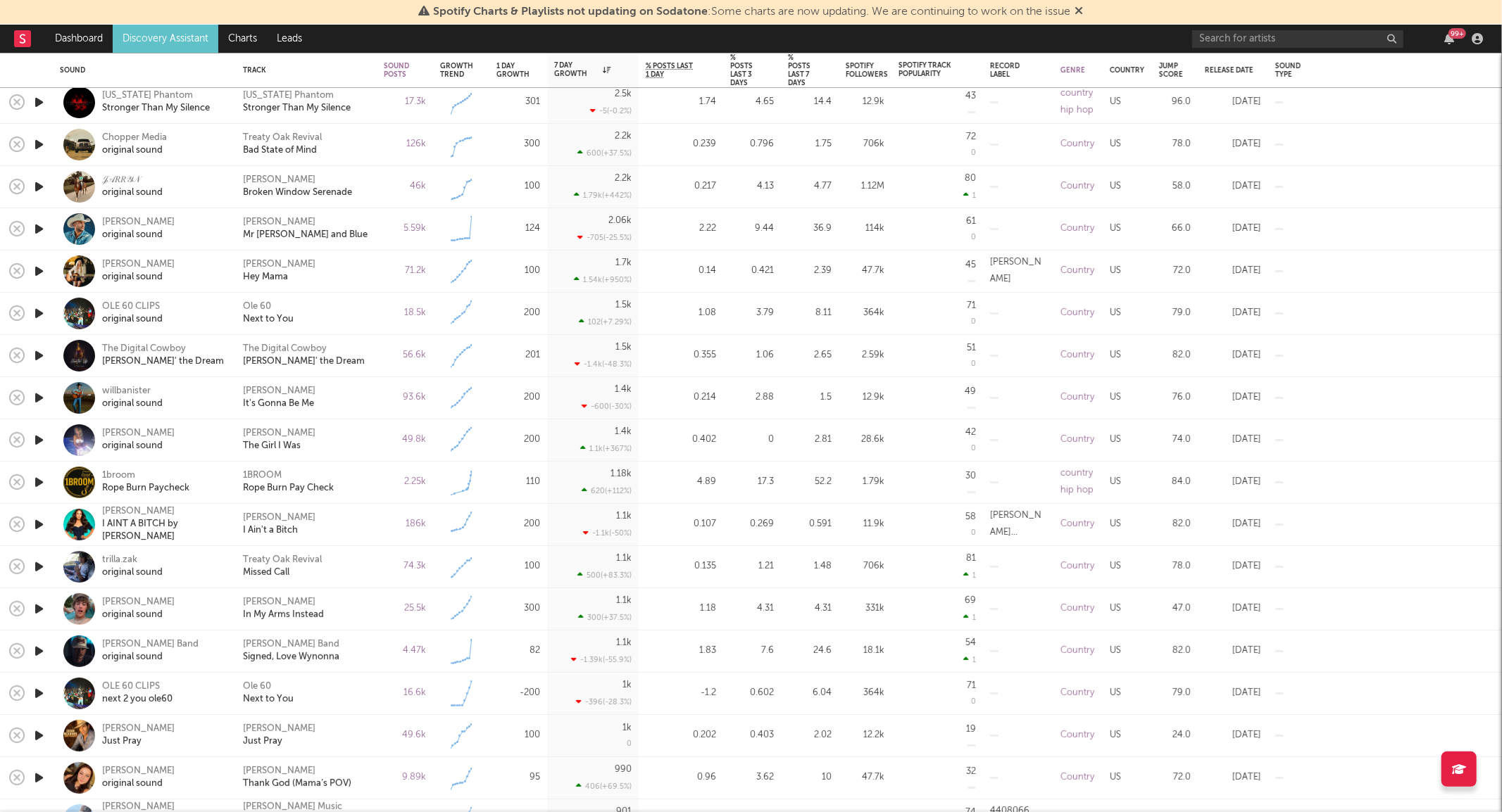
click at [366, 516] on div "[PERSON_NAME] I Ain't a Bitch" at bounding box center [306, 524] width 127 height 25
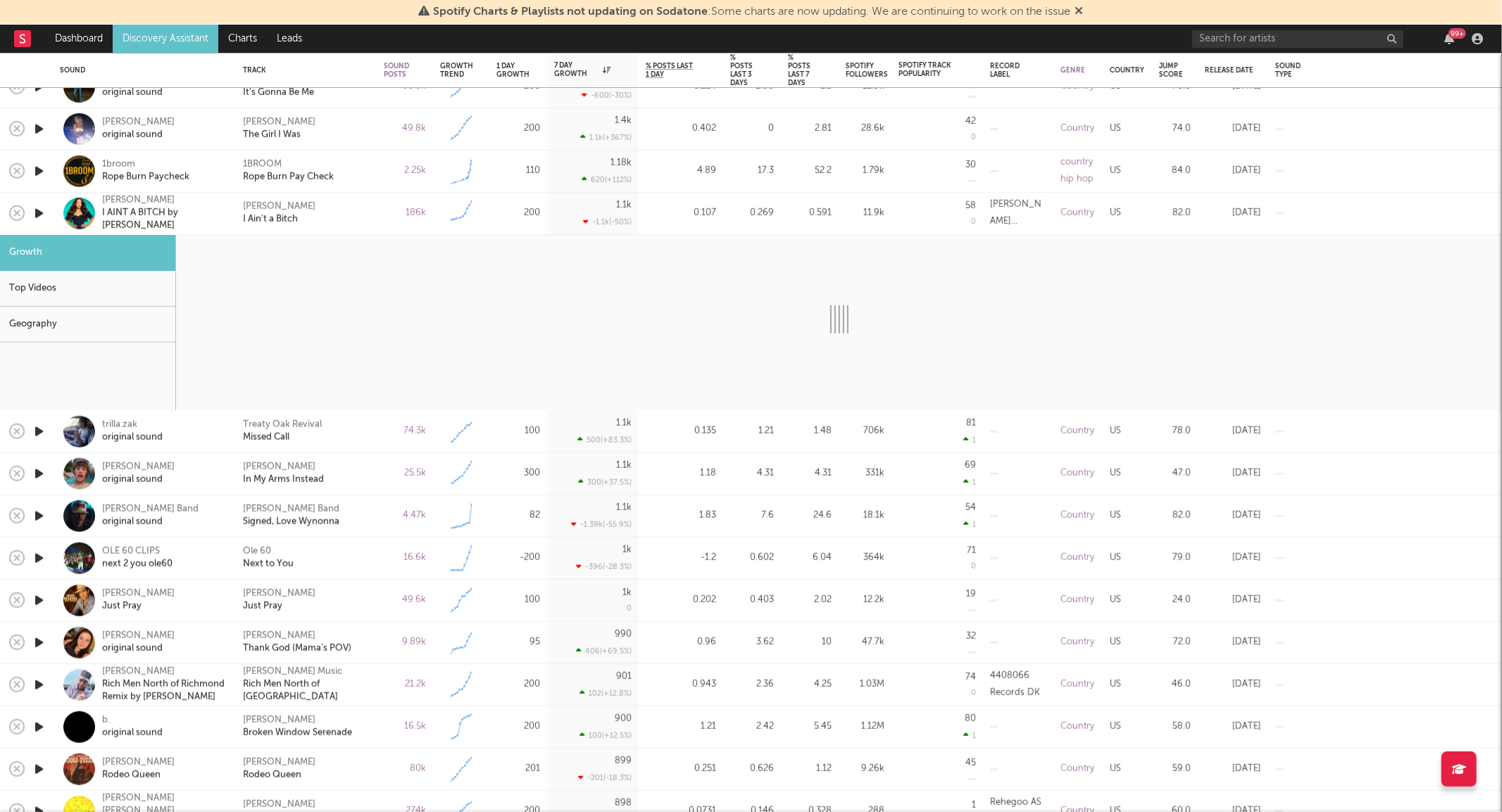
select select "6m"
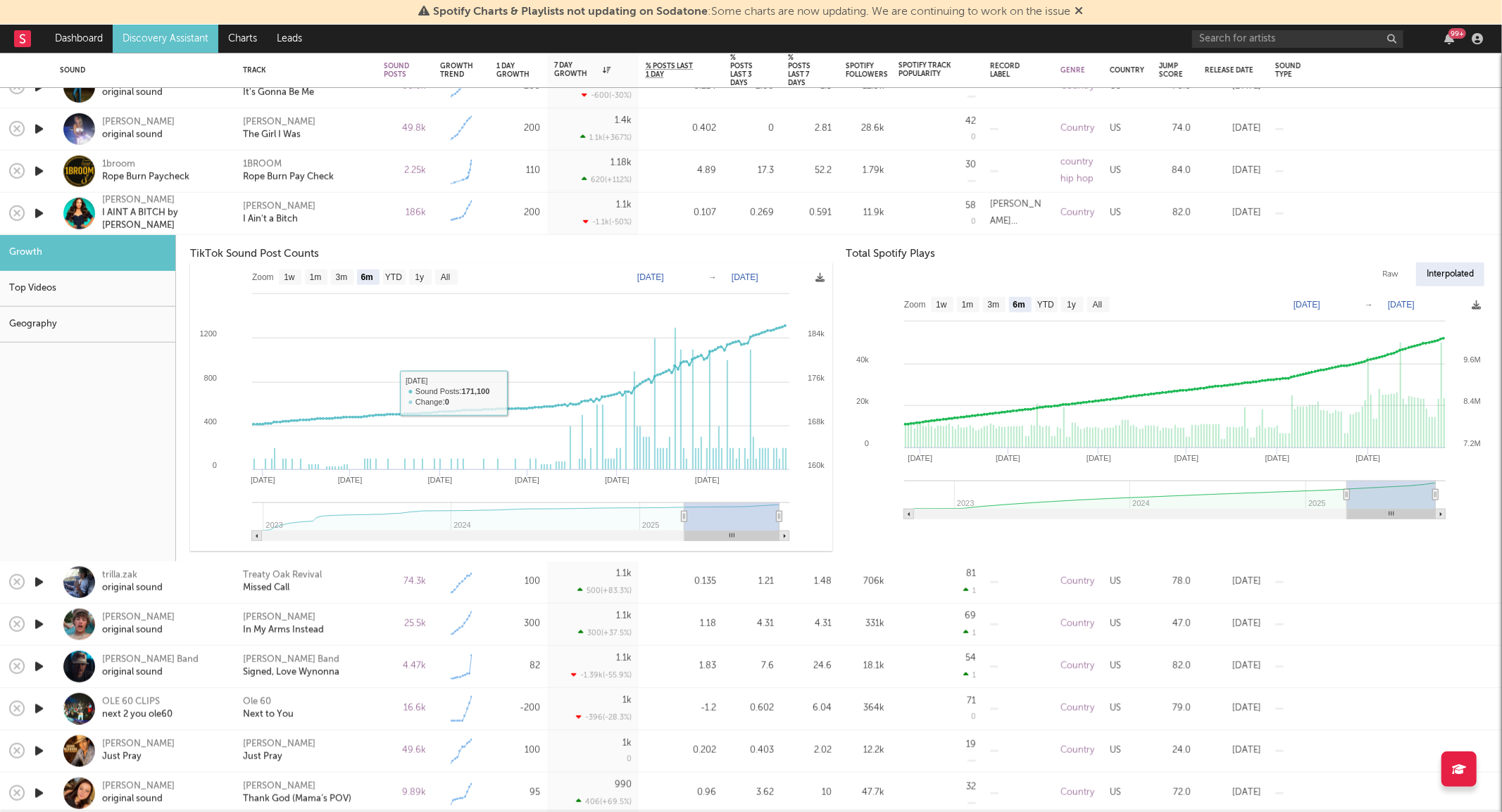
click at [339, 219] on div "[PERSON_NAME] I Ain't a Bitch" at bounding box center [306, 214] width 127 height 25
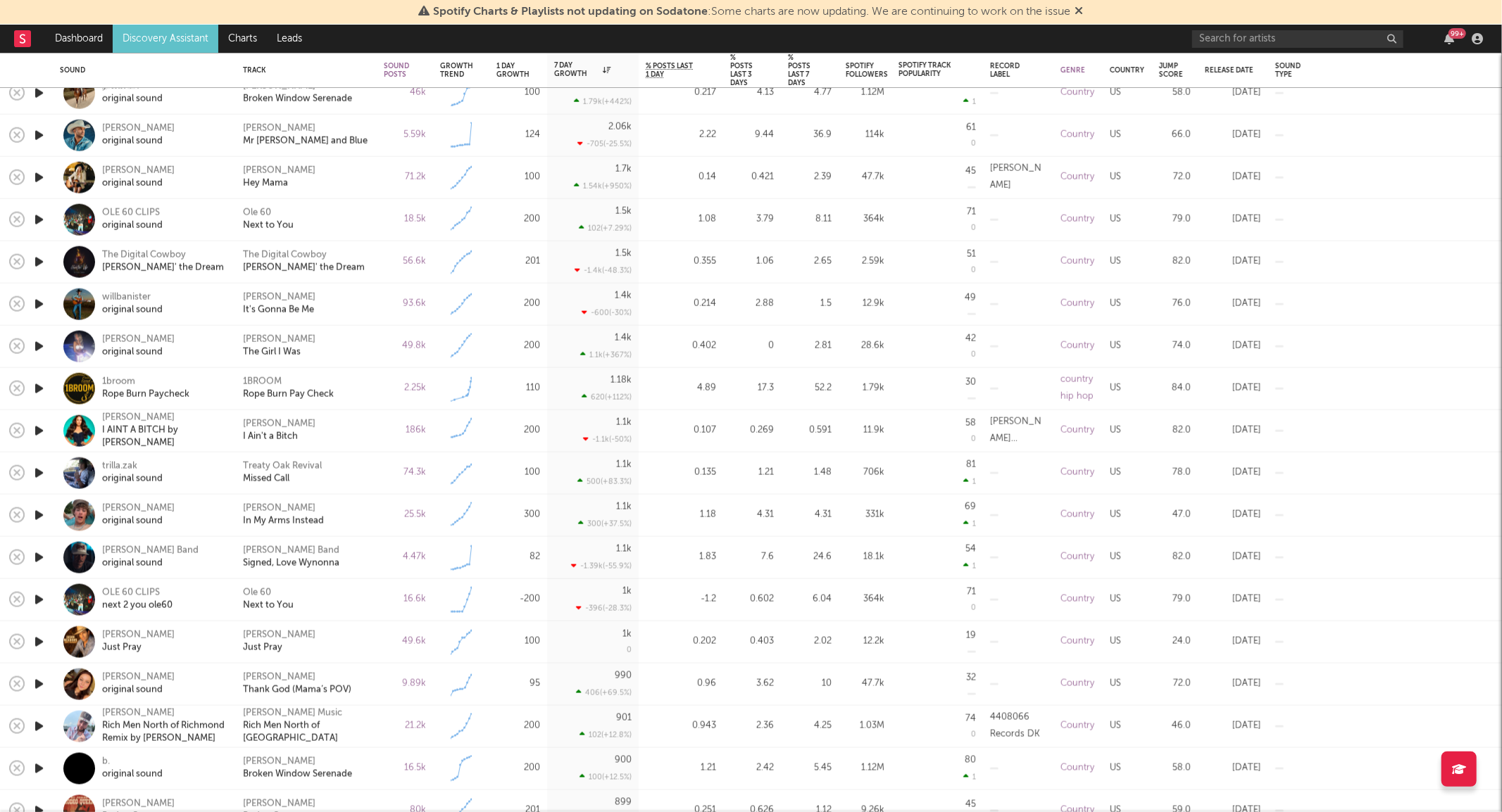
click at [209, 566] on div "[PERSON_NAME] Band original sound" at bounding box center [163, 558] width 124 height 25
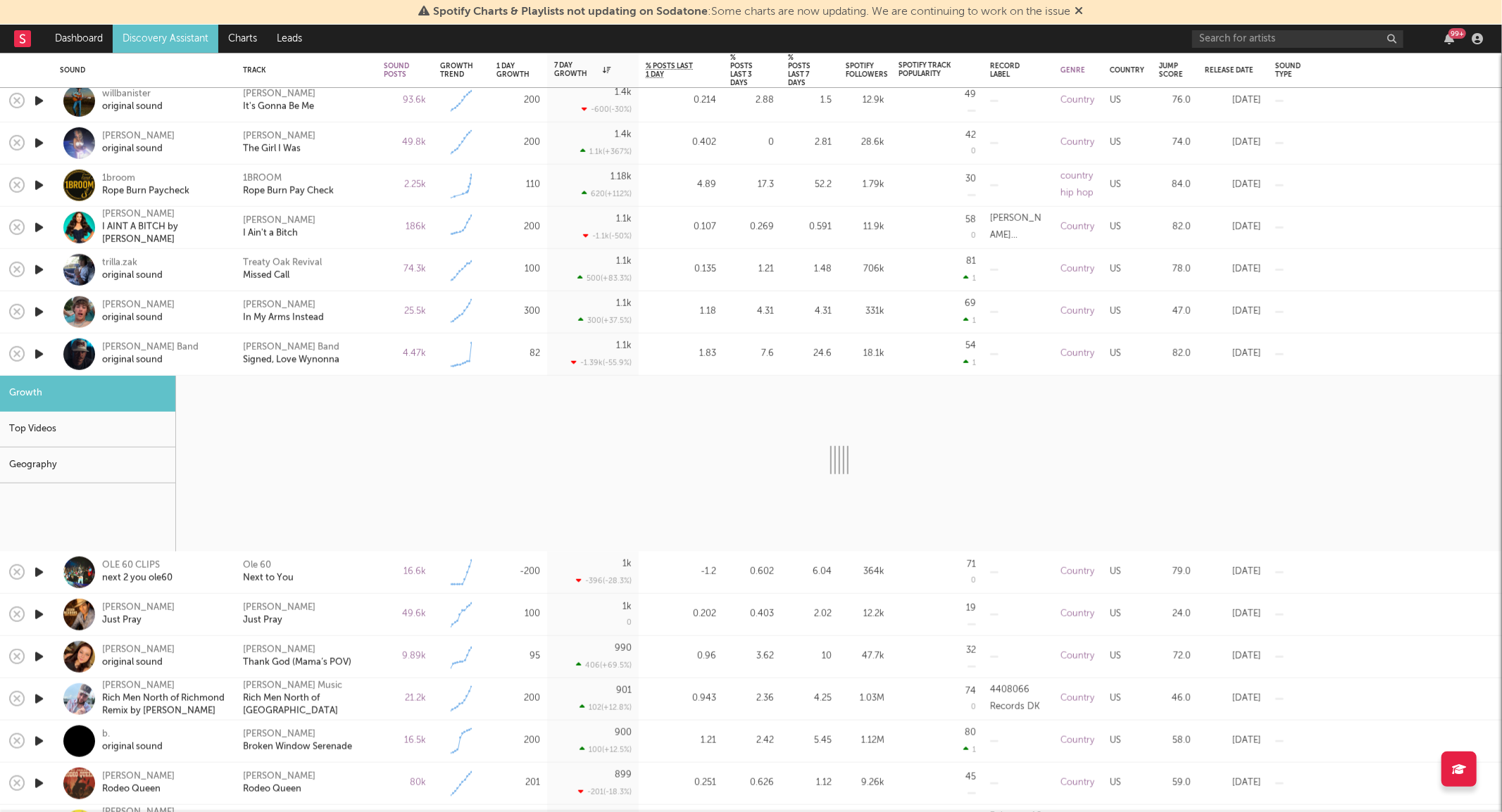
select select "1w"
select select "6m"
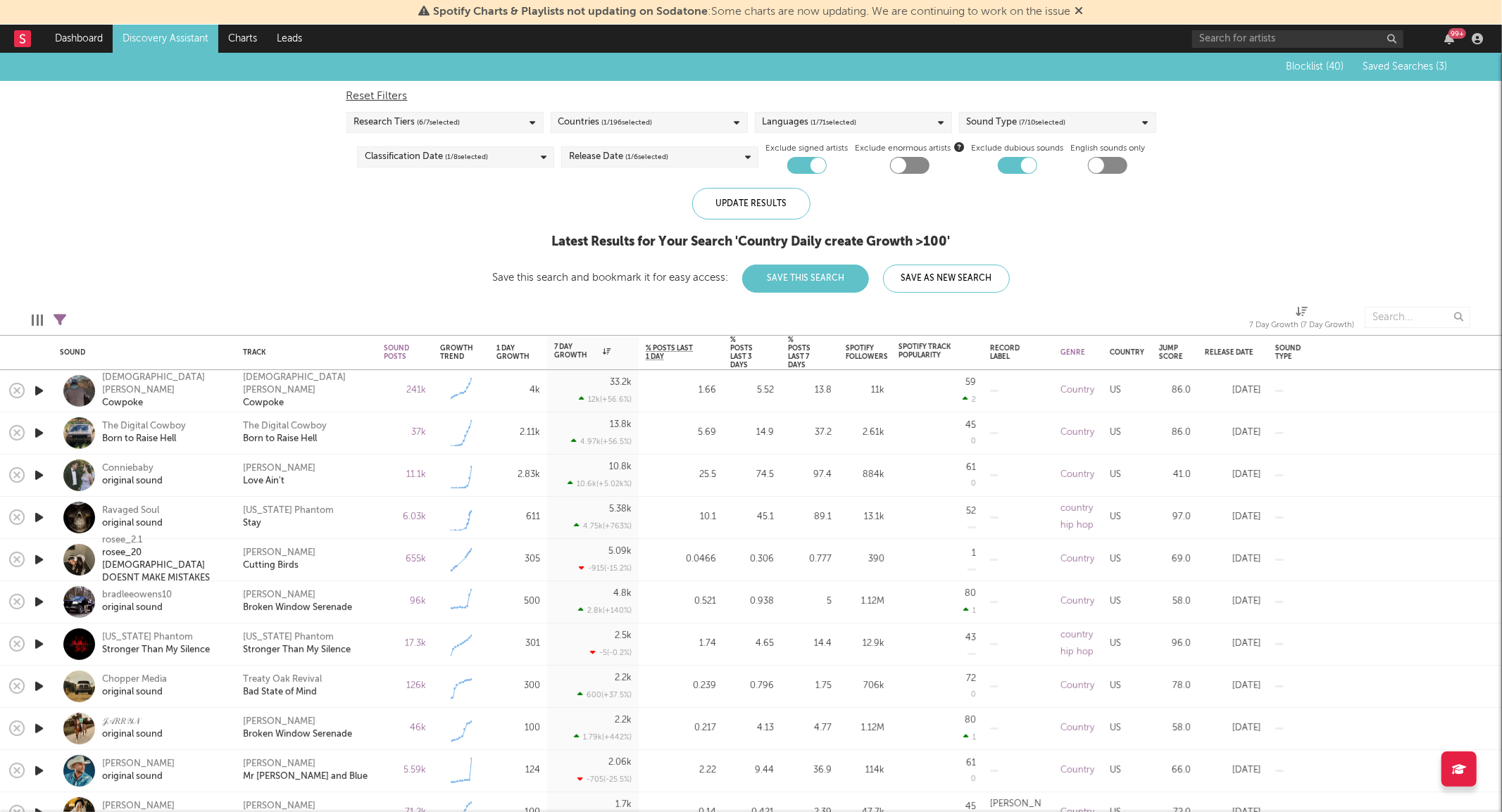
click at [165, 44] on link "Discovery Assistant" at bounding box center [165, 38] width 105 height 28
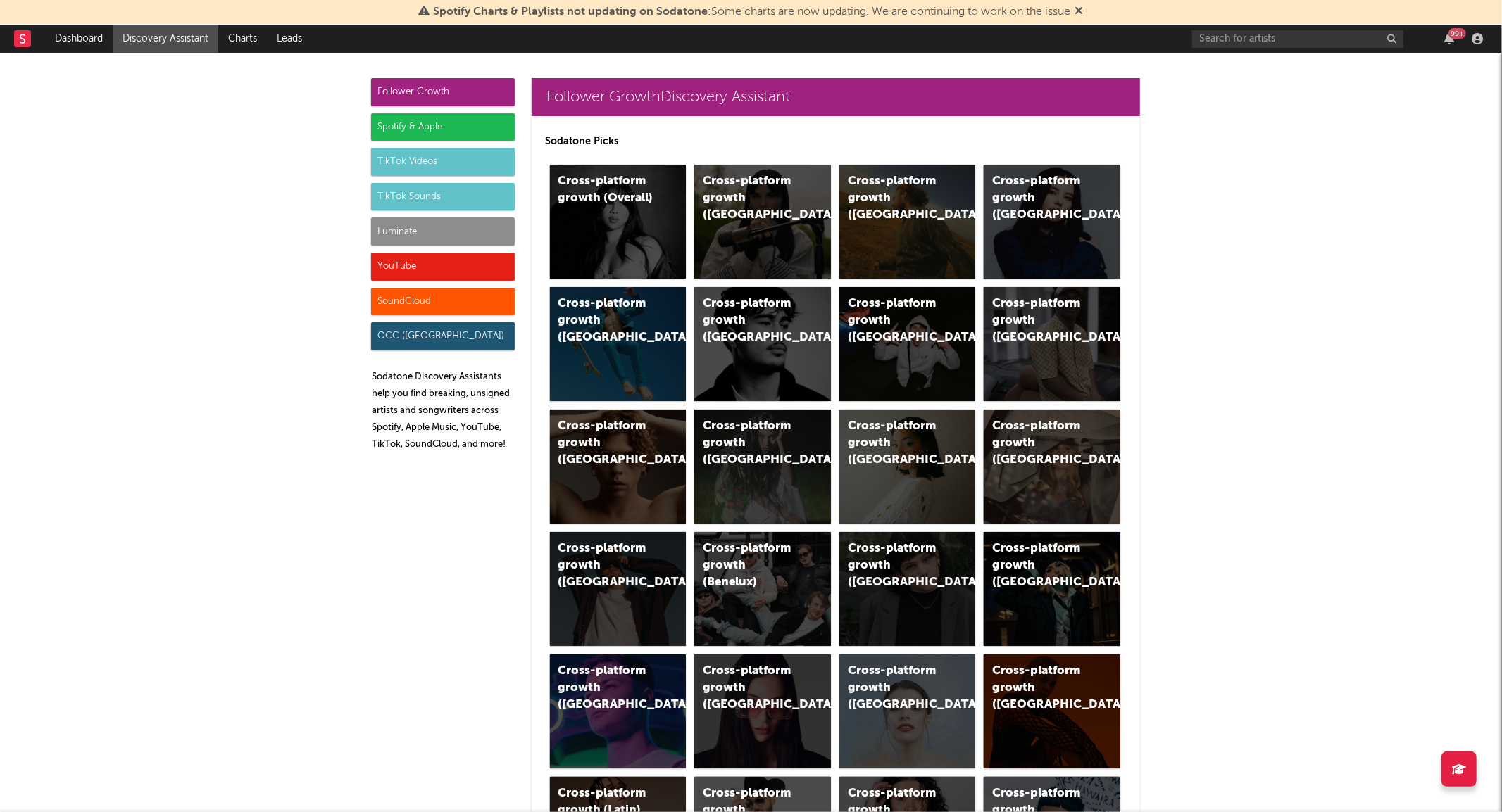
click at [412, 227] on div "Luminate" at bounding box center [442, 231] width 144 height 28
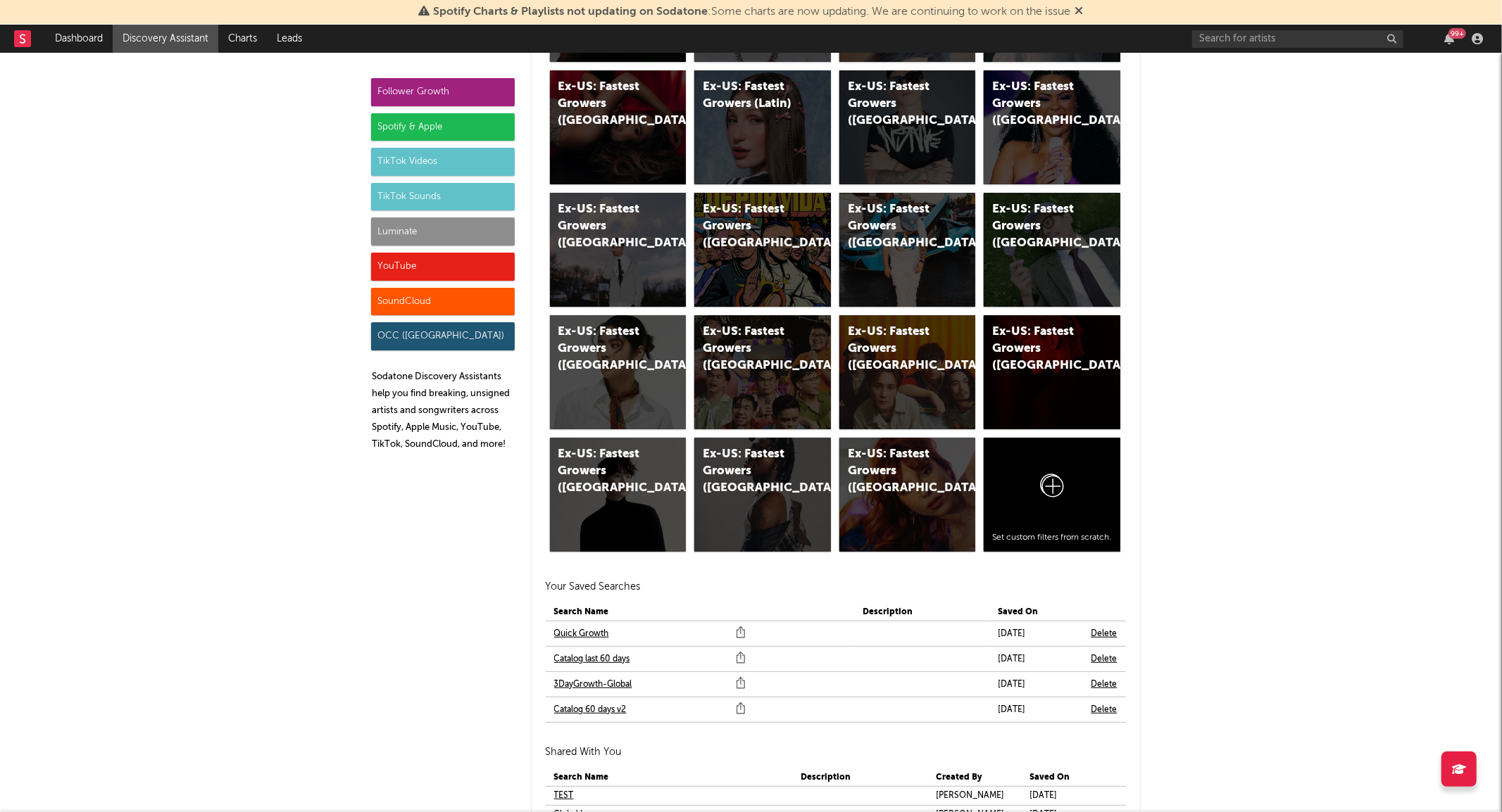
scroll to position [7657, 0]
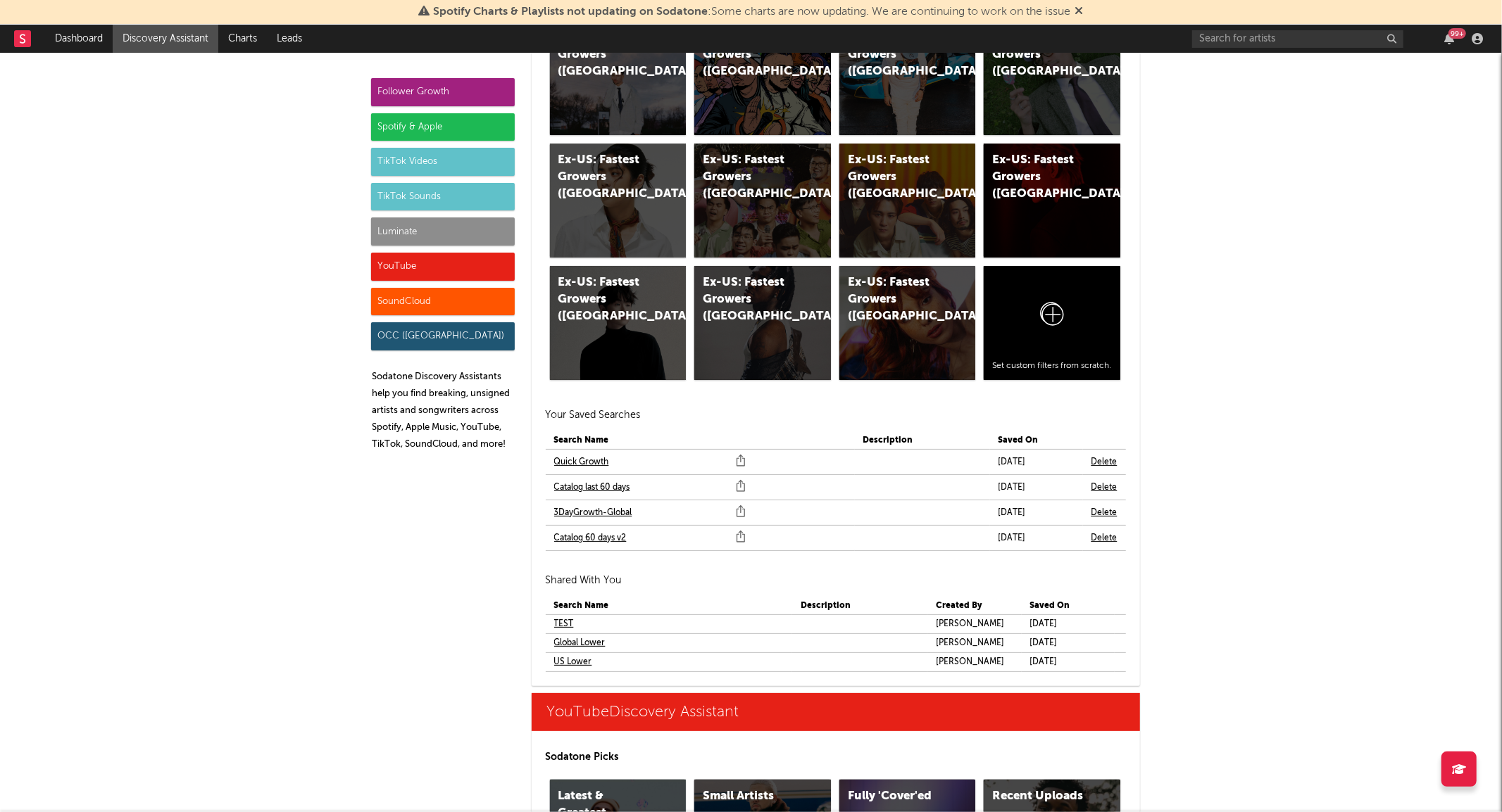
click at [582, 484] on link "Catalog last 60 days" at bounding box center [592, 487] width 76 height 17
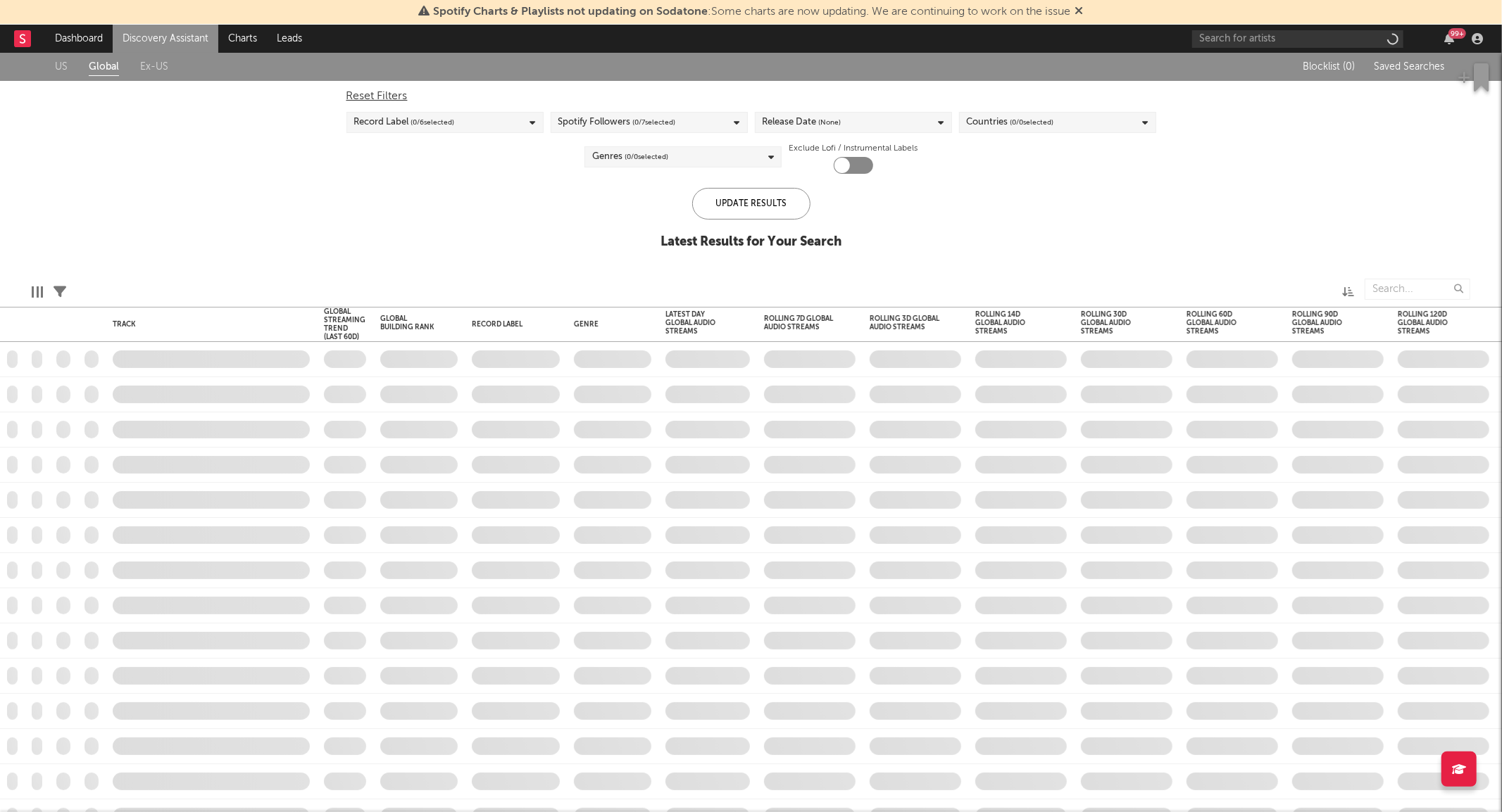
checkbox input "true"
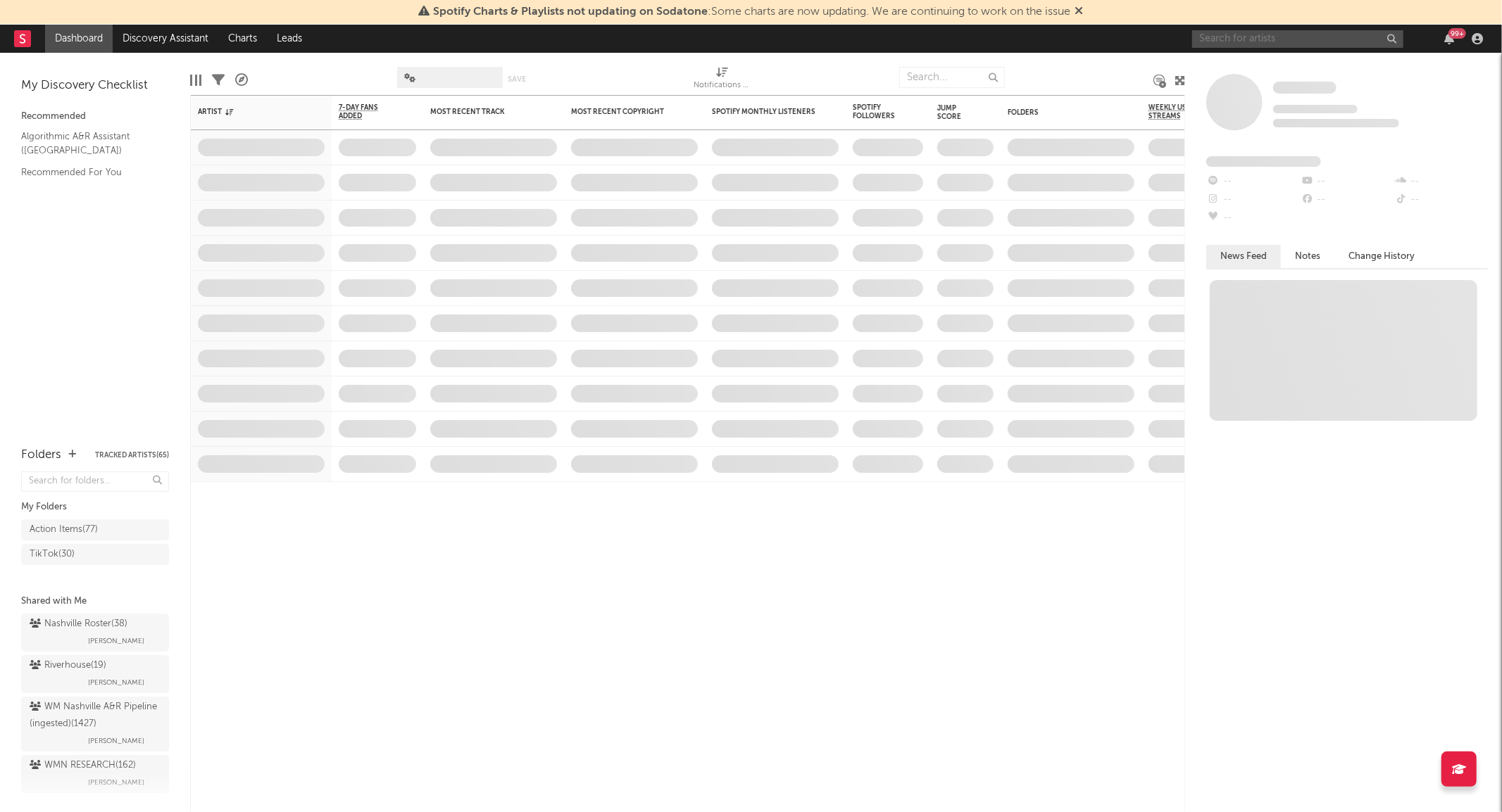
click at [1268, 37] on input "text" at bounding box center [1297, 39] width 211 height 18
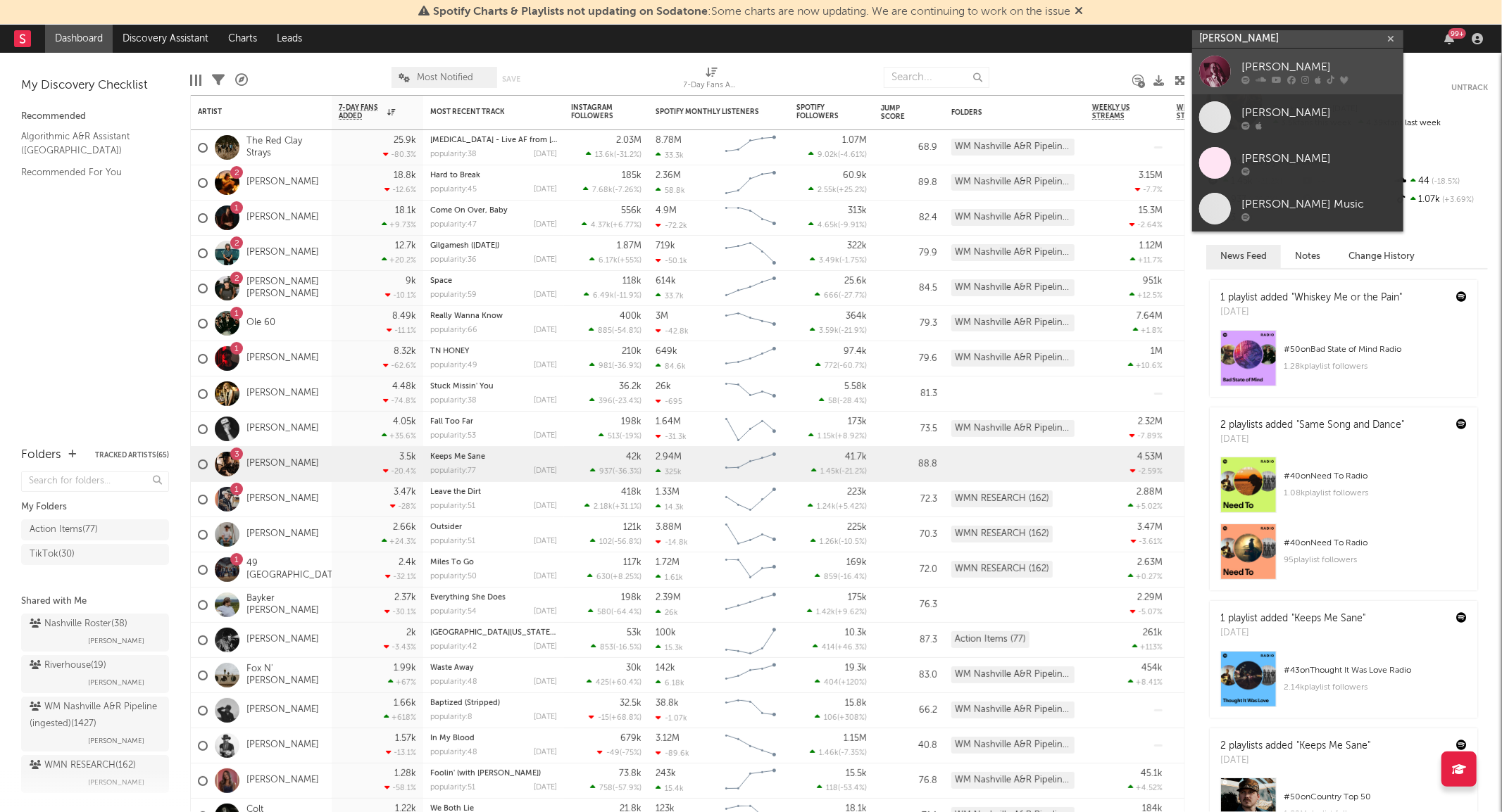
type input "haley joe"
click at [1231, 60] on link "Haley Joelle" at bounding box center [1297, 71] width 211 height 45
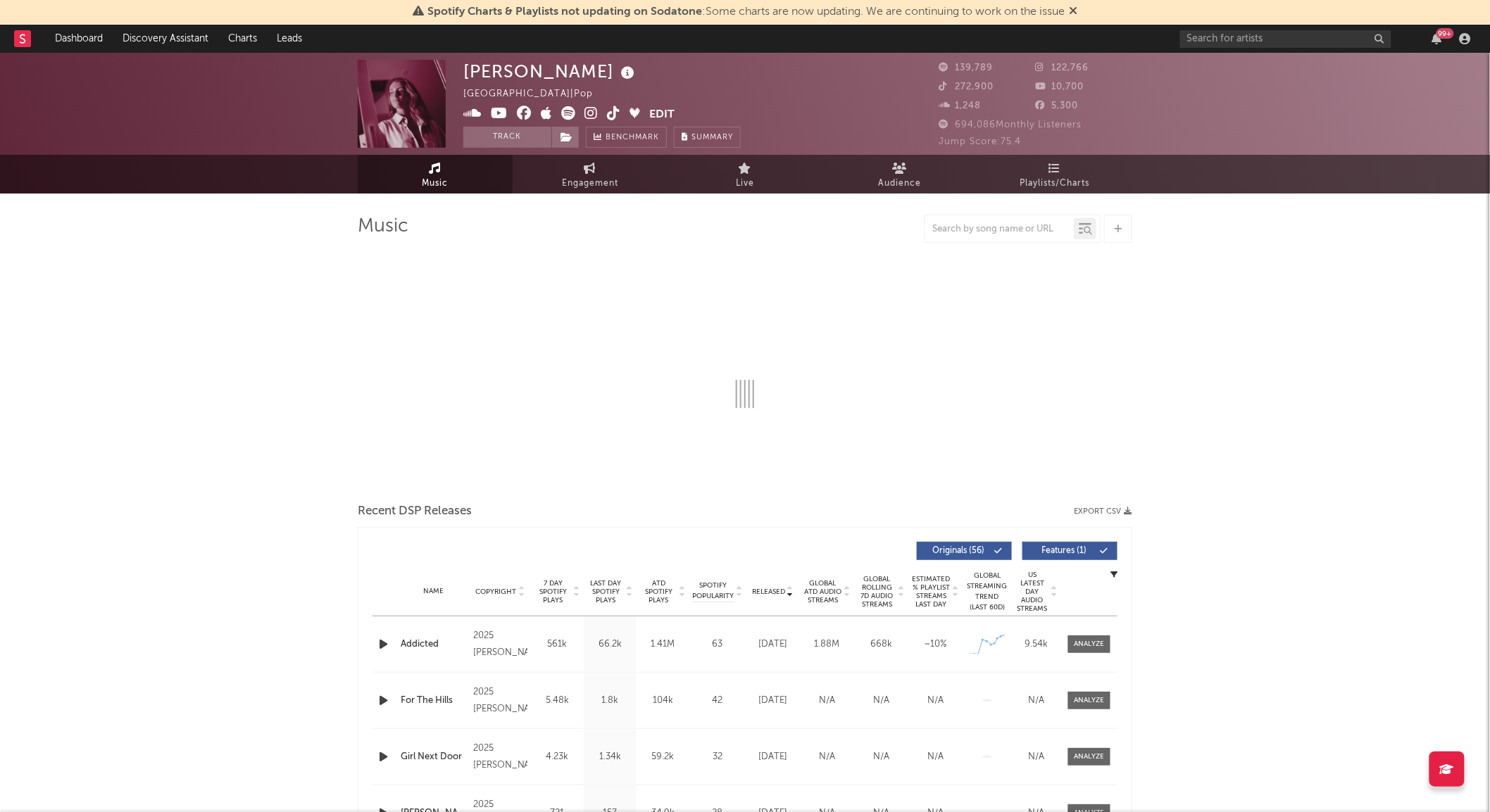
select select "6m"
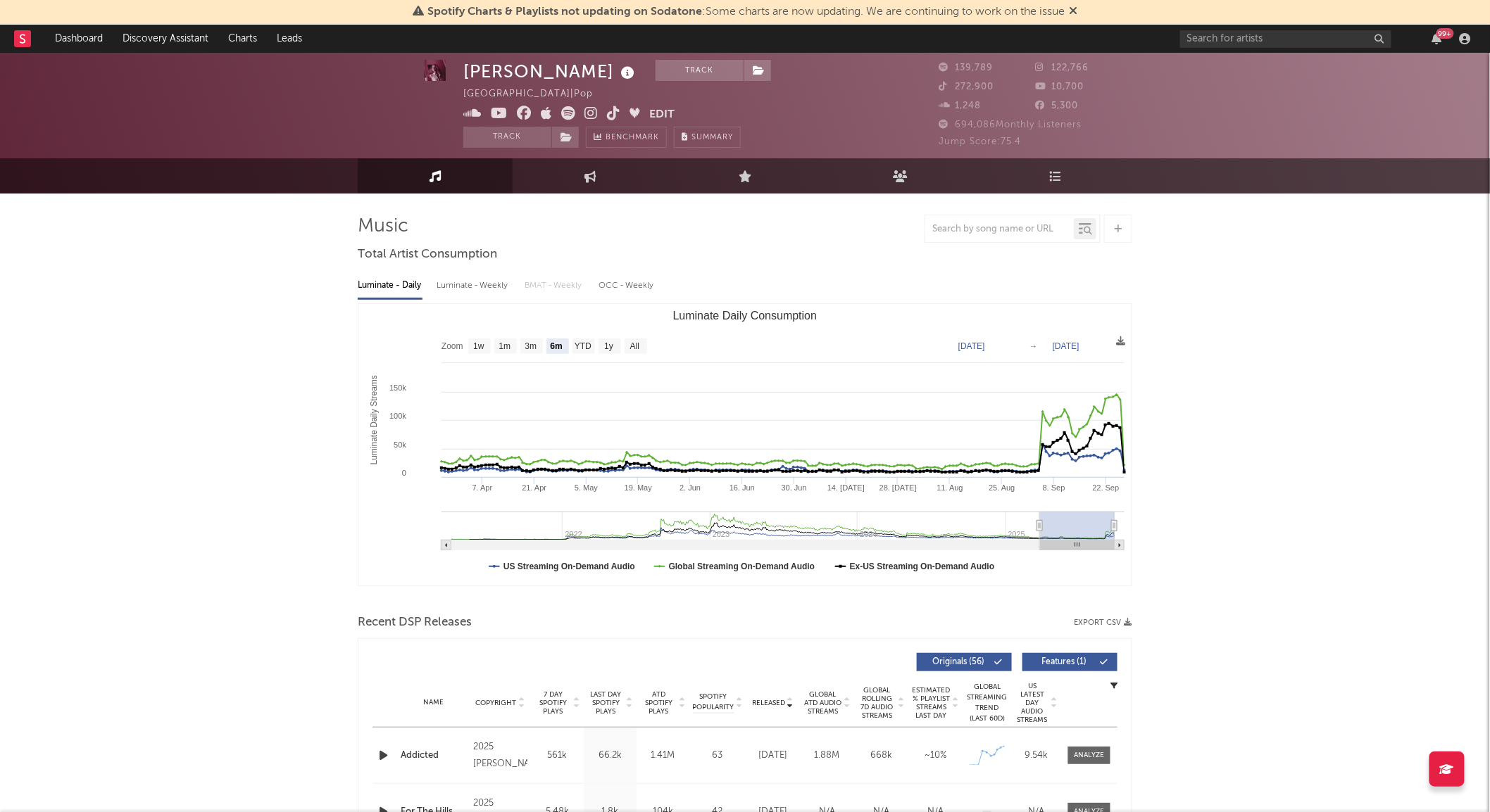
scroll to position [120, 0]
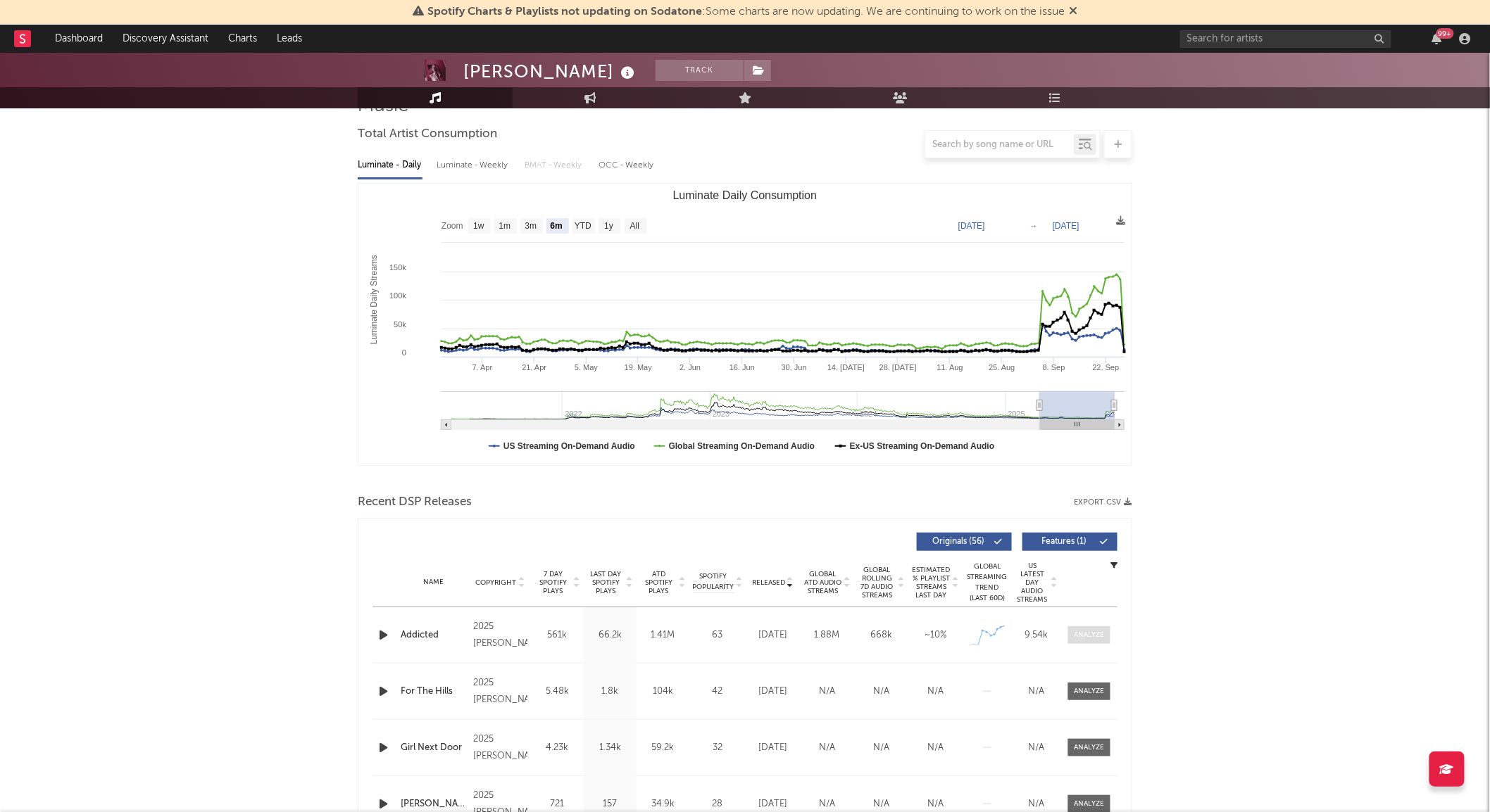
click at [1090, 632] on div at bounding box center [1090, 634] width 30 height 10
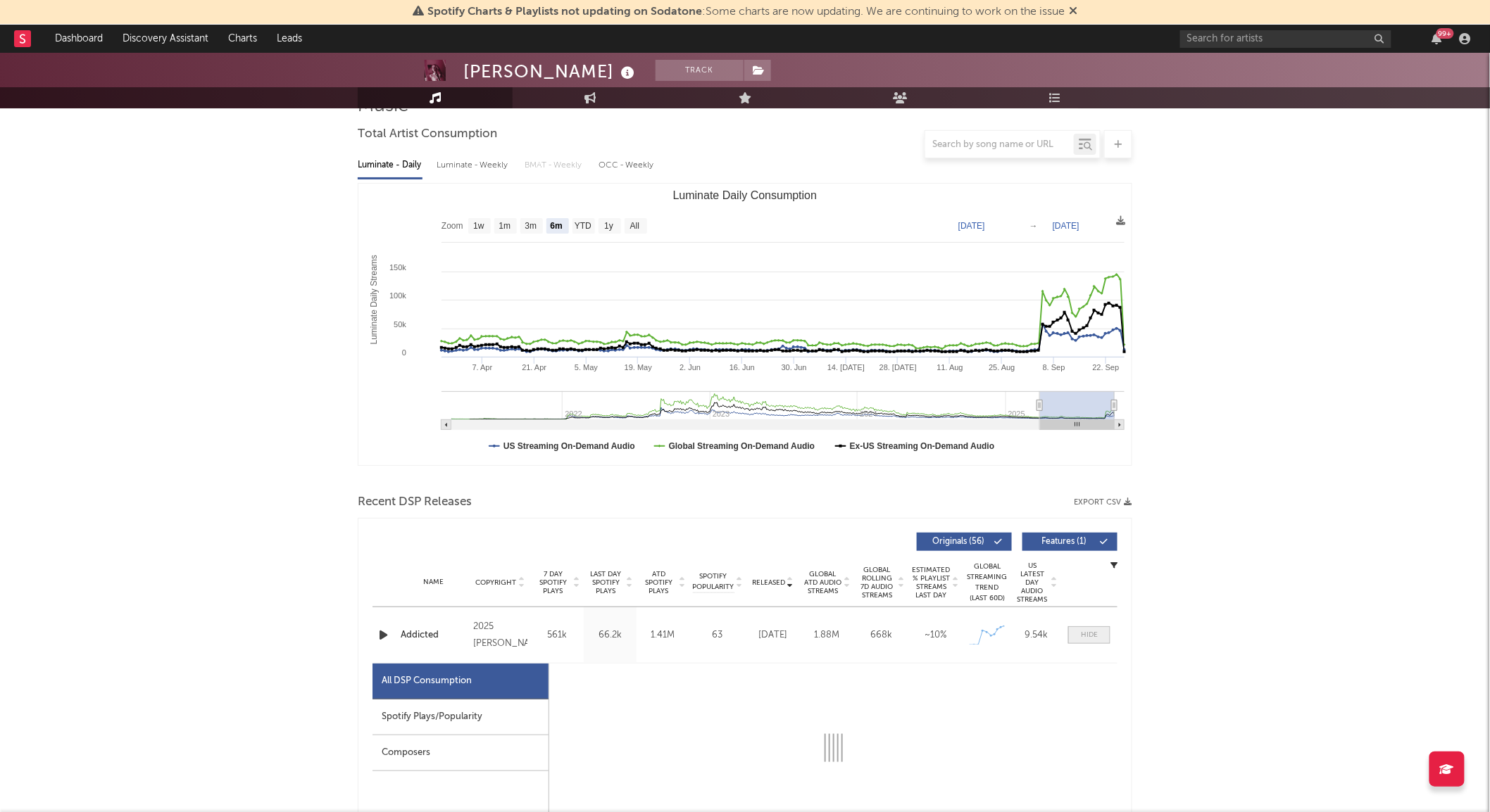
select select "1w"
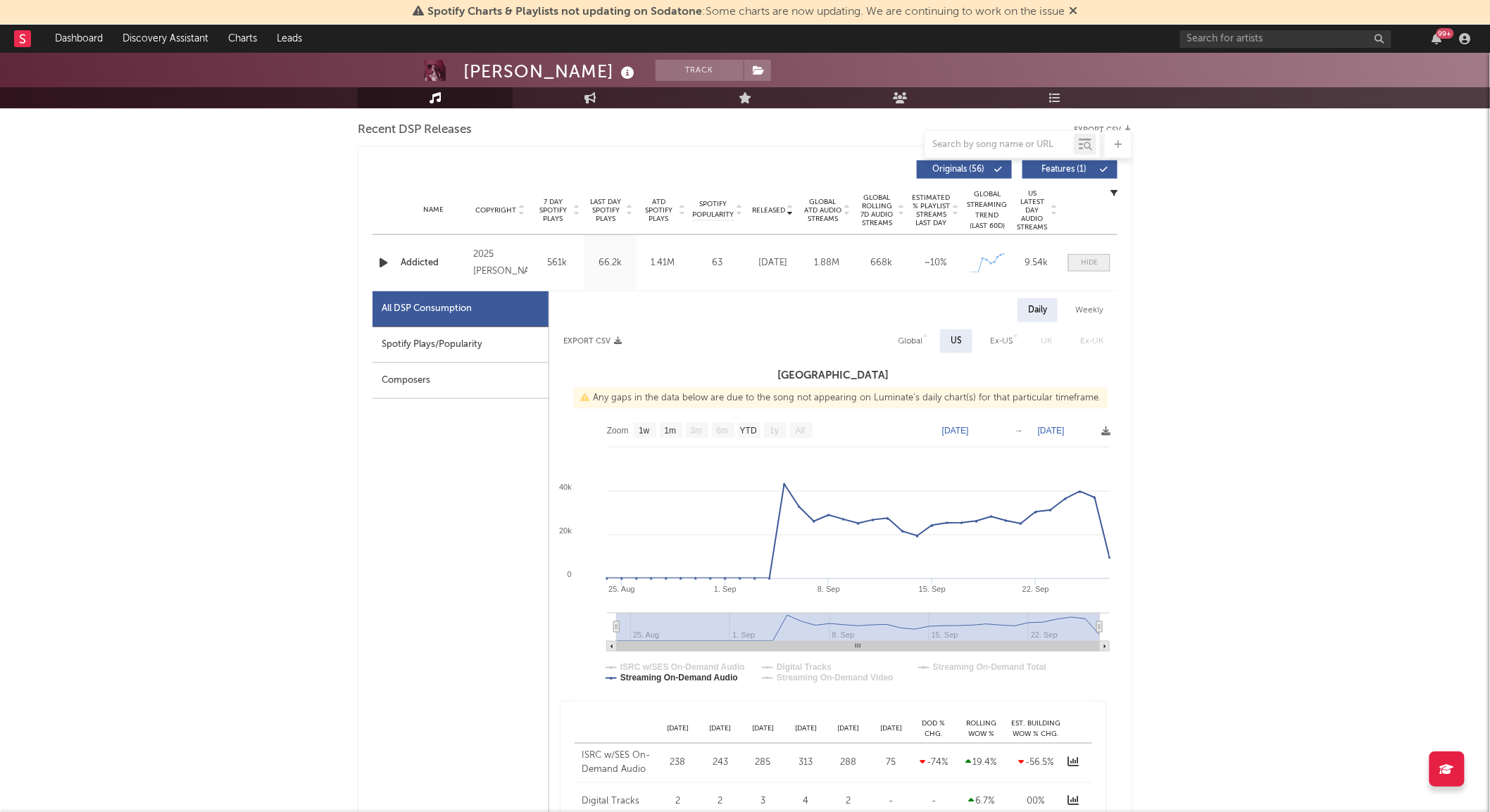
scroll to position [490, 0]
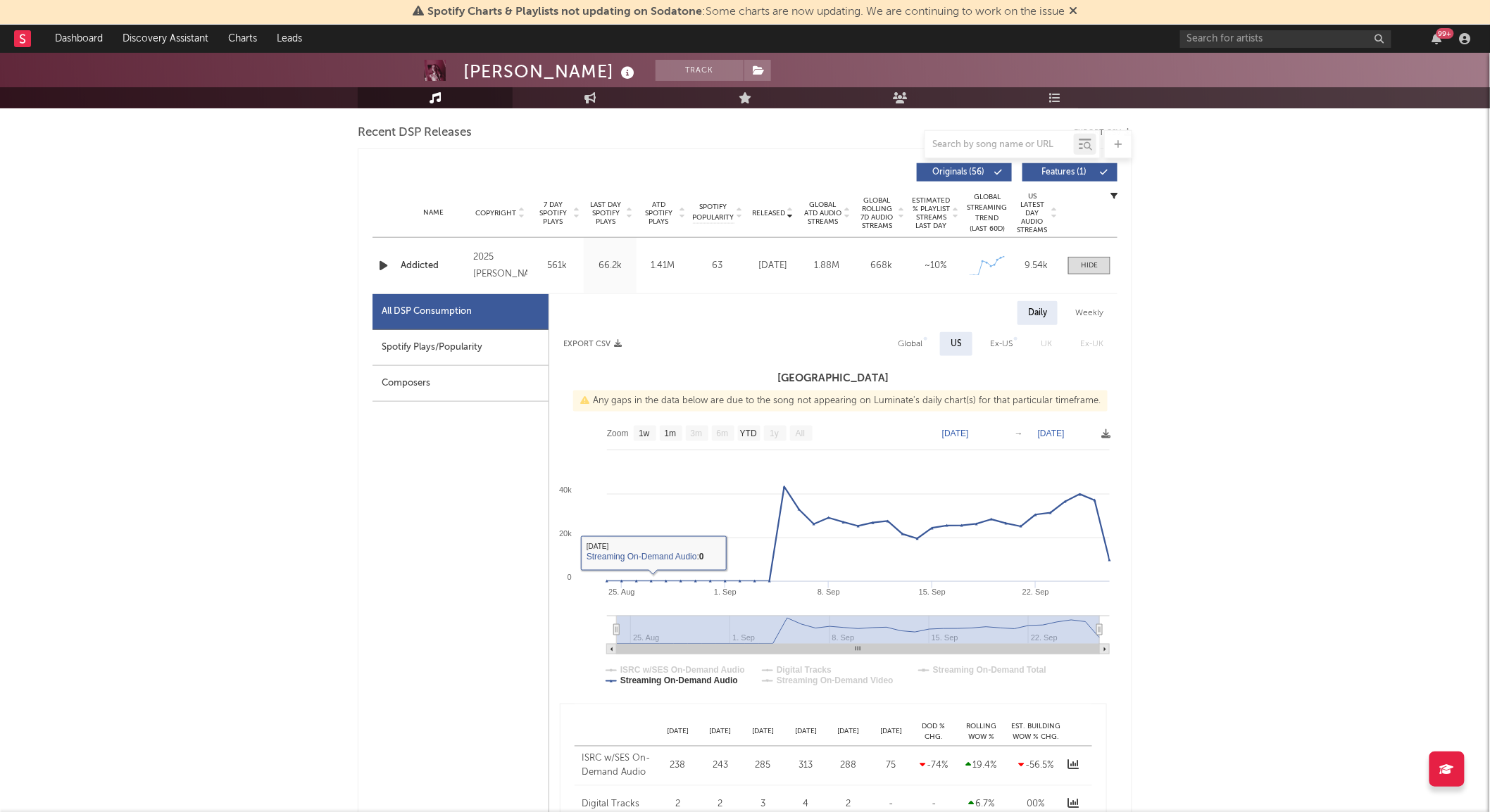
click at [489, 346] on div "Spotify Plays/Popularity" at bounding box center [460, 347] width 176 height 36
select select "1w"
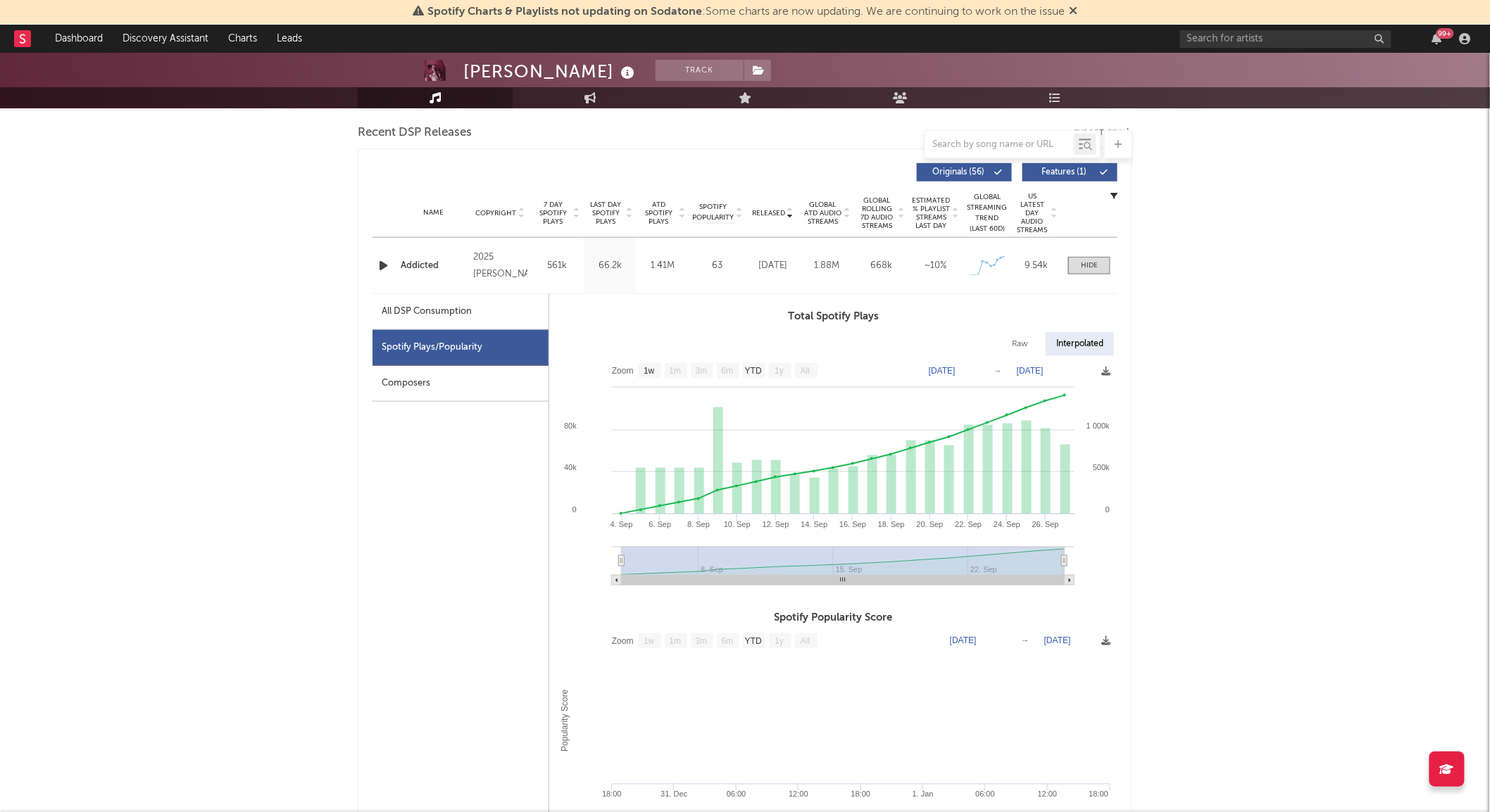
scroll to position [0, 0]
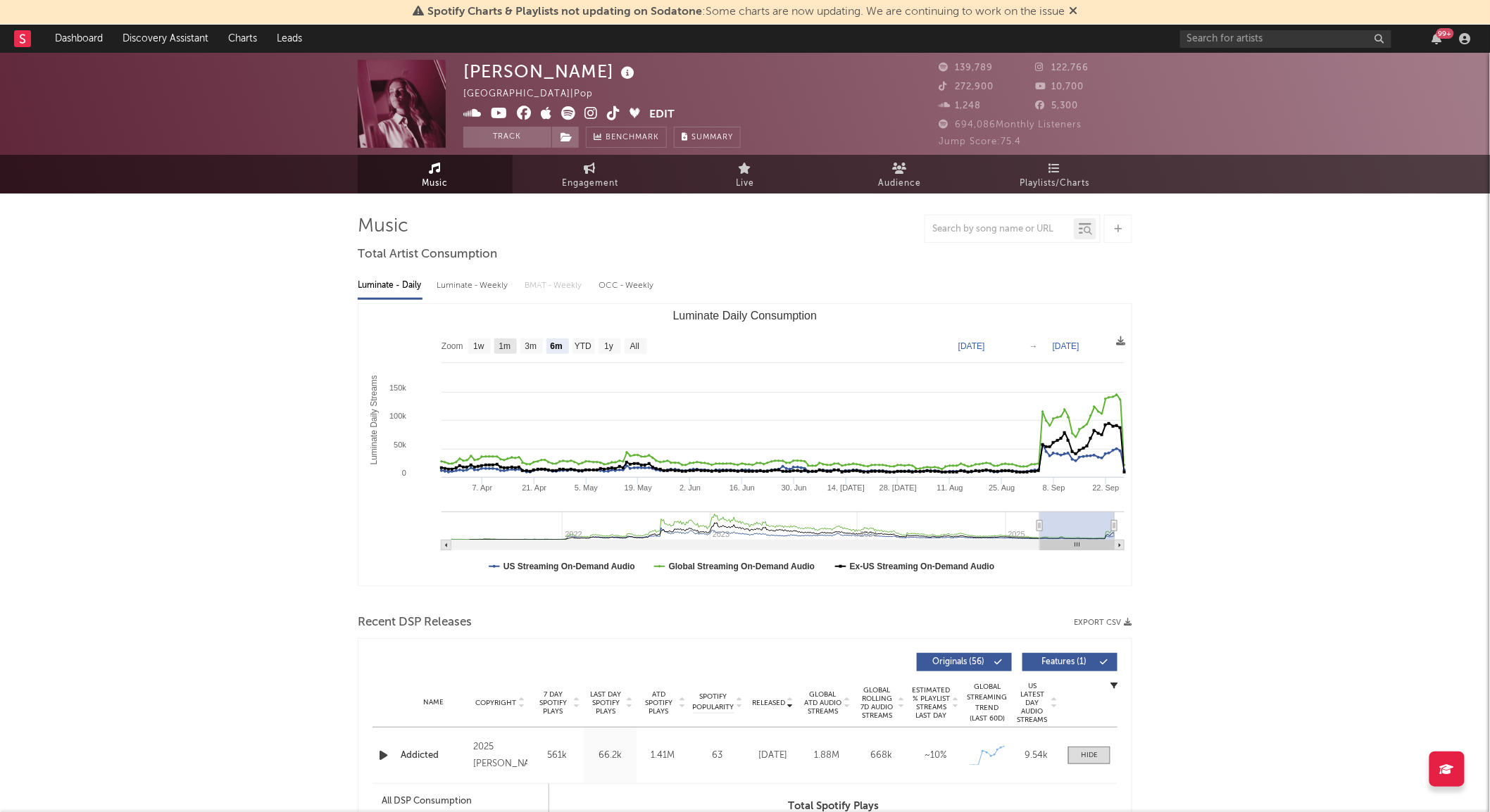
click at [493, 346] on rect "Luminate Daily Consumption" at bounding box center [745, 445] width 773 height 281
click at [500, 346] on text "1m" at bounding box center [505, 347] width 12 height 10
select select "1m"
type input "2025-08-27"
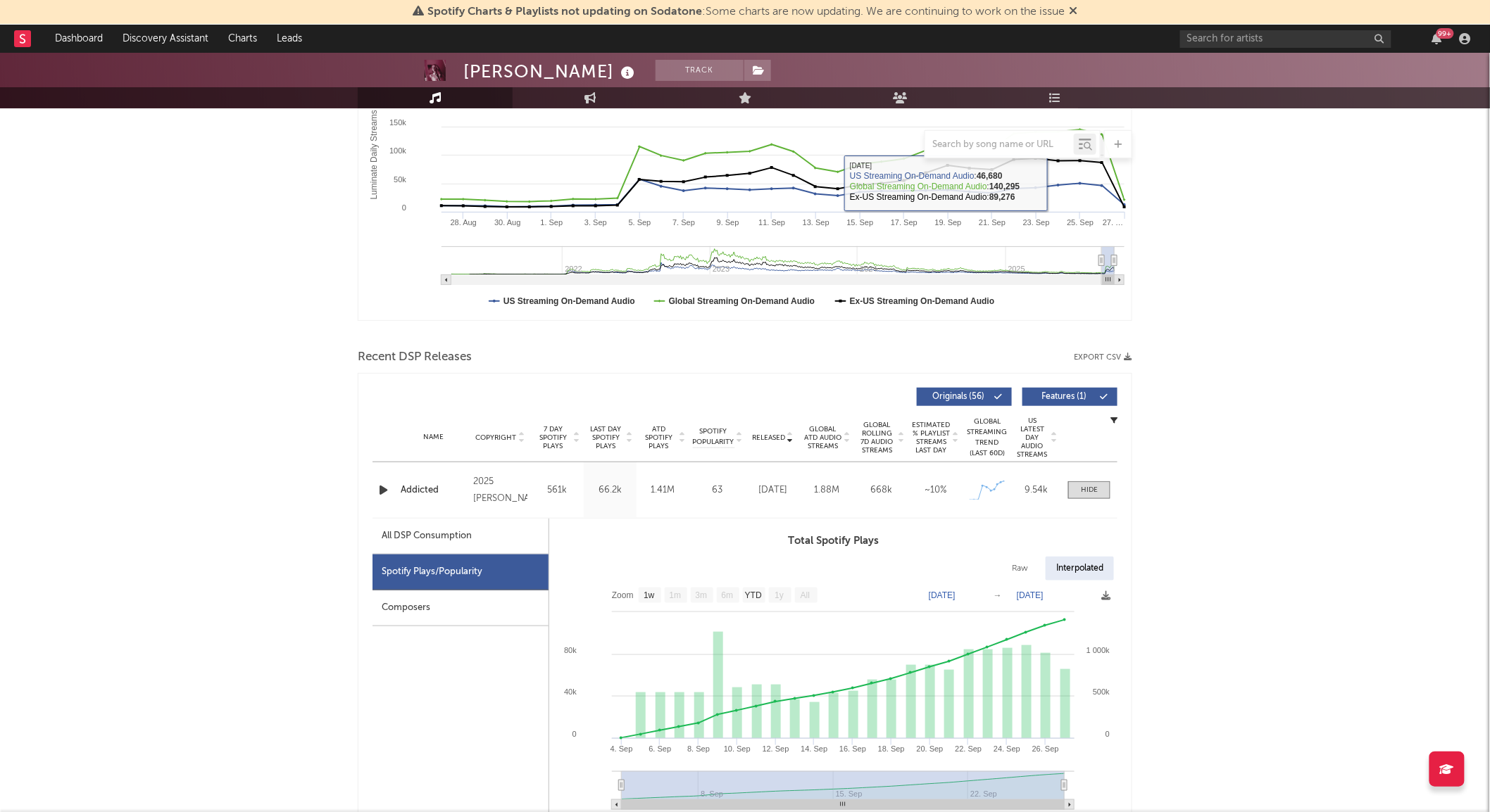
scroll to position [266, 0]
